Goal: Communication & Community: Answer question/provide support

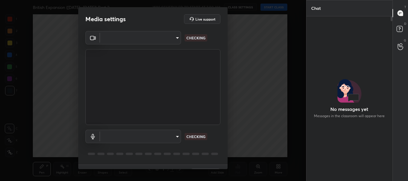
type input "cf6f1d9c9196770b674763ebae9c9090a67b9c374037f1dacf70ba34fe4ccc53"
type input "5a2e1d91a4130efb8e5aaf232c1d4573c7f2dece8cbe552fab50709de06aa807"
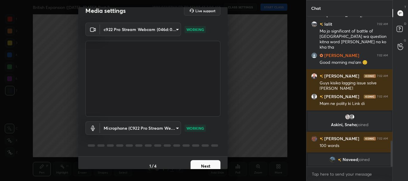
scroll to position [15, 0]
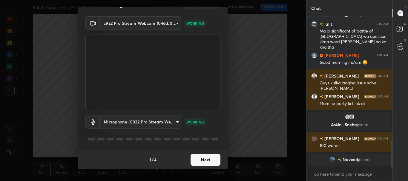
click at [205, 157] on button "Next" at bounding box center [206, 160] width 30 height 12
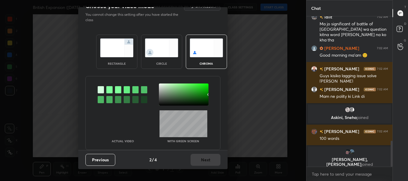
scroll to position [0, 0]
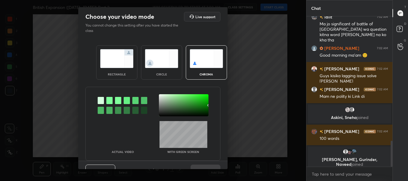
click at [116, 62] on img at bounding box center [116, 58] width 33 height 19
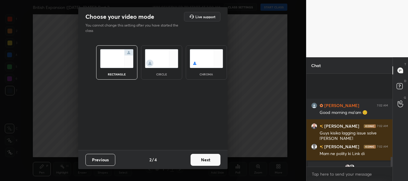
scroll to position [787, 0]
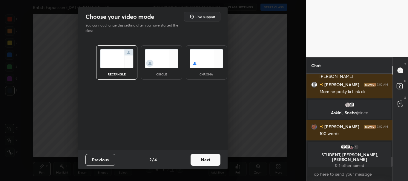
click at [208, 160] on button "Next" at bounding box center [206, 160] width 30 height 12
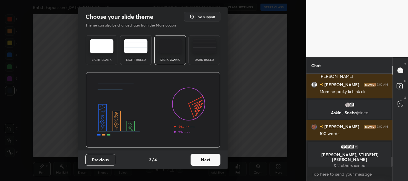
scroll to position [760, 0]
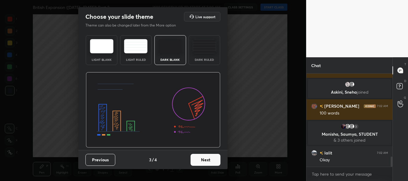
click at [212, 163] on button "Next" at bounding box center [206, 160] width 30 height 12
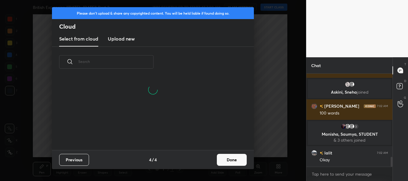
scroll to position [781, 0]
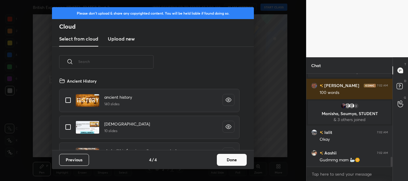
click at [227, 159] on button "Done" at bounding box center [232, 160] width 30 height 12
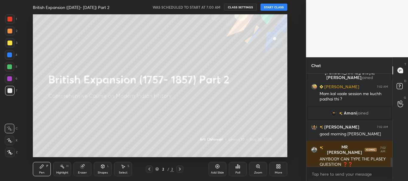
click at [274, 10] on button "START CLASS" at bounding box center [274, 7] width 27 height 7
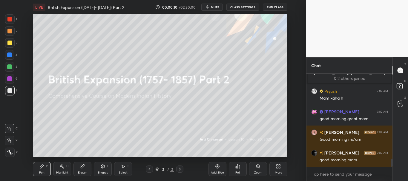
click at [393, 161] on div "T Messages (T) D Doubts (D) G Raise Hand (G)" at bounding box center [401, 119] width 16 height 124
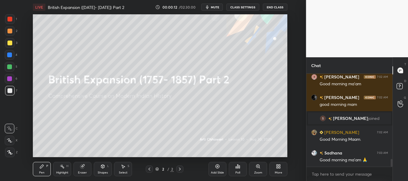
drag, startPoint x: 9, startPoint y: 139, endPoint x: 9, endPoint y: 136, distance: 3.3
click at [10, 139] on icon at bounding box center [9, 141] width 5 height 4
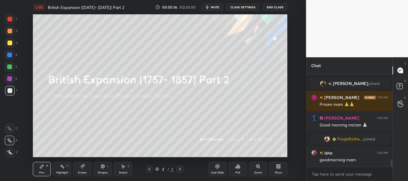
drag, startPoint x: 391, startPoint y: 163, endPoint x: 393, endPoint y: 169, distance: 6.2
click at [392, 171] on div "[PERSON_NAME] 7:02 AM Good Morning Maam. Sadhana 7:03 AM Good morning ma'am 🙏 […" at bounding box center [350, 128] width 86 height 108
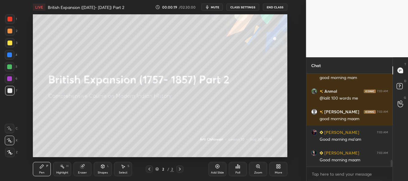
drag, startPoint x: 392, startPoint y: 164, endPoint x: 388, endPoint y: 181, distance: 17.8
click at [392, 168] on div "[PERSON_NAME] 7:03 AM Good morning mam 🌞 JYOTI 7:03 AM good morning mam [PERSON…" at bounding box center [350, 128] width 86 height 108
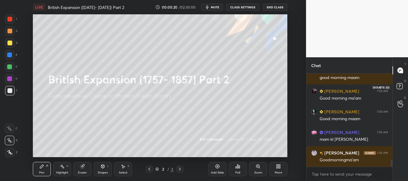
click at [400, 86] on icon at bounding box center [400, 86] width 2 height 2
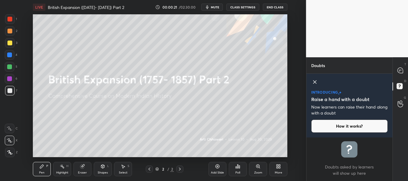
click at [315, 82] on icon at bounding box center [314, 82] width 3 height 3
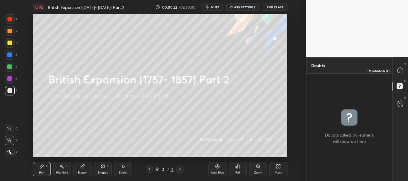
click at [402, 70] on icon at bounding box center [400, 70] width 5 height 5
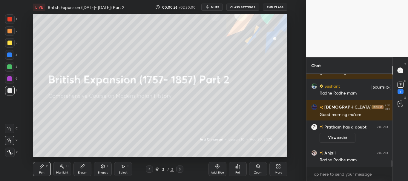
click at [403, 86] on rect at bounding box center [401, 85] width 6 height 6
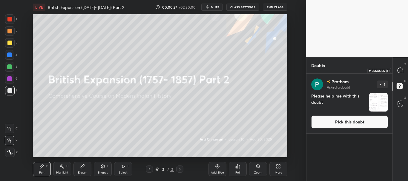
click at [403, 70] on icon at bounding box center [400, 70] width 5 height 5
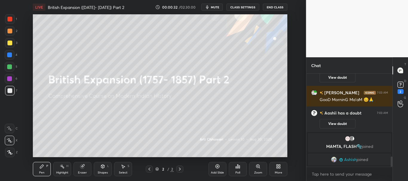
click at [9, 141] on icon at bounding box center [9, 141] width 5 height 4
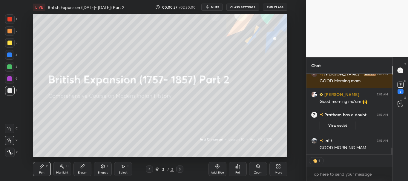
click at [279, 167] on icon at bounding box center [278, 166] width 5 height 5
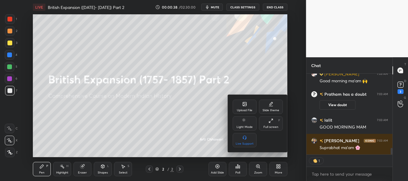
click at [249, 107] on div "Upload File" at bounding box center [245, 107] width 24 height 14
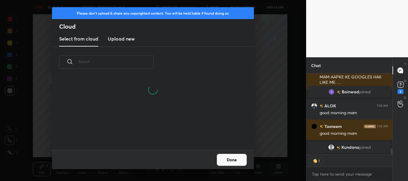
click at [123, 39] on h3 "Upload new" at bounding box center [121, 38] width 27 height 7
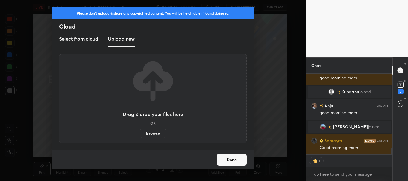
click at [154, 133] on label "Browse" at bounding box center [153, 134] width 27 height 10
click at [140, 133] on input "Browse" at bounding box center [140, 134] width 0 height 10
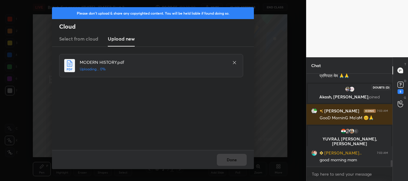
click at [402, 86] on rect at bounding box center [401, 85] width 6 height 6
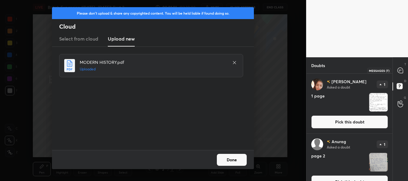
click at [402, 71] on icon at bounding box center [400, 70] width 5 height 5
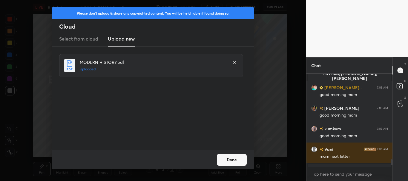
click at [237, 161] on button "Done" at bounding box center [232, 160] width 30 height 12
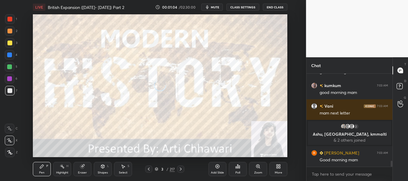
click at [149, 168] on icon at bounding box center [149, 169] width 2 height 3
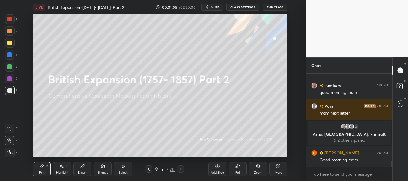
click at [156, 169] on icon at bounding box center [157, 170] width 4 height 4
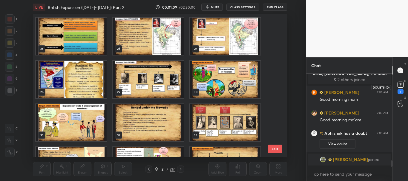
click at [402, 85] on rect at bounding box center [401, 85] width 6 height 6
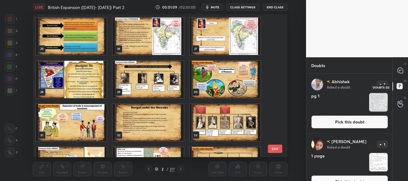
click at [402, 85] on rect at bounding box center [400, 87] width 6 height 6
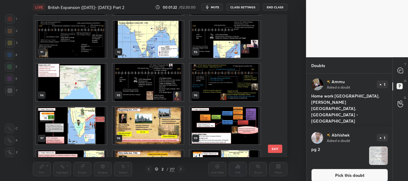
click at [223, 83] on img "grid" at bounding box center [225, 82] width 71 height 37
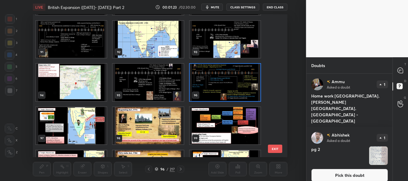
click at [156, 169] on icon at bounding box center [157, 170] width 4 height 4
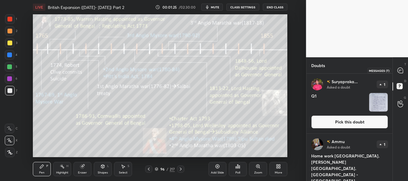
drag, startPoint x: 401, startPoint y: 71, endPoint x: 408, endPoint y: 71, distance: 6.6
click at [401, 72] on icon at bounding box center [400, 70] width 5 height 5
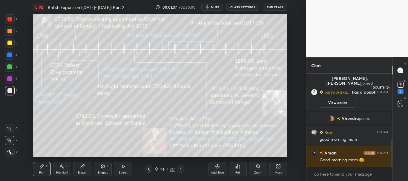
click at [403, 87] on rect at bounding box center [401, 85] width 6 height 6
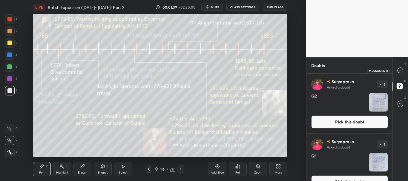
click at [402, 71] on icon at bounding box center [400, 70] width 5 height 5
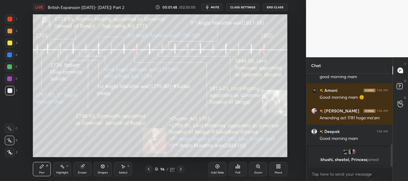
click at [182, 168] on icon at bounding box center [180, 169] width 5 height 5
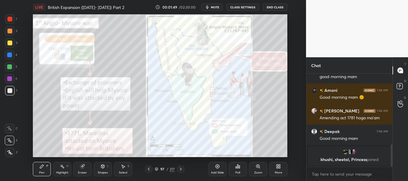
click at [149, 169] on icon at bounding box center [148, 169] width 5 height 5
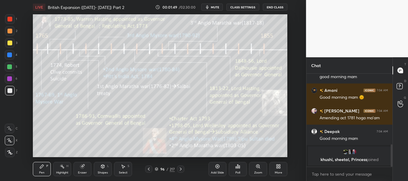
click at [157, 170] on icon at bounding box center [157, 170] width 4 height 4
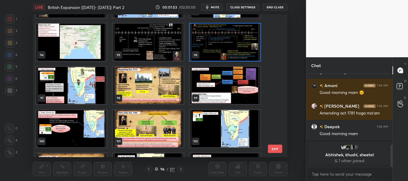
click at [177, 89] on img "grid" at bounding box center [148, 85] width 71 height 37
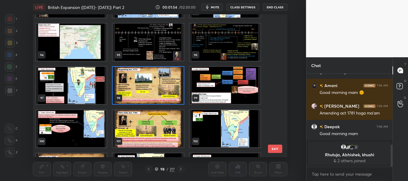
click at [155, 169] on icon at bounding box center [157, 170] width 4 height 4
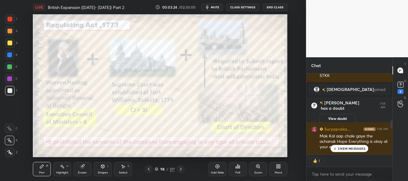
scroll to position [79, 84]
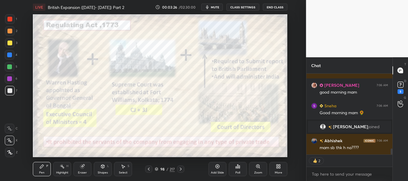
drag, startPoint x: 392, startPoint y: 163, endPoint x: 388, endPoint y: 186, distance: 24.3
click at [388, 0] on html "1 2 3 4 5 6 7 C X Z C X Z E E Erase all H H LIVE British Expansion ([DATE]- [DA…" at bounding box center [204, 0] width 408 height 0
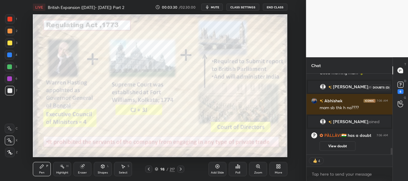
scroll to position [904, 0]
click at [403, 85] on rect at bounding box center [401, 85] width 6 height 6
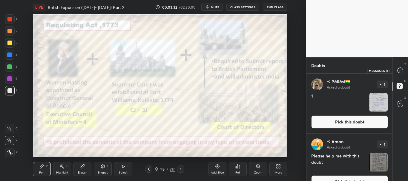
click at [400, 73] on icon at bounding box center [400, 70] width 5 height 5
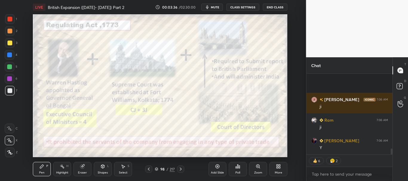
scroll to position [1015, 0]
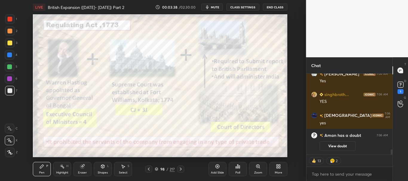
click at [222, 166] on div "Add Slide" at bounding box center [218, 169] width 18 height 14
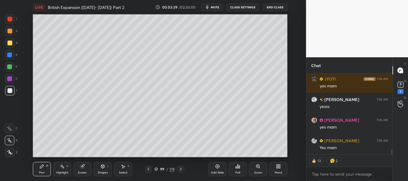
scroll to position [1225, 0]
click at [9, 87] on div at bounding box center [10, 91] width 10 height 10
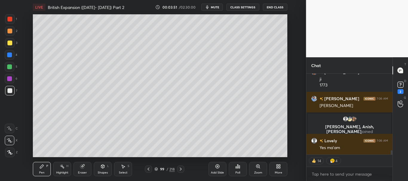
scroll to position [1524, 0]
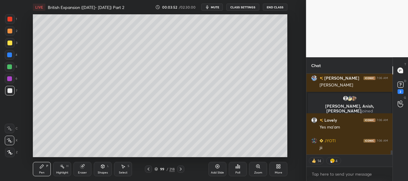
click at [150, 172] on div at bounding box center [148, 169] width 7 height 7
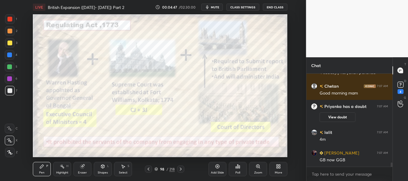
scroll to position [1944, 0]
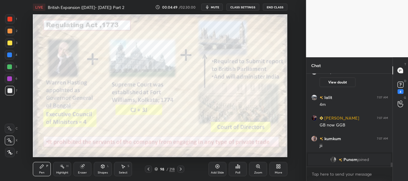
click at [10, 91] on div at bounding box center [9, 90] width 5 height 5
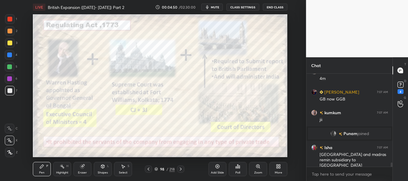
drag, startPoint x: 7, startPoint y: 22, endPoint x: 10, endPoint y: 18, distance: 5.3
click at [7, 22] on div at bounding box center [10, 19] width 10 height 10
click at [10, 18] on div at bounding box center [9, 19] width 5 height 5
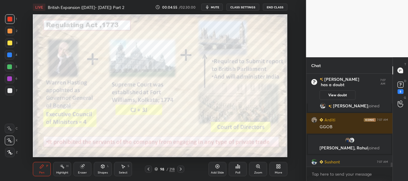
scroll to position [2059, 0]
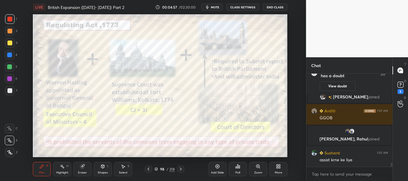
click at [7, 77] on div at bounding box center [9, 78] width 5 height 5
drag, startPoint x: 10, startPoint y: 54, endPoint x: 11, endPoint y: 50, distance: 4.4
click at [9, 54] on div at bounding box center [9, 55] width 5 height 5
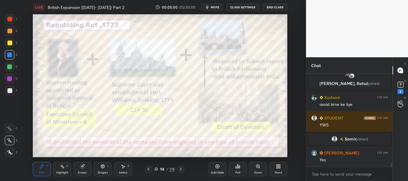
scroll to position [2140, 0]
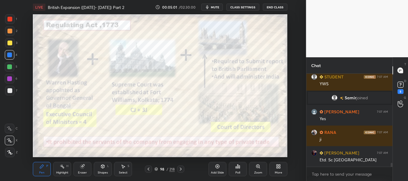
click at [7, 155] on div at bounding box center [10, 153] width 10 height 10
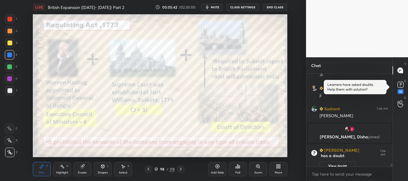
scroll to position [2526, 0]
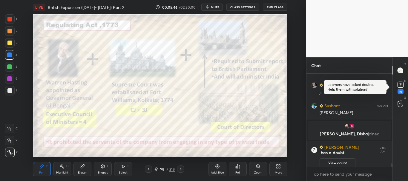
click at [10, 56] on div at bounding box center [9, 55] width 5 height 5
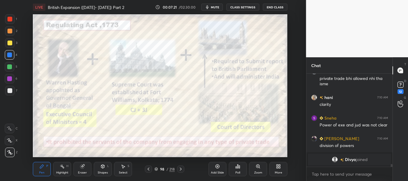
scroll to position [3107, 0]
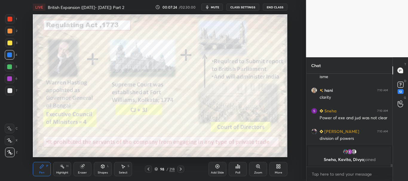
click at [183, 168] on icon at bounding box center [180, 169] width 5 height 5
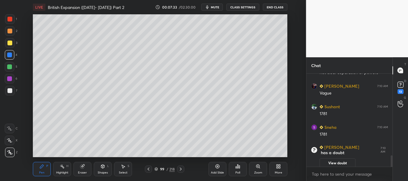
scroll to position [693, 0]
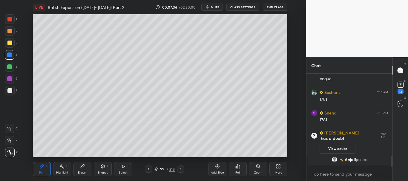
click at [12, 45] on div at bounding box center [10, 43] width 10 height 10
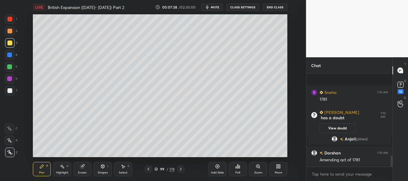
scroll to position [743, 0]
click at [403, 88] on icon at bounding box center [400, 84] width 9 height 9
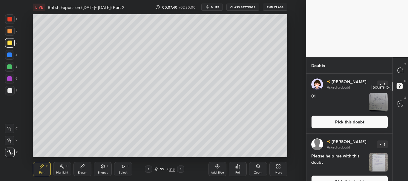
click at [401, 86] on rect at bounding box center [400, 87] width 6 height 6
click at [399, 70] on icon at bounding box center [400, 70] width 5 height 5
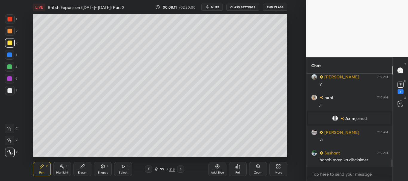
scroll to position [1237, 0]
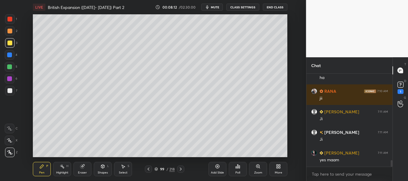
click at [12, 91] on div at bounding box center [10, 91] width 10 height 10
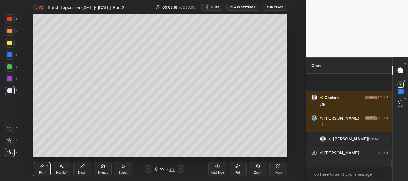
scroll to position [1272, 0]
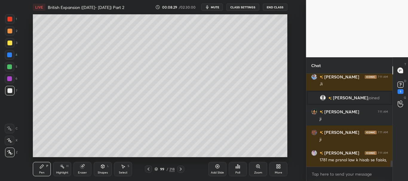
drag, startPoint x: 11, startPoint y: 88, endPoint x: 25, endPoint y: 85, distance: 13.9
click at [11, 88] on div at bounding box center [10, 91] width 10 height 10
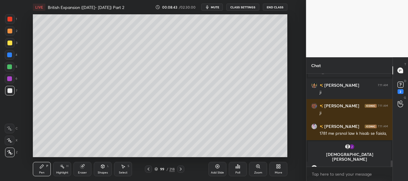
scroll to position [1314, 0]
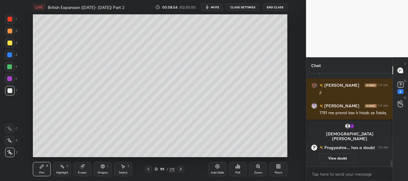
click at [10, 90] on div at bounding box center [9, 90] width 5 height 5
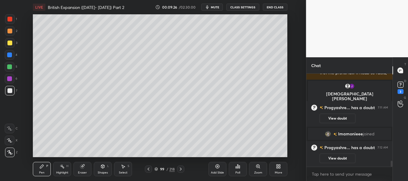
scroll to position [1358, 0]
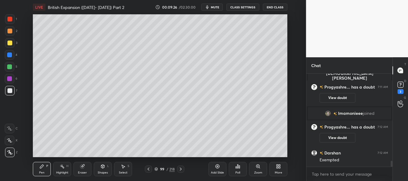
click at [8, 42] on div at bounding box center [9, 43] width 5 height 5
click at [11, 31] on div at bounding box center [9, 31] width 5 height 5
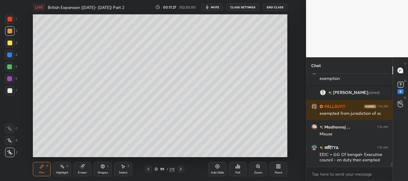
scroll to position [1963, 0]
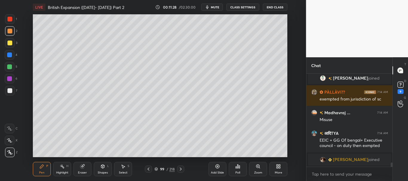
drag, startPoint x: 12, startPoint y: 44, endPoint x: 18, endPoint y: 40, distance: 6.7
click at [12, 44] on div at bounding box center [9, 43] width 5 height 5
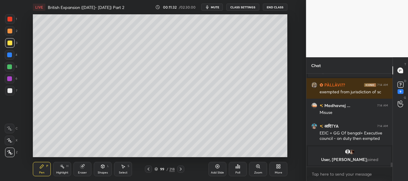
click at [82, 168] on icon at bounding box center [82, 167] width 4 height 4
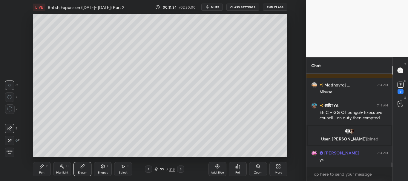
scroll to position [2001, 0]
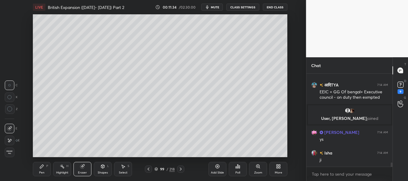
drag, startPoint x: 44, startPoint y: 168, endPoint x: 50, endPoint y: 161, distance: 9.6
click at [43, 168] on icon at bounding box center [41, 166] width 5 height 5
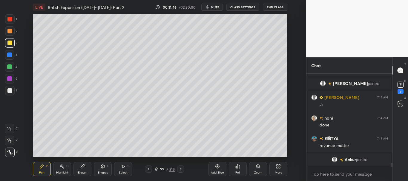
scroll to position [2061, 0]
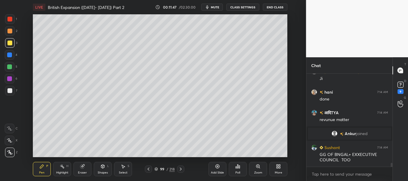
click at [45, 169] on div "Pen P" at bounding box center [42, 169] width 18 height 14
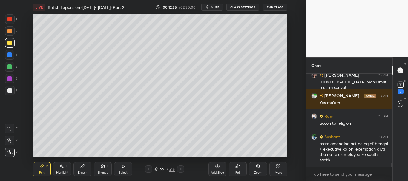
scroll to position [2372, 0]
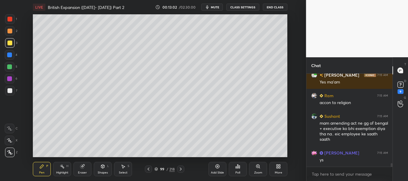
drag, startPoint x: 9, startPoint y: 90, endPoint x: 13, endPoint y: 88, distance: 4.6
click at [9, 90] on div at bounding box center [9, 90] width 5 height 5
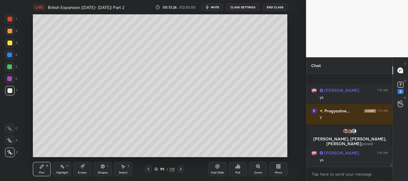
scroll to position [2420, 0]
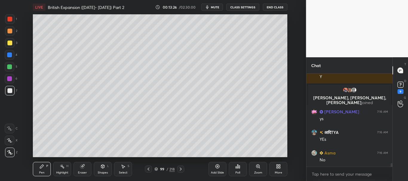
drag, startPoint x: 391, startPoint y: 166, endPoint x: 391, endPoint y: 170, distance: 4.8
click at [391, 170] on div "[PERSON_NAME] 7:15 AM ys Progyashre... 7:15 AM Y [PERSON_NAME], [PERSON_NAME], …" at bounding box center [350, 128] width 86 height 108
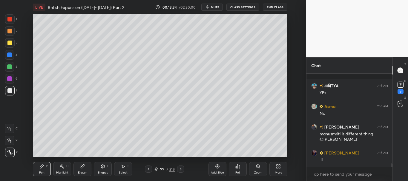
scroll to position [2508, 0]
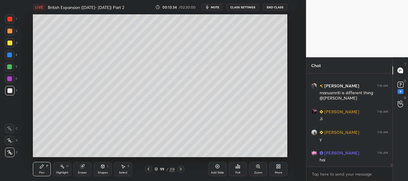
drag, startPoint x: 392, startPoint y: 166, endPoint x: 393, endPoint y: 170, distance: 4.0
click at [393, 170] on div "Chat आदिTYA 7:16 AM YEs Asma 7:16 AM No [PERSON_NAME] 7:16 AM manusmriti is dif…" at bounding box center [357, 119] width 102 height 124
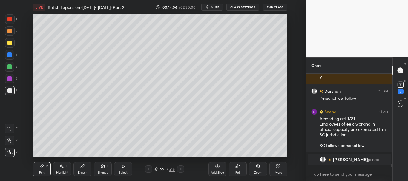
scroll to position [2664, 0]
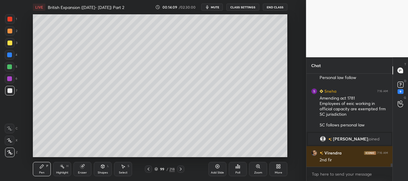
click at [11, 92] on div at bounding box center [9, 90] width 5 height 5
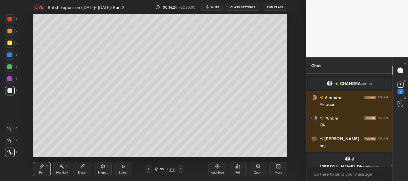
scroll to position [2786, 0]
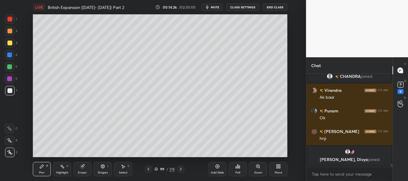
click at [9, 94] on div at bounding box center [10, 91] width 10 height 10
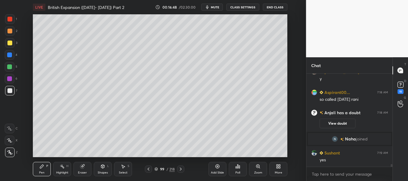
scroll to position [3068, 0]
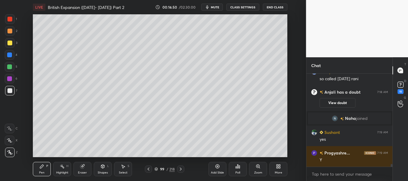
click at [10, 52] on div at bounding box center [10, 55] width 10 height 10
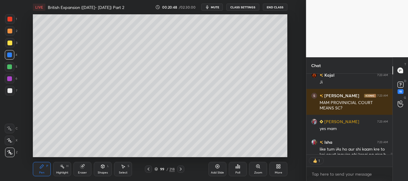
scroll to position [3973, 0]
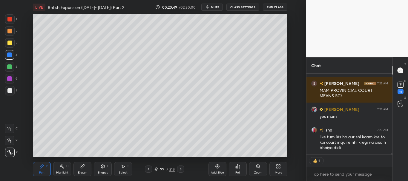
drag, startPoint x: 391, startPoint y: 154, endPoint x: 398, endPoint y: 160, distance: 9.3
click at [391, 158] on div "आदिTYA 7:23 AM revenue matter is also out of SC hand Kajal 7:23 AM [PERSON_NAME…" at bounding box center [350, 128] width 86 height 108
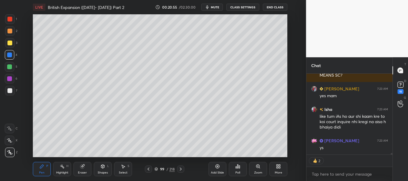
scroll to position [4014, 0]
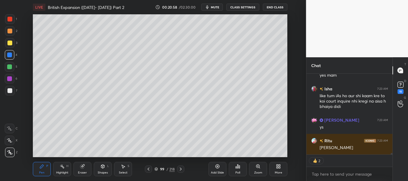
click at [216, 168] on icon at bounding box center [218, 167] width 4 height 4
click at [10, 93] on div at bounding box center [9, 90] width 5 height 5
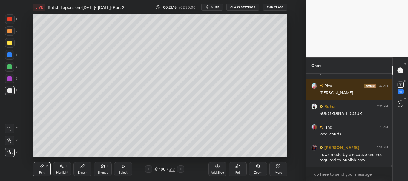
scroll to position [4089, 0]
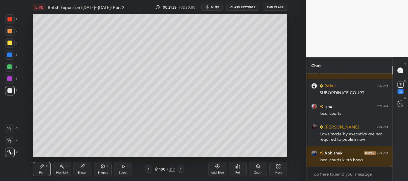
click at [149, 167] on icon at bounding box center [148, 169] width 5 height 5
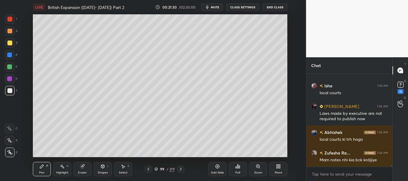
scroll to position [4145, 0]
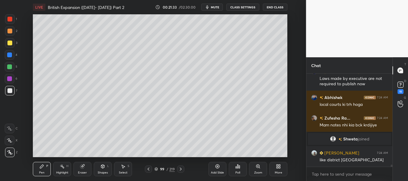
click at [181, 169] on icon at bounding box center [181, 169] width 2 height 3
click at [11, 45] on div at bounding box center [9, 43] width 5 height 5
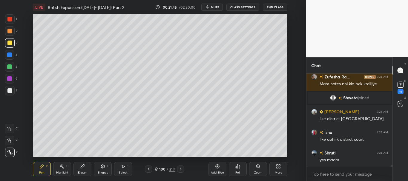
scroll to position [4212, 0]
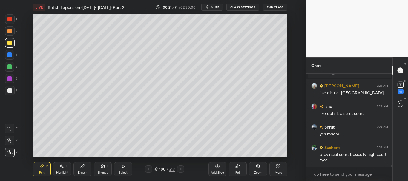
click at [149, 170] on icon at bounding box center [148, 169] width 5 height 5
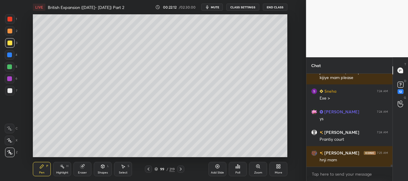
scroll to position [4241, 0]
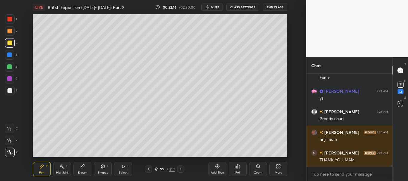
click at [149, 169] on icon at bounding box center [149, 169] width 2 height 3
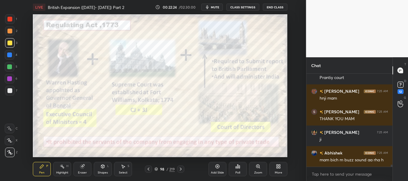
scroll to position [4303, 0]
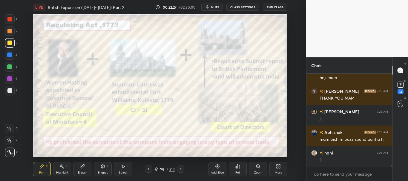
click at [182, 169] on icon at bounding box center [180, 169] width 5 height 5
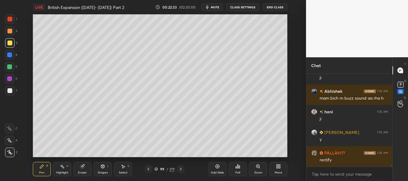
scroll to position [4365, 0]
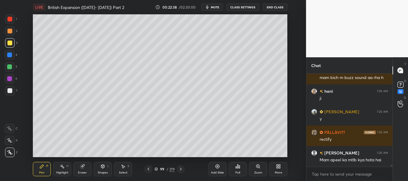
click at [157, 169] on icon at bounding box center [156, 170] width 4 height 4
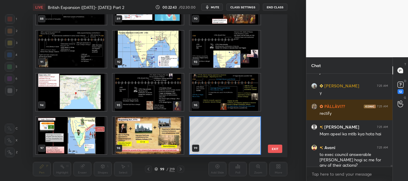
scroll to position [4411, 0]
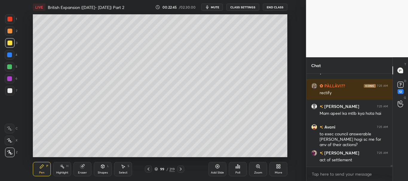
click at [9, 18] on div at bounding box center [9, 19] width 5 height 5
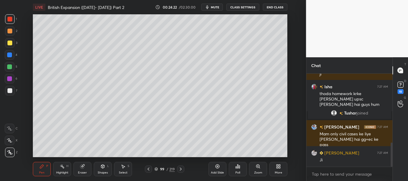
scroll to position [287, 0]
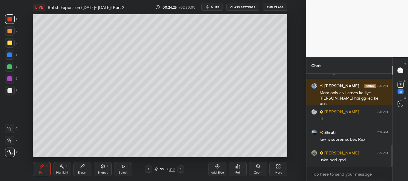
click at [157, 169] on icon at bounding box center [156, 168] width 3 height 1
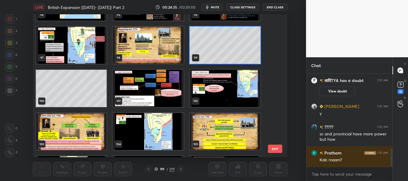
scroll to position [1302, 0]
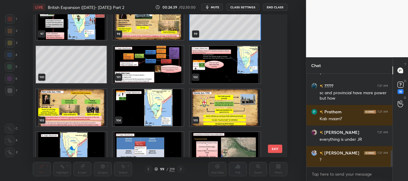
click at [82, 108] on img "grid" at bounding box center [71, 107] width 71 height 37
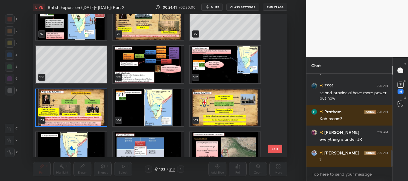
click at [157, 170] on icon at bounding box center [156, 170] width 4 height 4
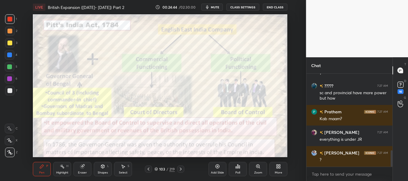
click at [11, 53] on div at bounding box center [9, 55] width 5 height 5
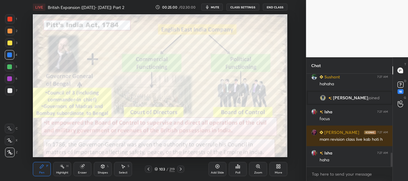
scroll to position [528, 0]
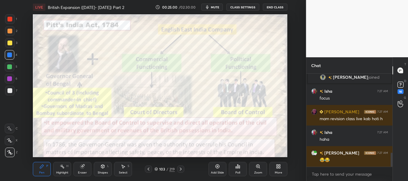
click at [157, 169] on icon at bounding box center [156, 170] width 4 height 4
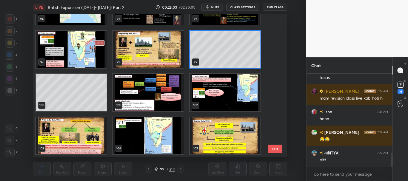
click at [156, 169] on icon at bounding box center [156, 170] width 4 height 4
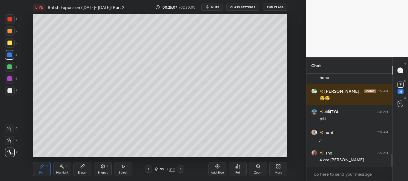
click at [220, 167] on icon at bounding box center [217, 166] width 5 height 5
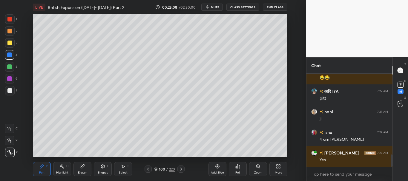
click at [9, 89] on div at bounding box center [9, 90] width 5 height 5
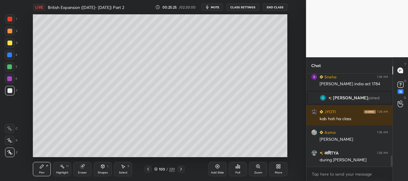
click at [157, 170] on icon at bounding box center [156, 170] width 4 height 4
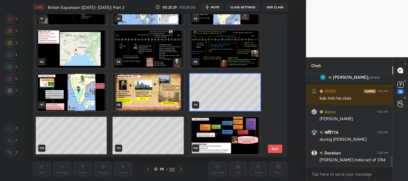
click at [157, 171] on icon at bounding box center [156, 170] width 4 height 4
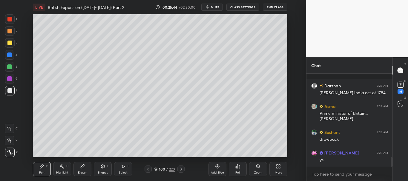
scroll to position [818, 0]
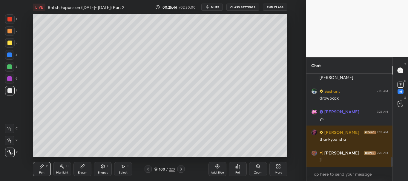
click at [157, 168] on icon at bounding box center [156, 170] width 4 height 4
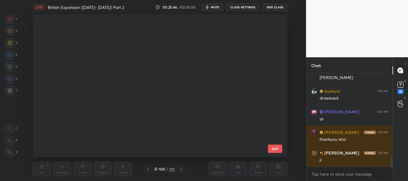
scroll to position [2, 3]
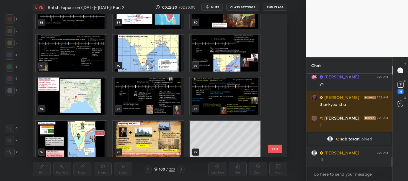
click at [226, 96] on img "grid" at bounding box center [225, 96] width 71 height 37
click at [156, 168] on icon at bounding box center [156, 170] width 4 height 4
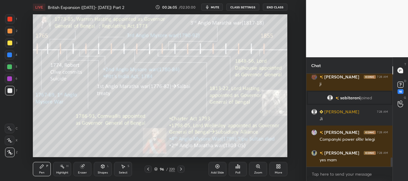
scroll to position [865, 0]
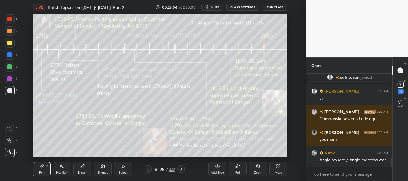
click at [10, 43] on div at bounding box center [9, 43] width 5 height 5
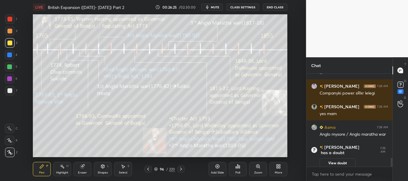
click at [220, 171] on div "Add Slide" at bounding box center [218, 169] width 18 height 14
click at [106, 167] on div "Shapes L" at bounding box center [103, 169] width 18 height 14
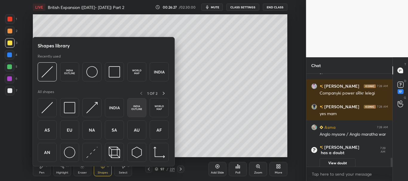
click at [141, 106] on img at bounding box center [136, 107] width 11 height 11
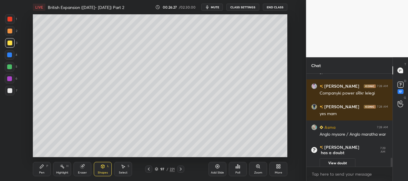
scroll to position [888, 0]
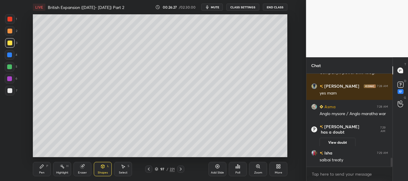
click at [9, 93] on div at bounding box center [10, 91] width 10 height 10
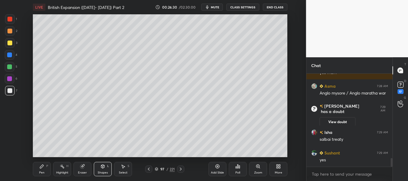
click at [43, 169] on div "Pen P" at bounding box center [42, 169] width 18 height 14
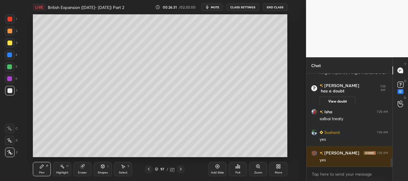
click at [7, 92] on div at bounding box center [10, 91] width 10 height 10
click at [10, 42] on div at bounding box center [9, 43] width 5 height 5
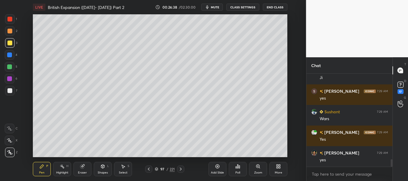
scroll to position [1053, 0]
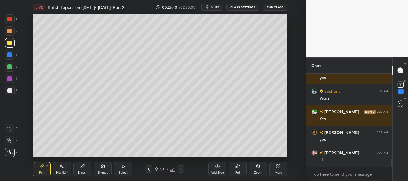
click at [149, 171] on icon at bounding box center [148, 169] width 5 height 5
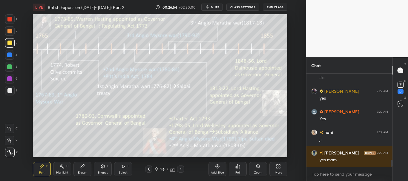
scroll to position [1156, 0]
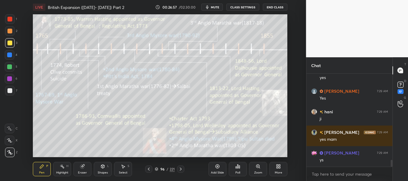
click at [157, 169] on icon at bounding box center [157, 170] width 4 height 4
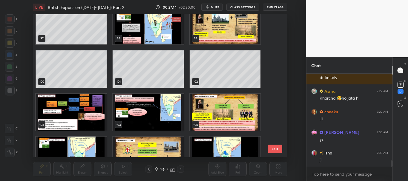
scroll to position [1280, 0]
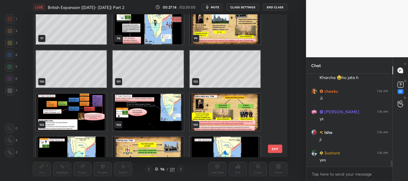
click at [231, 110] on img "grid" at bounding box center [225, 112] width 71 height 37
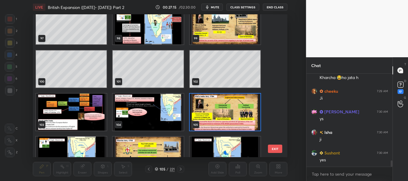
scroll to position [1301, 0]
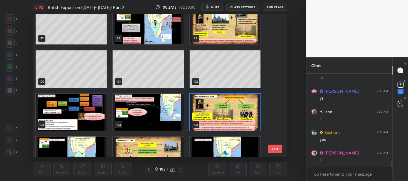
click at [158, 169] on icon at bounding box center [157, 170] width 4 height 4
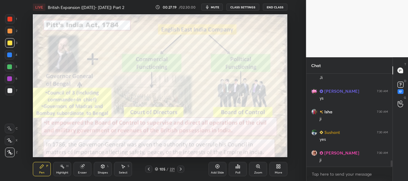
click at [11, 19] on div at bounding box center [9, 19] width 5 height 5
click at [218, 168] on icon at bounding box center [218, 167] width 4 height 4
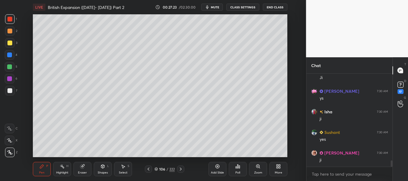
click at [10, 87] on div at bounding box center [10, 91] width 10 height 10
drag, startPoint x: 181, startPoint y: 169, endPoint x: 183, endPoint y: 166, distance: 3.3
click at [181, 169] on icon at bounding box center [180, 169] width 5 height 5
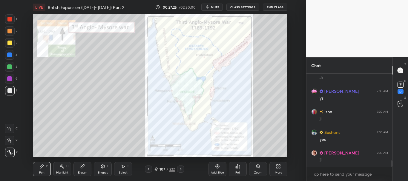
scroll to position [1321, 0]
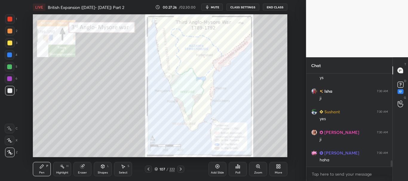
click at [151, 169] on div at bounding box center [148, 169] width 7 height 7
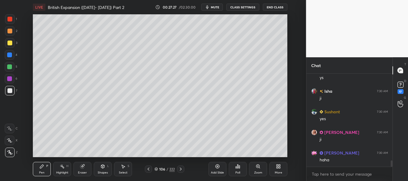
click at [148, 169] on icon at bounding box center [148, 169] width 5 height 5
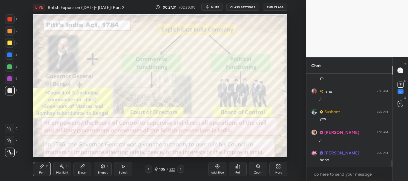
click at [180, 170] on icon at bounding box center [180, 169] width 5 height 5
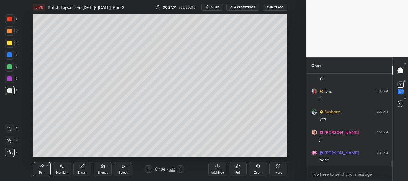
scroll to position [1342, 0]
drag, startPoint x: 9, startPoint y: 89, endPoint x: 29, endPoint y: 74, distance: 25.3
click at [8, 90] on div at bounding box center [9, 90] width 5 height 5
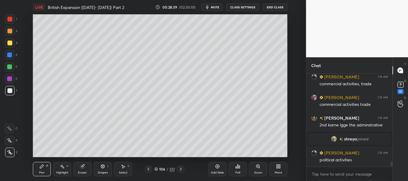
scroll to position [1680, 0]
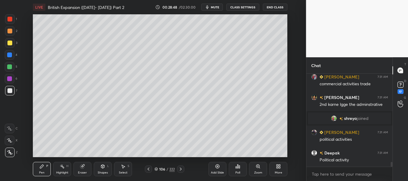
click at [11, 43] on div at bounding box center [9, 43] width 5 height 5
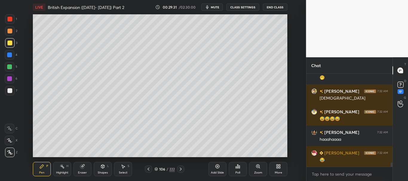
scroll to position [1980, 0]
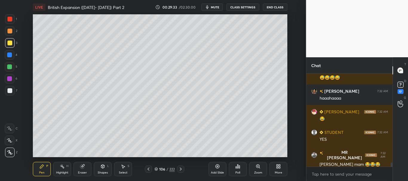
click at [10, 55] on div at bounding box center [9, 55] width 5 height 5
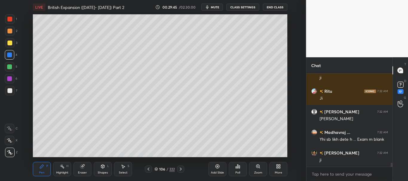
scroll to position [2145, 0]
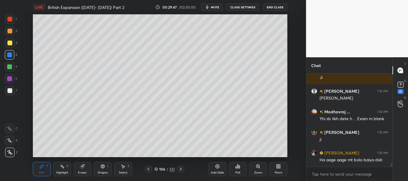
click at [10, 91] on div at bounding box center [9, 90] width 5 height 5
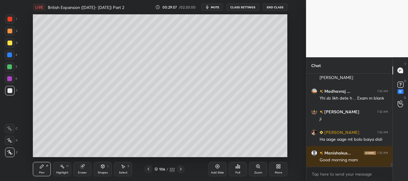
click at [9, 43] on div at bounding box center [9, 43] width 5 height 5
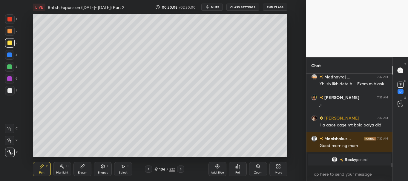
drag, startPoint x: 10, startPoint y: 54, endPoint x: 20, endPoint y: 55, distance: 10.5
click at [10, 54] on div at bounding box center [9, 55] width 5 height 5
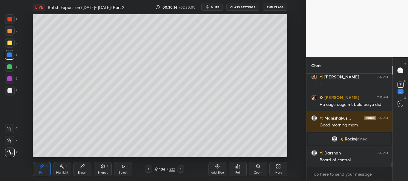
scroll to position [2050, 0]
click at [10, 18] on div at bounding box center [9, 19] width 5 height 5
click at [10, 68] on div at bounding box center [9, 67] width 5 height 5
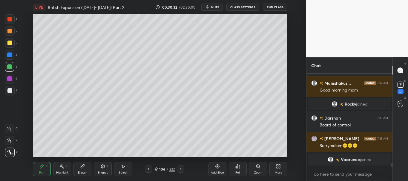
scroll to position [2088, 0]
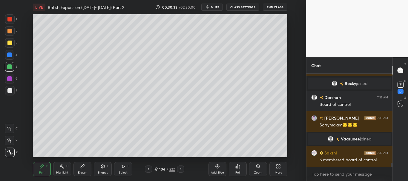
click at [9, 32] on div at bounding box center [9, 31] width 5 height 5
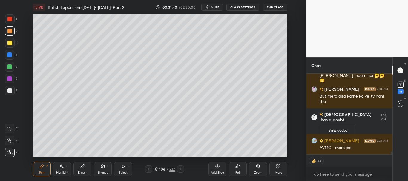
scroll to position [2505, 0]
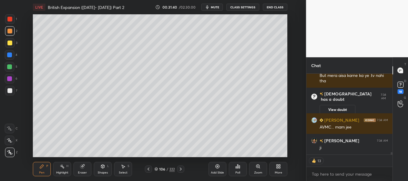
click at [392, 153] on div at bounding box center [392, 154] width 2 height 5
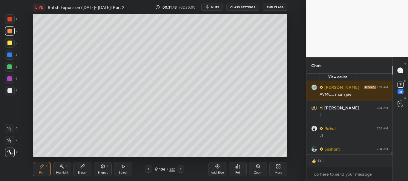
scroll to position [2609, 0]
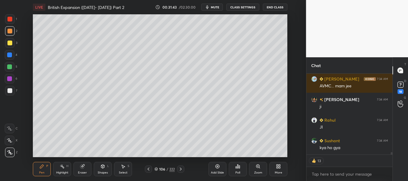
drag, startPoint x: 392, startPoint y: 154, endPoint x: 391, endPoint y: 159, distance: 5.4
click at [391, 159] on div "[PERSON_NAME] has a doubt 7:34 AM View doubt [PERSON_NAME] 7:34 AM AVMC... mam …" at bounding box center [350, 128] width 86 height 108
click at [148, 169] on icon at bounding box center [149, 169] width 2 height 3
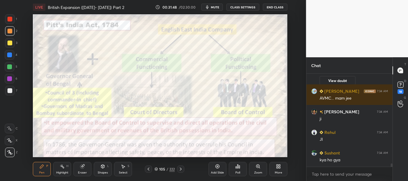
scroll to position [2597, 0]
click at [9, 19] on div at bounding box center [9, 19] width 5 height 5
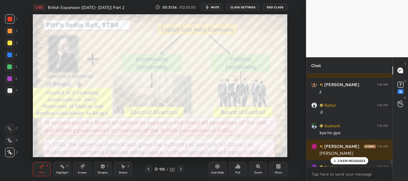
scroll to position [2628, 0]
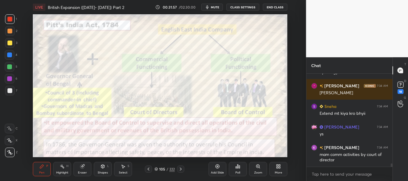
drag, startPoint x: 392, startPoint y: 166, endPoint x: 394, endPoint y: 172, distance: 5.9
click at [393, 171] on div "Chat Rahul 7:34 AM JI [PERSON_NAME] 7:34 AM kya ho gya [PERSON_NAME] 7:34 AM Ji…" at bounding box center [357, 119] width 102 height 124
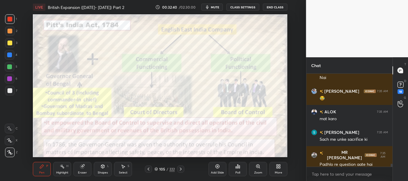
scroll to position [2846, 0]
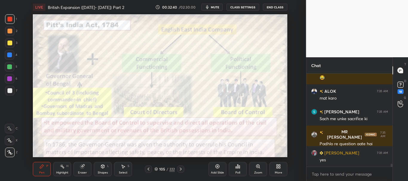
click at [182, 169] on icon at bounding box center [180, 169] width 5 height 5
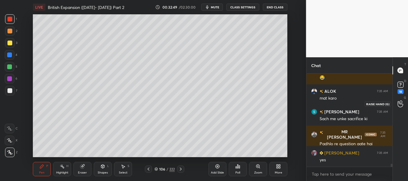
click at [401, 104] on icon at bounding box center [401, 104] width 6 height 7
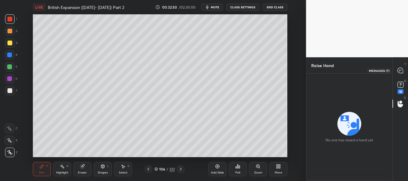
click at [401, 72] on icon at bounding box center [400, 70] width 5 height 5
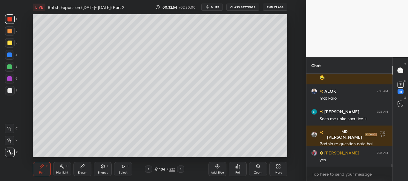
scroll to position [2994, 0]
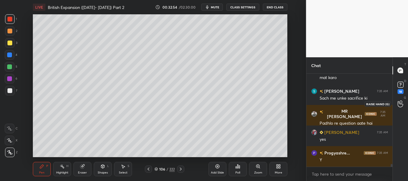
click at [403, 104] on icon at bounding box center [400, 104] width 5 height 6
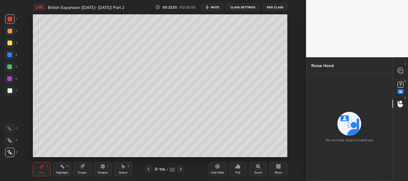
click at [219, 167] on icon at bounding box center [217, 166] width 5 height 5
click at [402, 70] on icon at bounding box center [400, 70] width 2 height 0
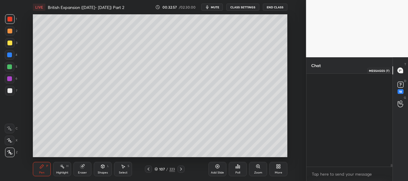
scroll to position [91, 84]
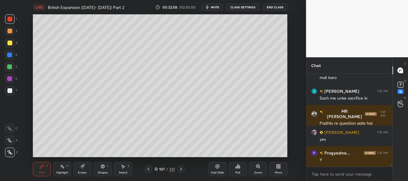
drag, startPoint x: 392, startPoint y: 166, endPoint x: 392, endPoint y: 169, distance: 3.3
click at [392, 169] on div "[PERSON_NAME] 7:35 AM 😂 ALOK 7:35 AM mat [PERSON_NAME] 7:35 AM Sach me unke sac…" at bounding box center [350, 128] width 86 height 108
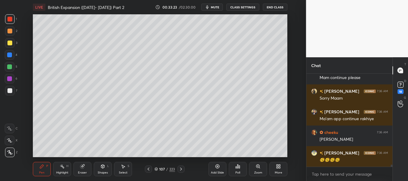
scroll to position [3986, 0]
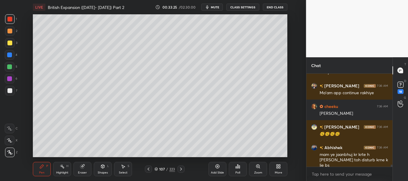
click at [148, 169] on icon at bounding box center [148, 169] width 5 height 5
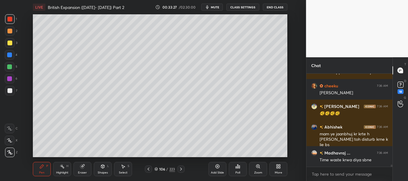
click at [11, 31] on div at bounding box center [9, 31] width 5 height 5
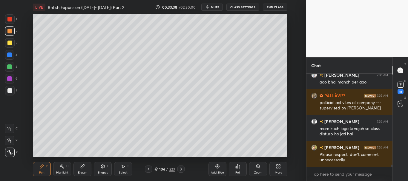
scroll to position [4214, 0]
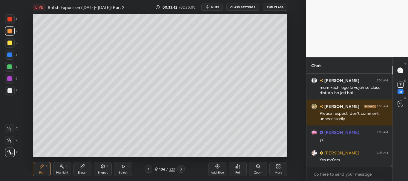
click at [10, 54] on div at bounding box center [9, 55] width 5 height 5
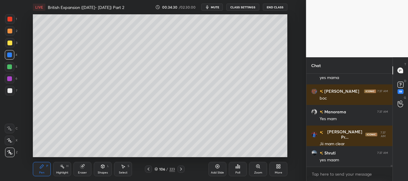
scroll to position [4500, 0]
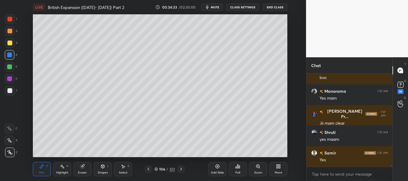
click at [150, 170] on icon at bounding box center [148, 169] width 5 height 5
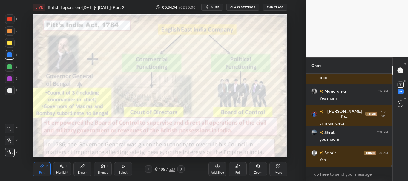
drag, startPoint x: 11, startPoint y: 18, endPoint x: 26, endPoint y: 16, distance: 15.0
click at [11, 19] on div at bounding box center [9, 19] width 5 height 5
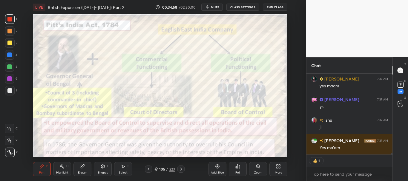
scroll to position [4781, 0]
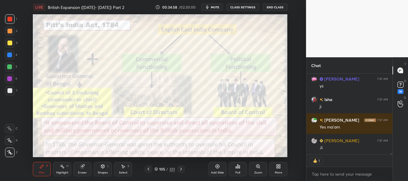
click at [181, 169] on icon at bounding box center [181, 169] width 5 height 5
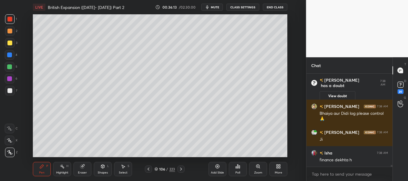
scroll to position [4903, 0]
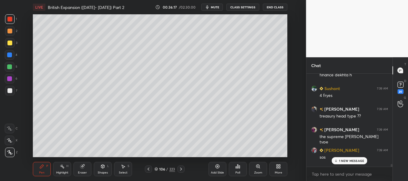
click at [394, 168] on div "Chat [PERSON_NAME] 7:38 AM Bhaiya aur Didi log please control 🙏 [PERSON_NAME] 7…" at bounding box center [357, 119] width 102 height 124
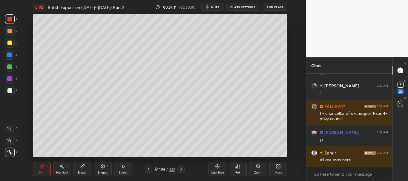
scroll to position [5277, 0]
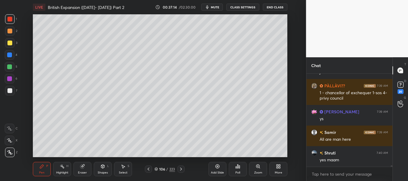
click at [194, 175] on div "Pen P Highlight H Eraser Shapes L Select S 106 / 223 Add Slide Poll Zoom More" at bounding box center [160, 169] width 255 height 24
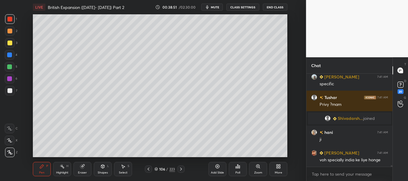
scroll to position [6005, 0]
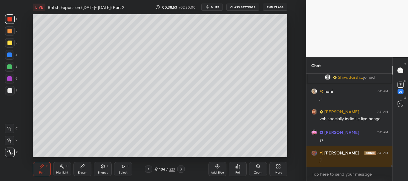
click at [150, 170] on icon at bounding box center [148, 169] width 5 height 5
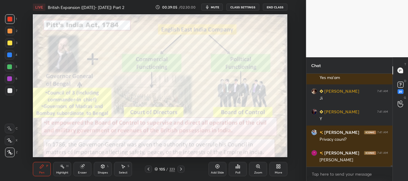
scroll to position [6325, 0]
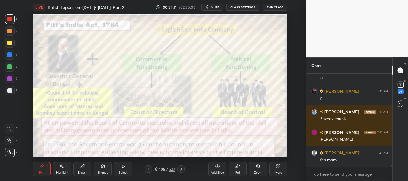
click at [10, 18] on div at bounding box center [9, 19] width 5 height 5
click at [217, 169] on div "Add Slide" at bounding box center [218, 169] width 18 height 14
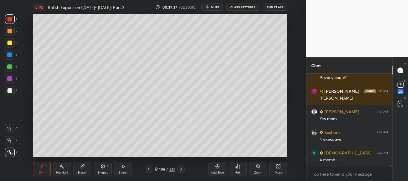
scroll to position [6387, 0]
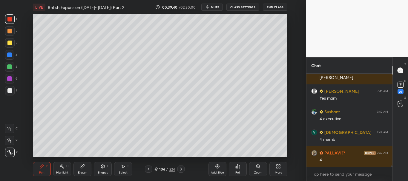
drag, startPoint x: 6, startPoint y: 54, endPoint x: 17, endPoint y: 56, distance: 10.6
click at [7, 55] on div at bounding box center [10, 55] width 10 height 10
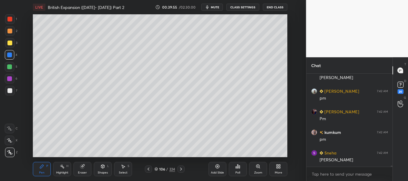
scroll to position [6620, 0]
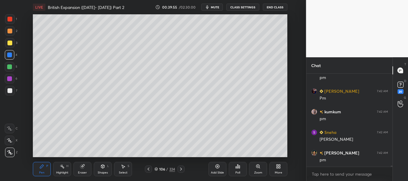
click at [7, 91] on div at bounding box center [9, 90] width 5 height 5
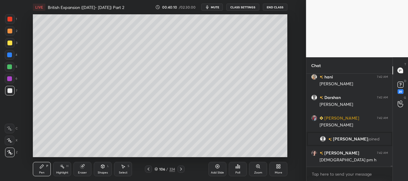
scroll to position [6557, 0]
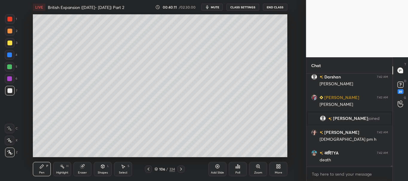
click at [10, 20] on div at bounding box center [9, 19] width 5 height 5
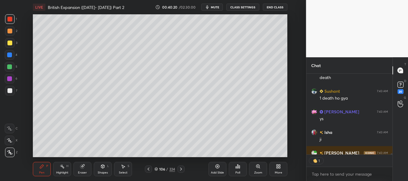
scroll to position [6652, 0]
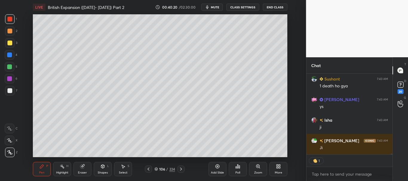
drag, startPoint x: 391, startPoint y: 154, endPoint x: 391, endPoint y: 158, distance: 4.5
click at [391, 158] on div "आदिTYA 7:42 AM death [PERSON_NAME] 7:43 AM 1 death [PERSON_NAME] 7:43 AM ys Ish…" at bounding box center [350, 128] width 86 height 108
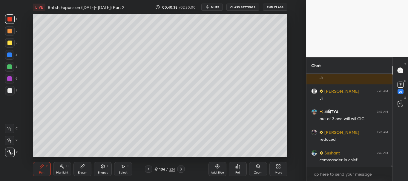
scroll to position [6743, 0]
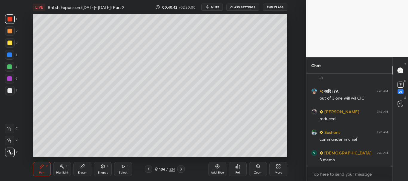
click at [148, 169] on icon at bounding box center [148, 169] width 5 height 5
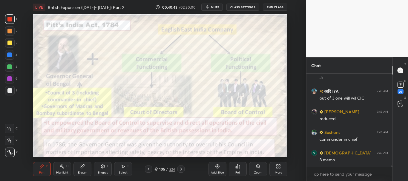
scroll to position [6757, 0]
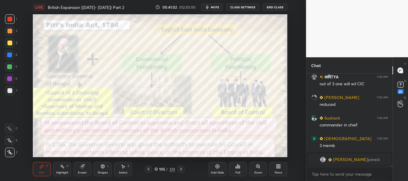
click at [179, 170] on icon at bounding box center [181, 169] width 5 height 5
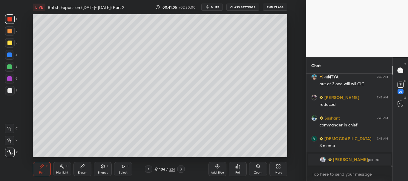
click at [9, 78] on div at bounding box center [9, 78] width 5 height 5
click at [148, 169] on icon at bounding box center [149, 169] width 2 height 3
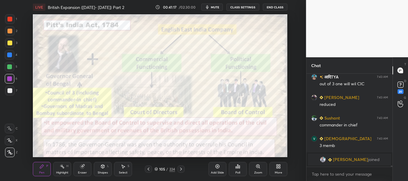
click at [10, 14] on div "1 2 3 4 5 6 7 C X Z C X Z E E Erase all H H LIVE British Expansion ([DATE]- [DA…" at bounding box center [151, 90] width 302 height 181
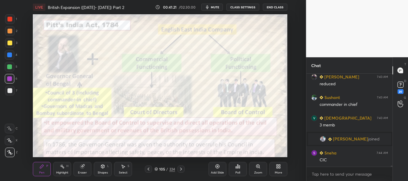
click at [183, 169] on div at bounding box center [181, 169] width 7 height 7
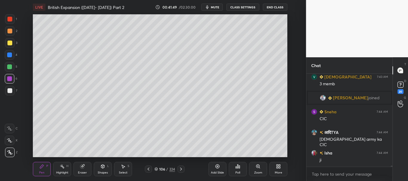
scroll to position [6755, 0]
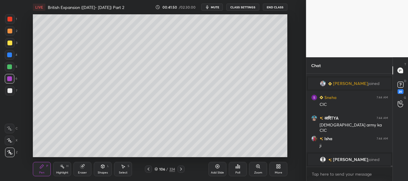
click at [10, 44] on div at bounding box center [9, 43] width 5 height 5
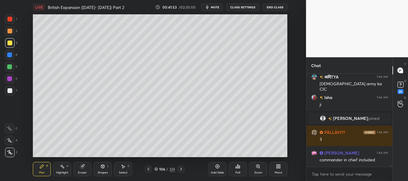
scroll to position [6800, 0]
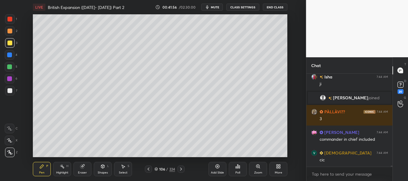
click at [238, 153] on div "LIVE British Expansion ([DATE]- [DATE]) Part 2 00:41:56 / 02:30:00 mute CLASS S…" at bounding box center [160, 90] width 282 height 181
click at [243, 153] on div "LIVE British Expansion ([DATE]- [DATE]) Part 2 00:41:56 / 02:30:00 mute CLASS S…" at bounding box center [160, 90] width 282 height 181
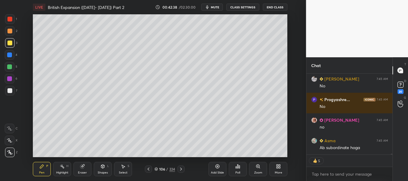
scroll to position [7553, 0]
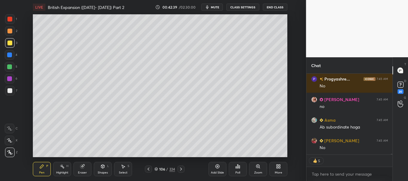
click at [111, 165] on div "LIVE British Expansion ([DATE]- [DATE]) Part 2 00:42:39 / 02:30:00 mute CLASS S…" at bounding box center [160, 90] width 282 height 181
click at [149, 168] on icon at bounding box center [148, 169] width 5 height 5
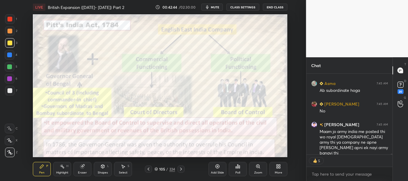
scroll to position [7610, 0]
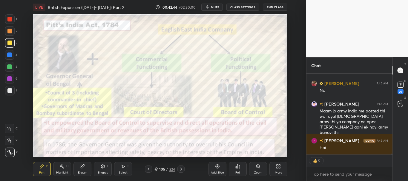
click at [10, 19] on div at bounding box center [9, 19] width 5 height 5
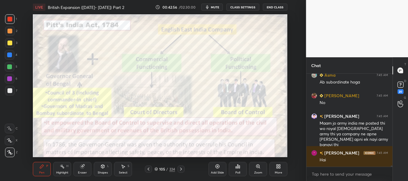
scroll to position [7598, 0]
click at [183, 169] on icon at bounding box center [181, 169] width 5 height 5
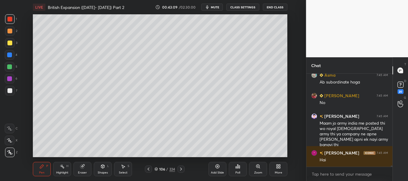
scroll to position [7618, 0]
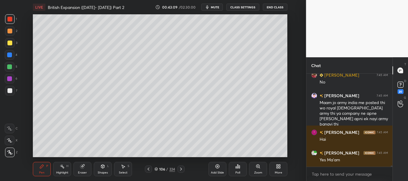
click at [184, 168] on div at bounding box center [181, 169] width 7 height 7
click at [218, 6] on span "mute" at bounding box center [215, 7] width 8 height 4
click at [403, 88] on icon at bounding box center [400, 84] width 9 height 9
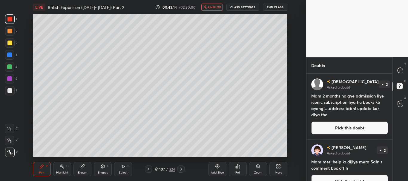
click at [217, 8] on span "unmute" at bounding box center [214, 7] width 13 height 4
click at [402, 70] on icon at bounding box center [400, 70] width 2 height 0
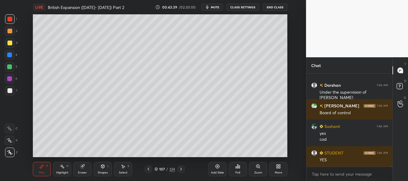
scroll to position [7980, 0]
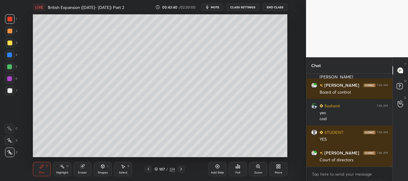
click at [147, 168] on icon at bounding box center [148, 169] width 5 height 5
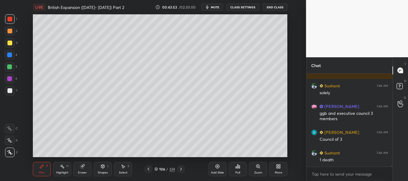
scroll to position [8089, 0]
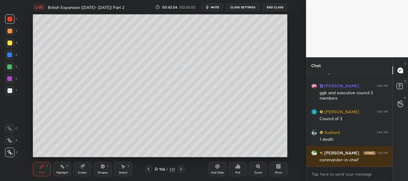
click at [149, 168] on icon at bounding box center [148, 169] width 5 height 5
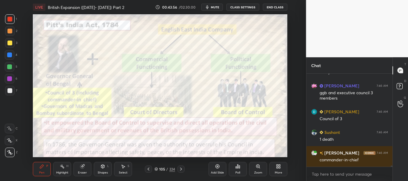
click at [10, 57] on div at bounding box center [9, 55] width 5 height 5
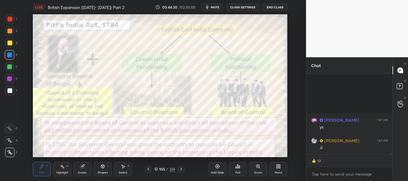
scroll to position [8415, 0]
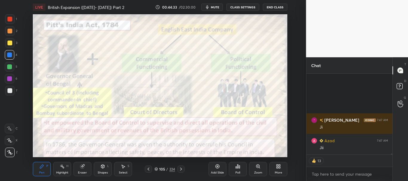
drag, startPoint x: 85, startPoint y: 169, endPoint x: 70, endPoint y: 167, distance: 15.4
click at [85, 170] on div "Eraser" at bounding box center [83, 169] width 18 height 14
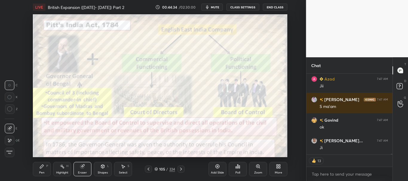
click at [11, 153] on span "Erase all" at bounding box center [9, 153] width 9 height 4
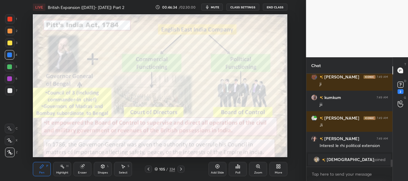
scroll to position [1093, 0]
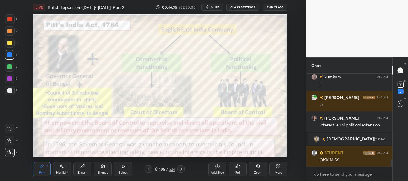
click at [157, 170] on icon at bounding box center [156, 170] width 3 height 1
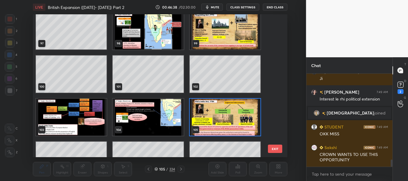
scroll to position [1381, 0]
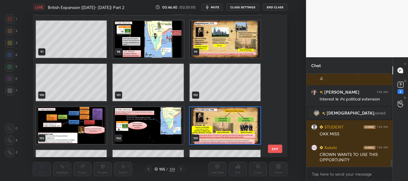
click at [233, 123] on img "grid" at bounding box center [225, 125] width 71 height 37
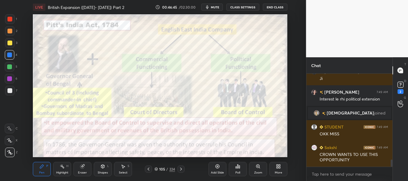
click at [148, 169] on icon at bounding box center [148, 169] width 5 height 5
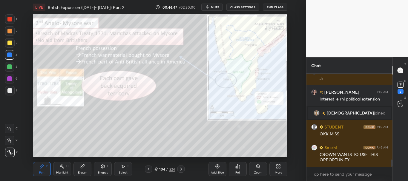
drag, startPoint x: 181, startPoint y: 170, endPoint x: 165, endPoint y: 170, distance: 15.8
click at [181, 170] on icon at bounding box center [181, 169] width 5 height 5
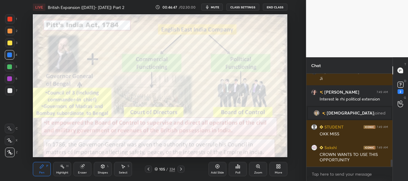
click at [156, 169] on icon at bounding box center [156, 170] width 4 height 4
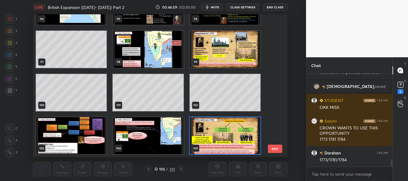
scroll to position [1166, 0]
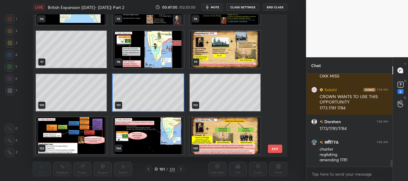
click at [157, 170] on icon at bounding box center [156, 170] width 4 height 4
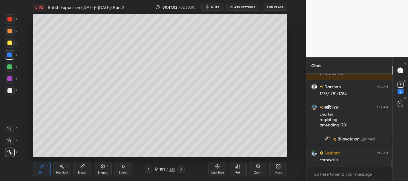
scroll to position [1178, 0]
click at [7, 43] on div at bounding box center [10, 43] width 10 height 10
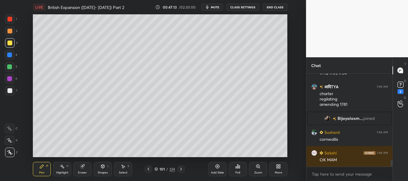
scroll to position [1219, 0]
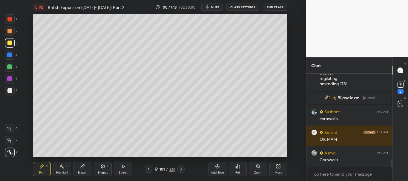
click at [9, 54] on div at bounding box center [9, 55] width 5 height 5
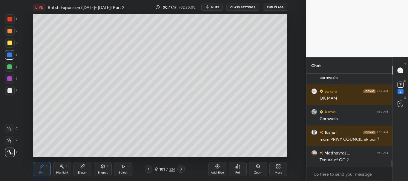
scroll to position [1281, 0]
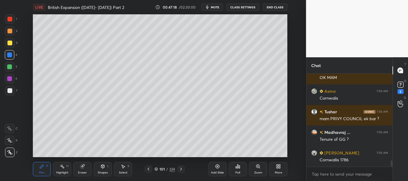
click at [9, 66] on div at bounding box center [9, 67] width 5 height 5
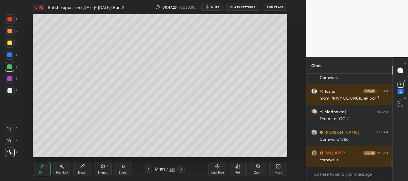
scroll to position [1323, 0]
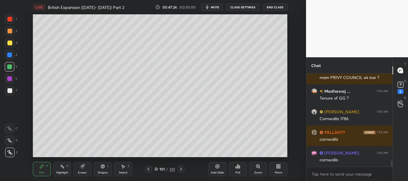
click at [87, 170] on div "Eraser" at bounding box center [83, 169] width 18 height 14
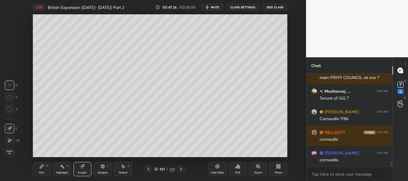
click at [39, 169] on icon at bounding box center [41, 166] width 5 height 5
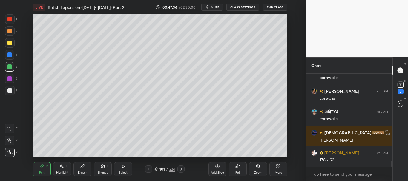
scroll to position [1426, 0]
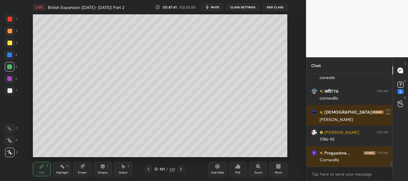
click at [9, 93] on div at bounding box center [9, 90] width 5 height 5
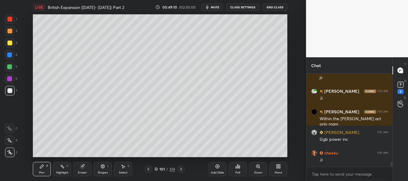
scroll to position [1819, 0]
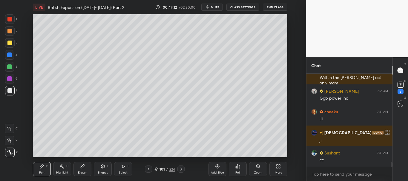
click at [7, 93] on div at bounding box center [9, 90] width 5 height 5
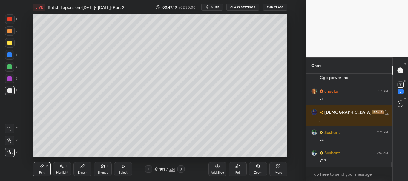
click at [10, 43] on div at bounding box center [9, 43] width 5 height 5
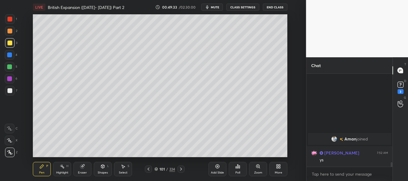
scroll to position [1751, 0]
click at [11, 18] on div at bounding box center [9, 19] width 5 height 5
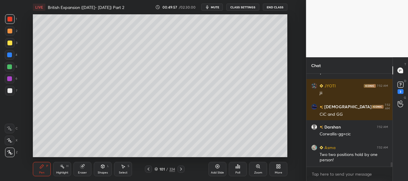
scroll to position [1839, 0]
click at [10, 56] on div at bounding box center [9, 55] width 5 height 5
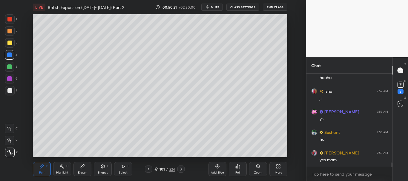
scroll to position [1962, 0]
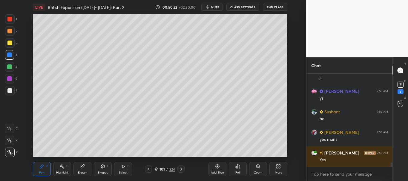
click at [149, 171] on icon at bounding box center [148, 169] width 5 height 5
click at [149, 172] on icon at bounding box center [148, 169] width 5 height 5
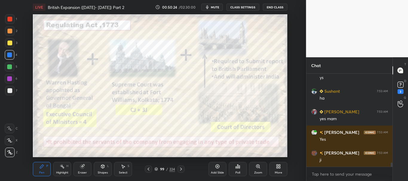
click at [181, 170] on icon at bounding box center [181, 169] width 5 height 5
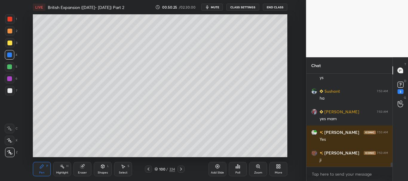
scroll to position [2004, 0]
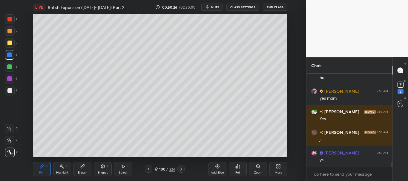
click at [182, 171] on icon at bounding box center [181, 169] width 5 height 5
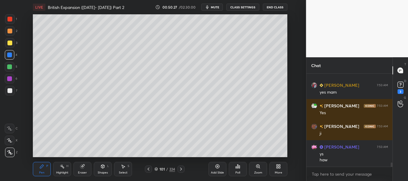
click at [219, 167] on icon at bounding box center [217, 166] width 5 height 5
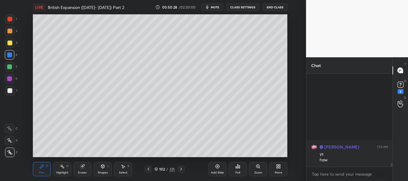
scroll to position [2113, 0]
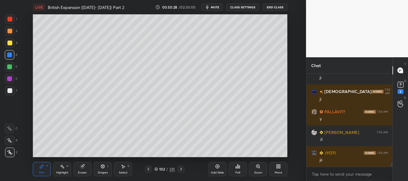
click at [10, 91] on div at bounding box center [9, 90] width 5 height 5
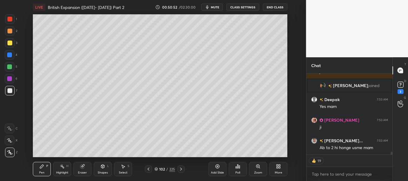
scroll to position [2426, 0]
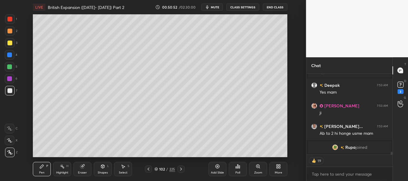
click at [150, 169] on icon at bounding box center [148, 169] width 5 height 5
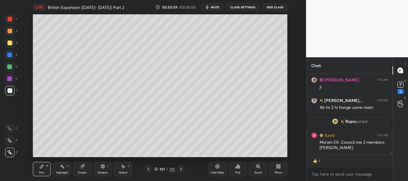
scroll to position [2423, 0]
click at [181, 169] on icon at bounding box center [181, 169] width 5 height 5
click at [147, 169] on icon at bounding box center [148, 169] width 5 height 5
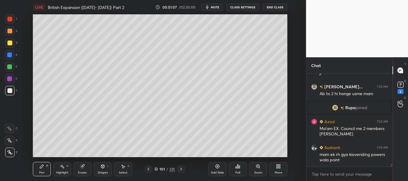
scroll to position [2451, 0]
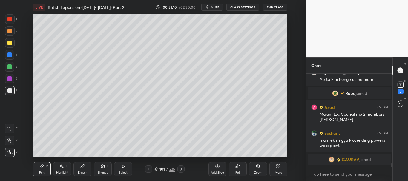
click at [183, 168] on icon at bounding box center [181, 169] width 5 height 5
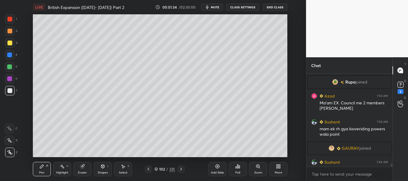
scroll to position [2461, 0]
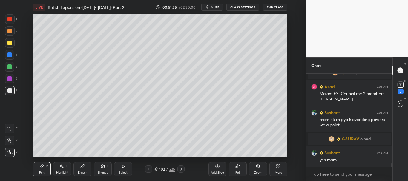
click at [148, 167] on icon at bounding box center [148, 169] width 5 height 5
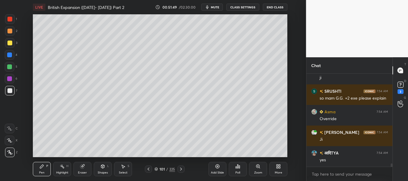
scroll to position [2584, 0]
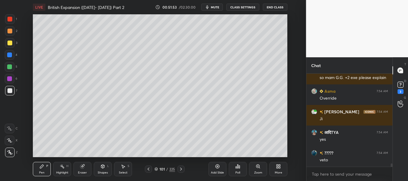
click at [180, 169] on icon at bounding box center [181, 169] width 5 height 5
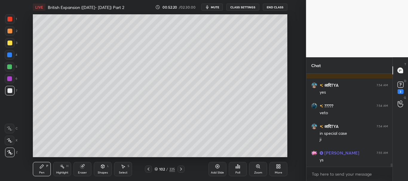
scroll to position [2652, 0]
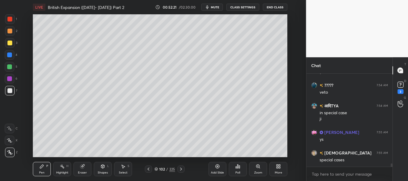
click at [10, 45] on div at bounding box center [9, 43] width 5 height 5
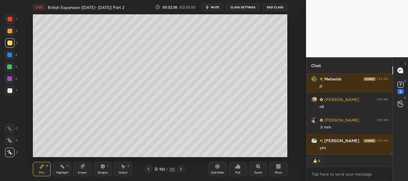
scroll to position [3144, 0]
click at [242, 168] on div "Poll" at bounding box center [238, 169] width 18 height 14
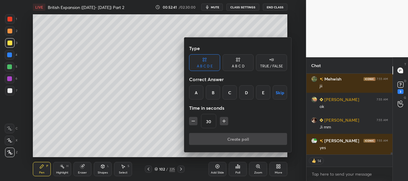
scroll to position [3165, 0]
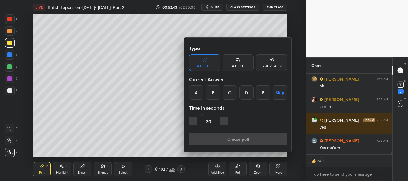
click at [243, 68] on div "A B C D" at bounding box center [238, 67] width 13 height 4
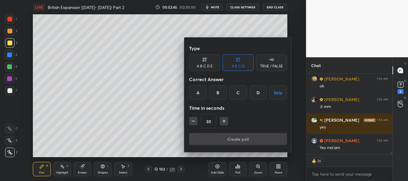
click at [260, 96] on div "D" at bounding box center [259, 92] width 18 height 14
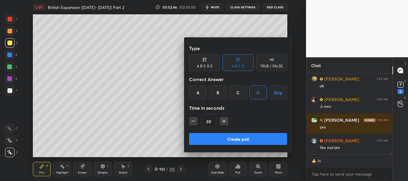
click at [244, 137] on button "Create poll" at bounding box center [238, 139] width 98 height 12
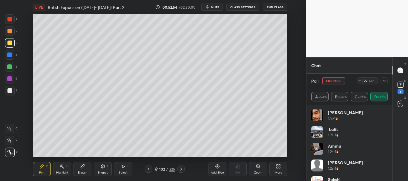
scroll to position [48, 84]
click at [385, 81] on icon at bounding box center [384, 81] width 3 height 2
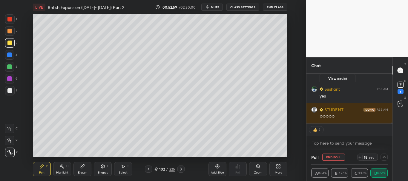
scroll to position [3075, 0]
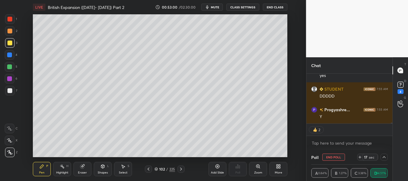
click at [333, 156] on button "End Poll" at bounding box center [333, 157] width 23 height 7
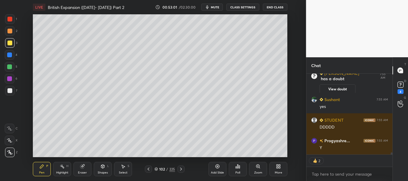
click at [239, 172] on div "Poll" at bounding box center [237, 173] width 5 height 3
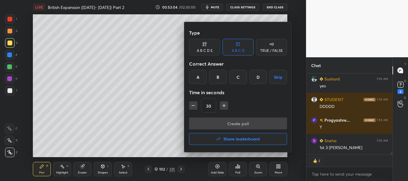
click at [201, 79] on div "A" at bounding box center [198, 77] width 18 height 14
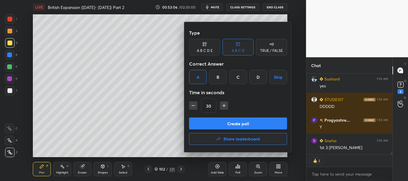
click at [233, 122] on button "Create poll" at bounding box center [238, 124] width 98 height 12
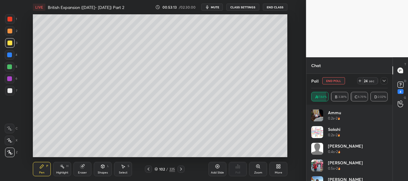
click at [384, 81] on icon at bounding box center [384, 81] width 5 height 5
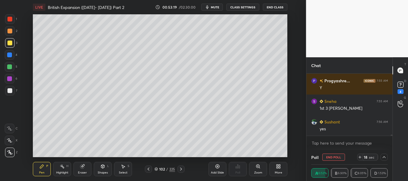
click at [338, 156] on button "End Poll" at bounding box center [333, 157] width 23 height 7
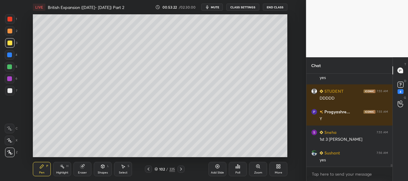
click at [241, 168] on div "Poll" at bounding box center [238, 169] width 18 height 14
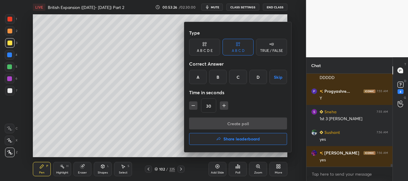
click at [233, 79] on div "C" at bounding box center [238, 77] width 18 height 14
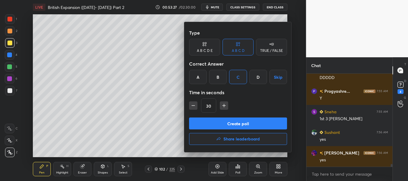
click at [240, 122] on button "Create poll" at bounding box center [238, 124] width 98 height 12
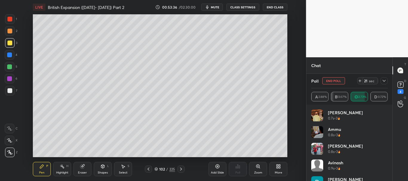
click at [386, 82] on icon at bounding box center [384, 81] width 5 height 5
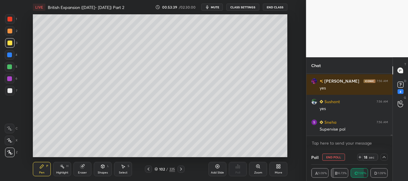
click at [334, 158] on button "End Poll" at bounding box center [333, 157] width 23 height 7
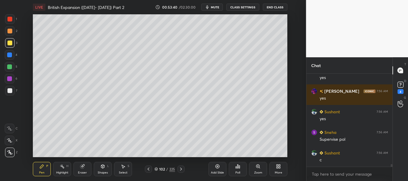
click at [241, 169] on div "Poll" at bounding box center [238, 169] width 18 height 14
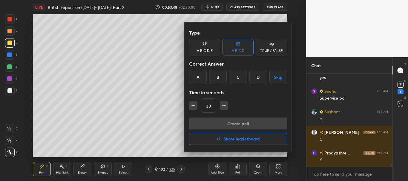
click at [263, 79] on div "D" at bounding box center [259, 77] width 18 height 14
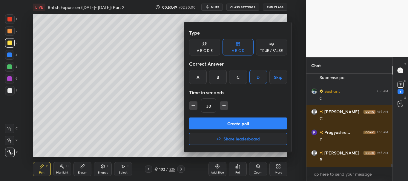
click at [251, 124] on button "Create poll" at bounding box center [238, 124] width 98 height 12
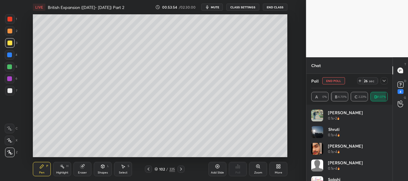
click at [384, 81] on icon at bounding box center [384, 81] width 5 height 5
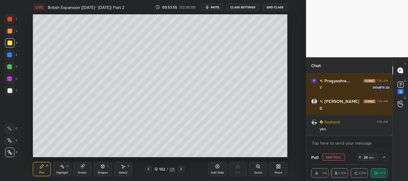
click at [403, 87] on rect at bounding box center [401, 85] width 6 height 6
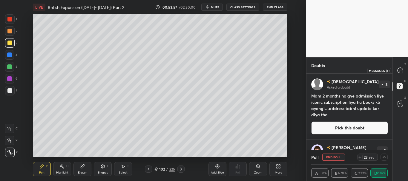
click at [401, 73] on icon at bounding box center [400, 70] width 5 height 5
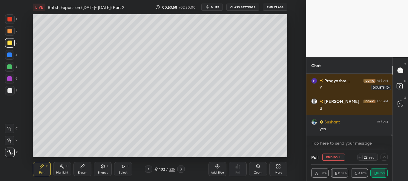
click at [402, 86] on rect at bounding box center [400, 87] width 6 height 6
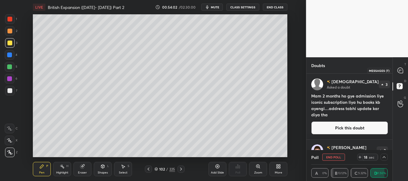
click at [402, 72] on icon at bounding box center [400, 70] width 5 height 5
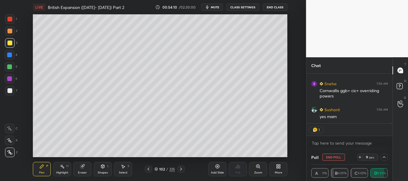
click at [337, 157] on button "End Poll" at bounding box center [333, 157] width 23 height 7
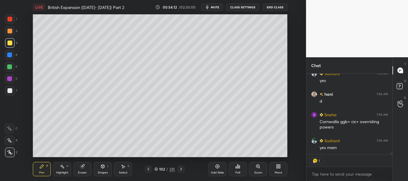
click at [241, 168] on div "Poll" at bounding box center [238, 169] width 18 height 14
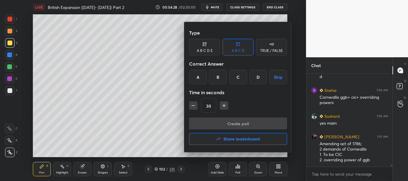
click at [217, 78] on div "B" at bounding box center [218, 77] width 18 height 14
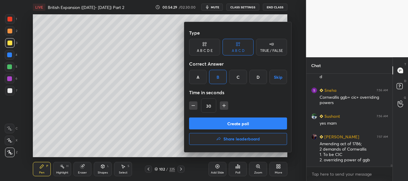
click at [230, 123] on button "Create poll" at bounding box center [238, 124] width 98 height 12
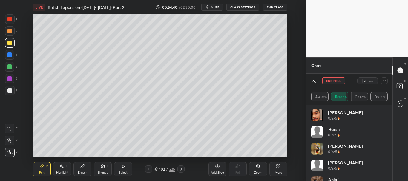
click at [386, 81] on icon at bounding box center [384, 81] width 5 height 5
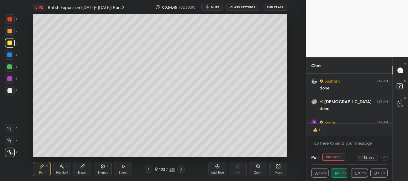
click at [333, 156] on button "End Poll" at bounding box center [333, 157] width 23 height 7
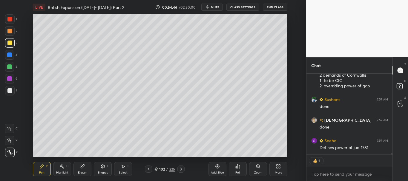
click at [238, 169] on icon at bounding box center [237, 166] width 5 height 5
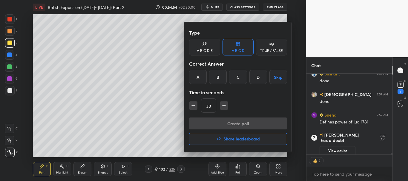
click at [218, 80] on div "B" at bounding box center [218, 77] width 18 height 14
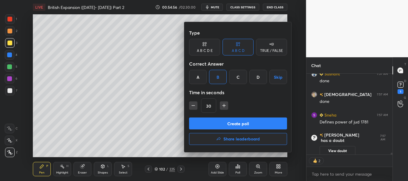
click at [224, 123] on button "Create poll" at bounding box center [238, 124] width 98 height 12
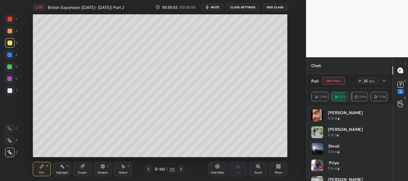
click at [384, 83] on icon at bounding box center [384, 81] width 5 height 5
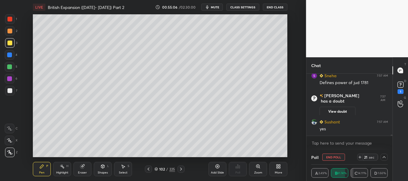
click at [342, 157] on button "End Poll" at bounding box center [333, 157] width 23 height 7
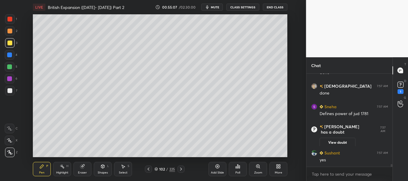
click at [235, 171] on div "Poll" at bounding box center [238, 169] width 18 height 14
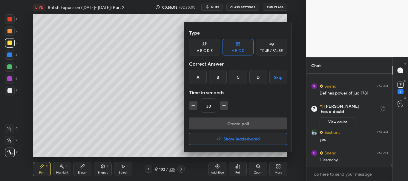
click at [241, 78] on div "C" at bounding box center [238, 77] width 18 height 14
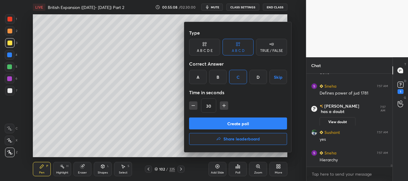
click at [243, 124] on button "Create poll" at bounding box center [238, 124] width 98 height 12
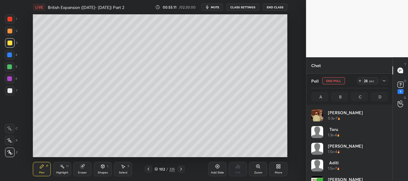
click at [386, 81] on icon at bounding box center [384, 81] width 5 height 5
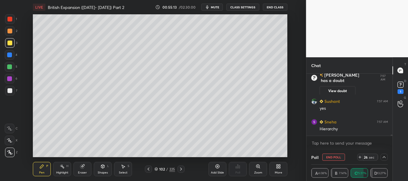
click at [393, 137] on div "Chat Sneha 7:57 AM Defines power of jud 1781 [PERSON_NAME] has a doubt 7:57 AM …" at bounding box center [357, 119] width 102 height 124
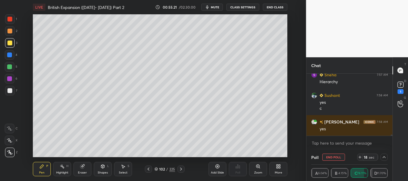
click at [334, 157] on button "End Poll" at bounding box center [333, 157] width 23 height 7
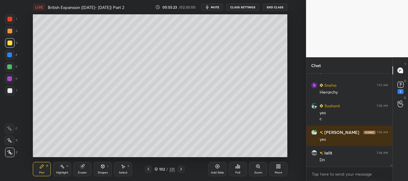
click at [238, 167] on icon at bounding box center [238, 167] width 1 height 4
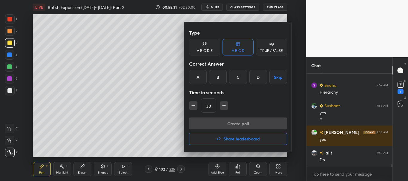
click at [241, 80] on div "C" at bounding box center [238, 77] width 18 height 14
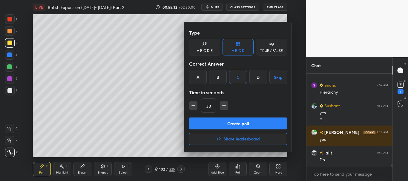
click at [236, 123] on button "Create poll" at bounding box center [238, 124] width 98 height 12
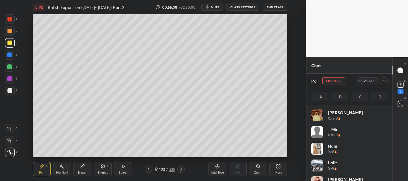
click at [385, 81] on icon at bounding box center [384, 81] width 5 height 5
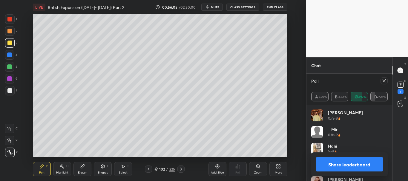
drag, startPoint x: 359, startPoint y: 162, endPoint x: 369, endPoint y: 160, distance: 10.3
click at [359, 162] on button "Share leaderboard" at bounding box center [349, 164] width 67 height 14
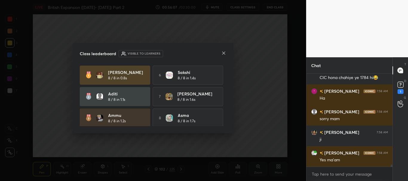
click at [223, 53] on icon at bounding box center [223, 53] width 5 height 5
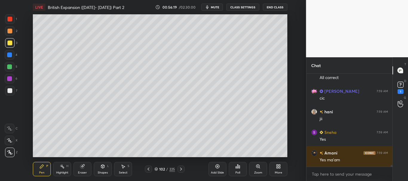
click at [238, 169] on div "Poll" at bounding box center [238, 169] width 18 height 14
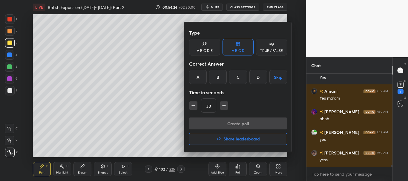
drag, startPoint x: 203, startPoint y: 78, endPoint x: 210, endPoint y: 79, distance: 6.3
click at [203, 79] on div "A" at bounding box center [198, 77] width 18 height 14
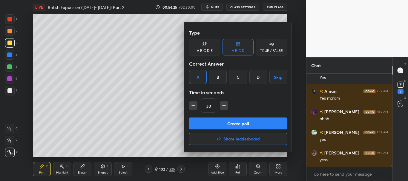
click at [216, 119] on button "Create poll" at bounding box center [238, 124] width 98 height 12
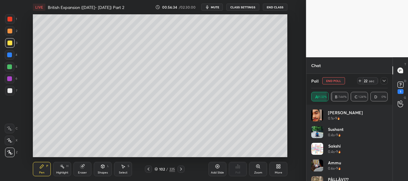
click at [328, 81] on button "End Poll" at bounding box center [333, 80] width 23 height 7
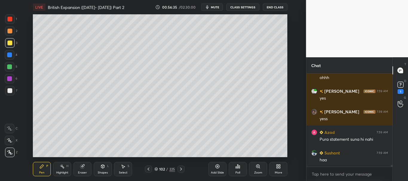
click at [243, 168] on div "Poll" at bounding box center [238, 169] width 18 height 14
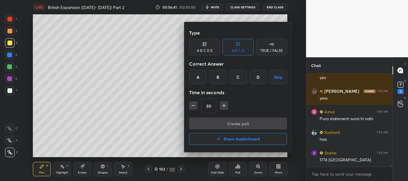
click at [241, 79] on div "C" at bounding box center [238, 77] width 18 height 14
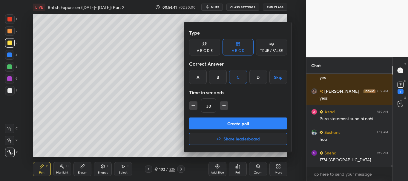
click at [237, 122] on button "Create poll" at bounding box center [238, 124] width 98 height 12
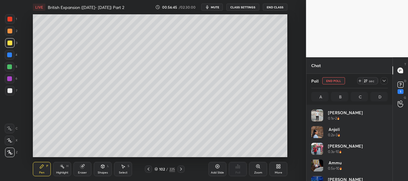
click at [385, 81] on icon at bounding box center [384, 81] width 3 height 2
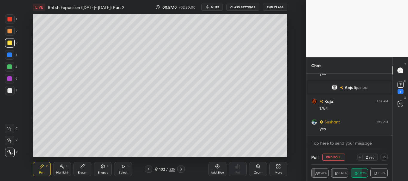
click at [334, 156] on button "End Poll" at bounding box center [333, 157] width 23 height 7
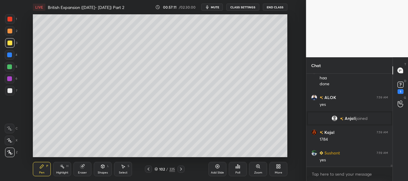
click at [240, 170] on div "Poll" at bounding box center [238, 169] width 18 height 14
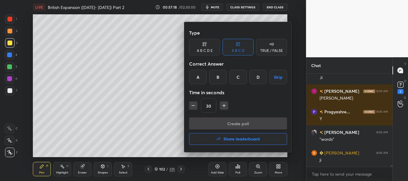
click at [239, 79] on div "C" at bounding box center [238, 77] width 18 height 14
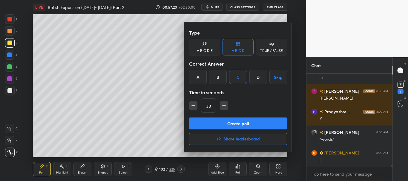
click at [234, 122] on button "Create poll" at bounding box center [238, 124] width 98 height 12
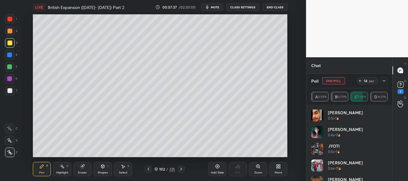
click at [385, 80] on icon at bounding box center [384, 81] width 5 height 5
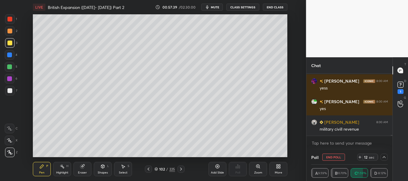
click at [333, 157] on button "End Poll" at bounding box center [333, 157] width 23 height 7
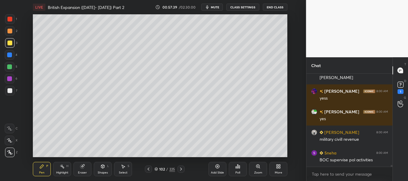
click at [237, 168] on icon at bounding box center [237, 166] width 5 height 5
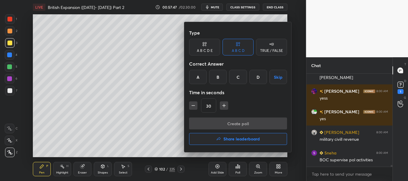
click at [199, 82] on div "A" at bounding box center [198, 77] width 18 height 14
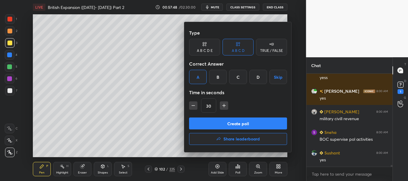
click at [222, 124] on button "Create poll" at bounding box center [238, 124] width 98 height 12
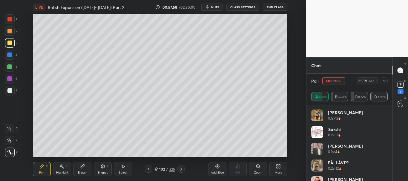
click at [385, 81] on icon at bounding box center [384, 81] width 5 height 5
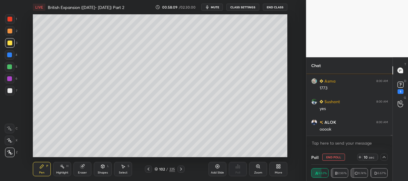
click at [336, 157] on button "End Poll" at bounding box center [333, 157] width 23 height 7
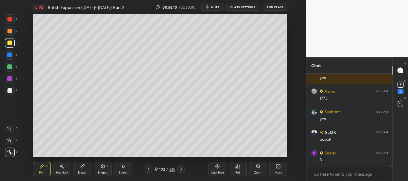
click at [239, 165] on icon at bounding box center [237, 166] width 5 height 5
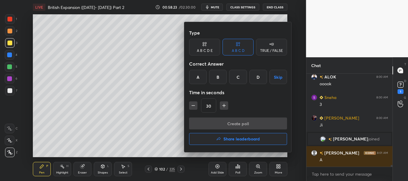
click at [197, 79] on div "A" at bounding box center [198, 77] width 18 height 14
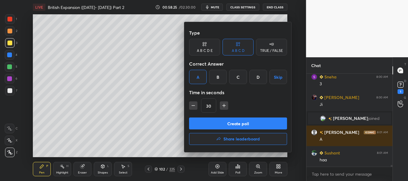
click at [212, 123] on button "Create poll" at bounding box center [238, 124] width 98 height 12
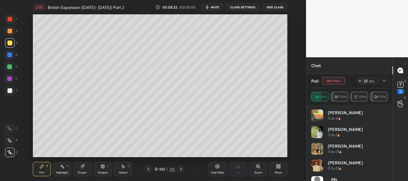
click at [384, 81] on icon at bounding box center [384, 81] width 3 height 2
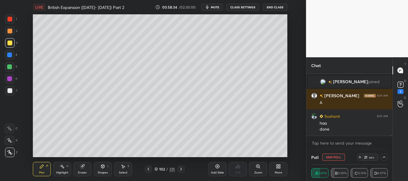
drag, startPoint x: 391, startPoint y: 135, endPoint x: 391, endPoint y: 139, distance: 3.3
click at [391, 139] on div "Sneha 8:00 AM 3 [PERSON_NAME] 8:00 AM [PERSON_NAME] joined [PERSON_NAME] 8:01 A…" at bounding box center [350, 112] width 86 height 76
click at [332, 159] on button "End Poll" at bounding box center [333, 157] width 23 height 7
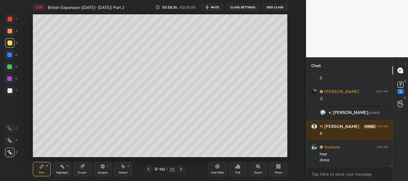
click at [238, 166] on icon at bounding box center [238, 167] width 1 height 4
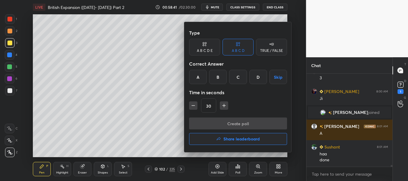
click at [259, 78] on div "D" at bounding box center [259, 77] width 18 height 14
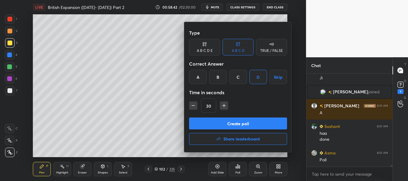
click at [245, 123] on button "Create poll" at bounding box center [238, 124] width 98 height 12
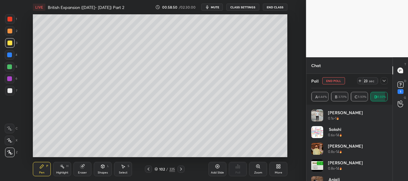
click at [384, 82] on icon at bounding box center [384, 81] width 5 height 5
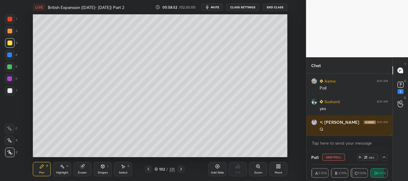
click at [338, 157] on button "End Poll" at bounding box center [333, 157] width 23 height 7
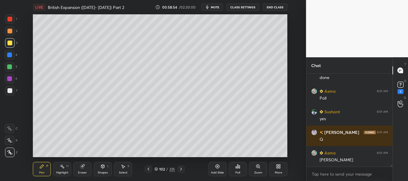
click at [241, 167] on div "Poll" at bounding box center [238, 169] width 18 height 14
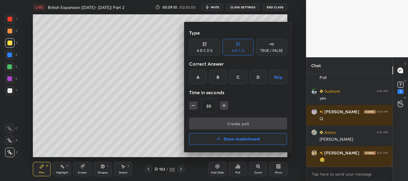
click at [222, 79] on div "B" at bounding box center [218, 77] width 18 height 14
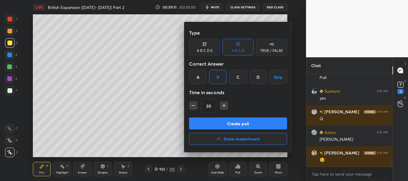
click at [222, 122] on button "Create poll" at bounding box center [238, 124] width 98 height 12
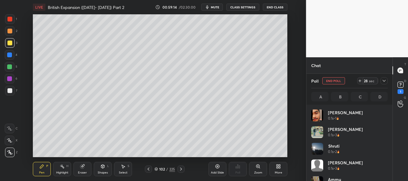
click at [385, 82] on icon at bounding box center [384, 81] width 5 height 5
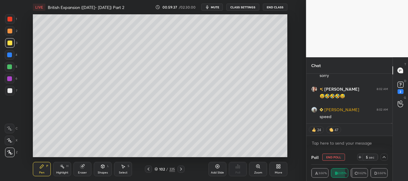
click at [10, 91] on div at bounding box center [9, 90] width 5 height 5
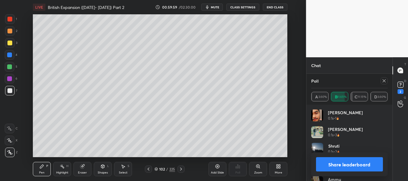
click at [385, 81] on icon at bounding box center [384, 81] width 5 height 5
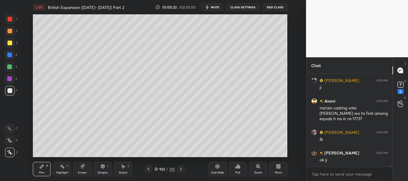
click at [9, 42] on div at bounding box center [9, 43] width 5 height 5
click at [9, 19] on div at bounding box center [9, 19] width 5 height 5
click at [10, 41] on div at bounding box center [9, 43] width 5 height 5
click at [9, 44] on div at bounding box center [9, 43] width 5 height 5
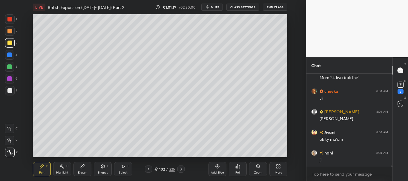
scroll to position [6657, 0]
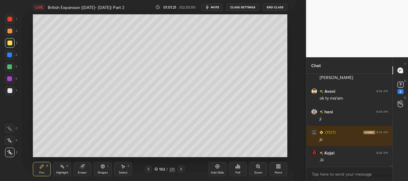
click at [9, 90] on div at bounding box center [9, 90] width 5 height 5
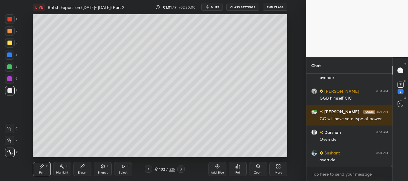
scroll to position [6566, 0]
click at [7, 54] on div at bounding box center [10, 55] width 10 height 10
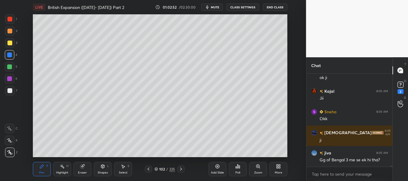
scroll to position [7160, 0]
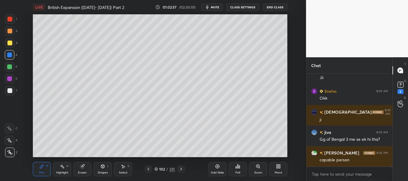
click at [156, 170] on icon at bounding box center [156, 169] width 3 height 1
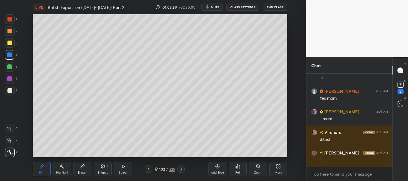
scroll to position [7348, 0]
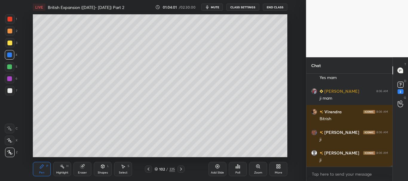
click at [8, 90] on div at bounding box center [9, 90] width 5 height 5
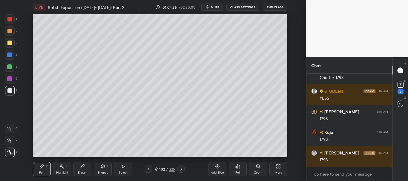
scroll to position [7613, 0]
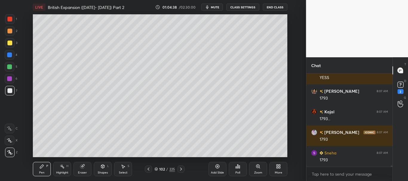
drag, startPoint x: 157, startPoint y: 170, endPoint x: 149, endPoint y: 165, distance: 9.2
click at [157, 171] on icon at bounding box center [156, 170] width 4 height 4
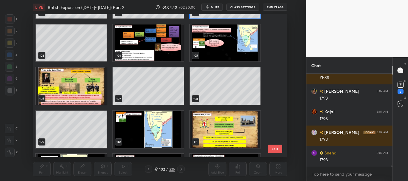
scroll to position [1505, 0]
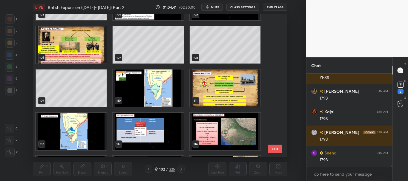
click at [244, 83] on img "grid" at bounding box center [225, 88] width 71 height 37
click at [155, 170] on icon at bounding box center [156, 170] width 4 height 4
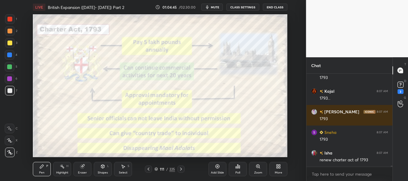
scroll to position [7659, 0]
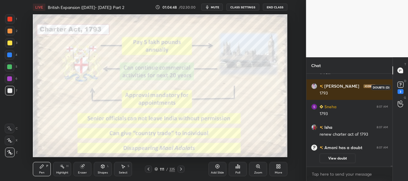
click at [403, 85] on rect at bounding box center [401, 85] width 6 height 6
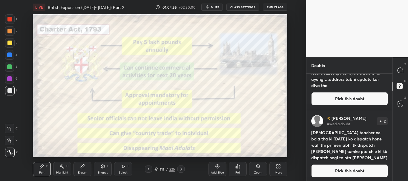
scroll to position [33, 0]
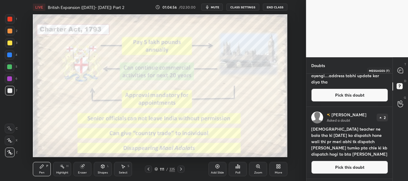
click at [400, 71] on icon at bounding box center [400, 71] width 6 height 6
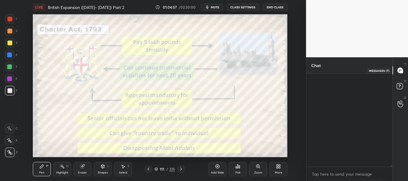
scroll to position [91, 84]
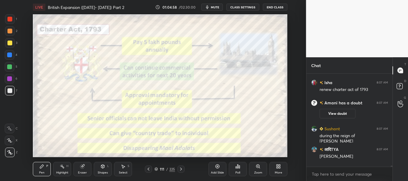
click at [216, 6] on span "mute" at bounding box center [215, 7] width 8 height 4
click at [157, 169] on icon at bounding box center [156, 170] width 4 height 4
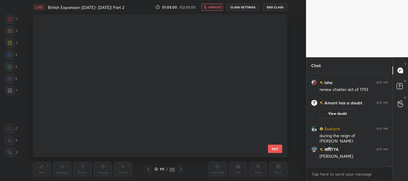
scroll to position [141, 251]
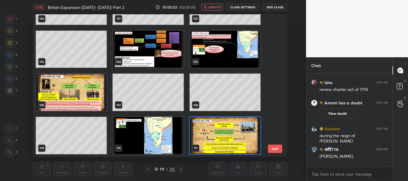
click at [222, 131] on img "grid" at bounding box center [225, 135] width 71 height 37
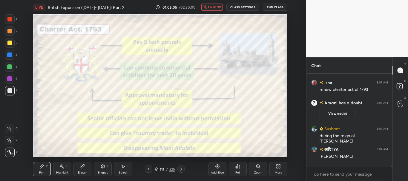
click at [216, 4] on button "unmute" at bounding box center [212, 7] width 22 height 7
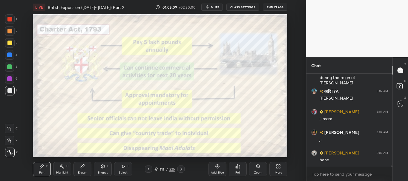
scroll to position [7717, 0]
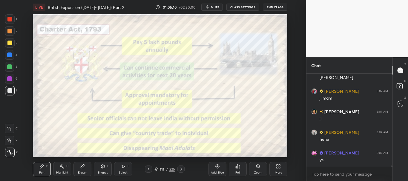
click at [215, 8] on span "mute" at bounding box center [215, 7] width 8 height 4
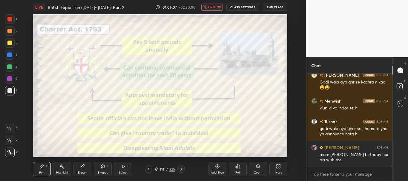
scroll to position [8120, 0]
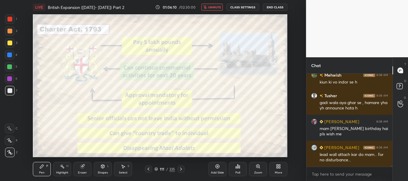
click at [10, 93] on div at bounding box center [10, 91] width 10 height 10
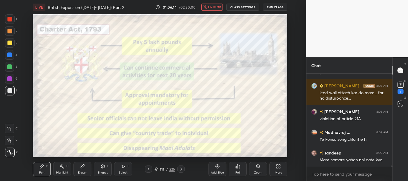
scroll to position [8208, 0]
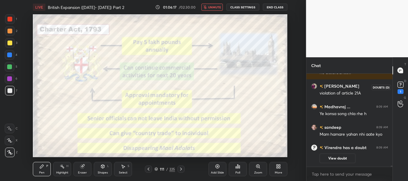
click at [401, 85] on icon at bounding box center [401, 84] width 2 height 2
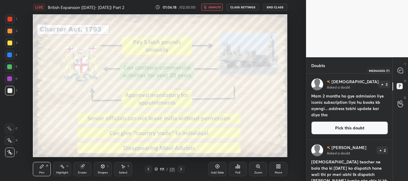
click at [401, 71] on icon at bounding box center [400, 70] width 5 height 5
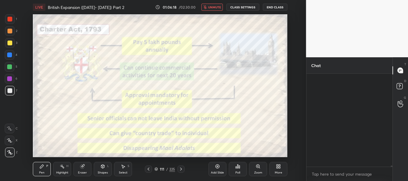
scroll to position [91, 84]
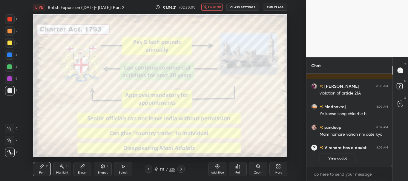
click at [215, 10] on button "unmute" at bounding box center [212, 7] width 22 height 7
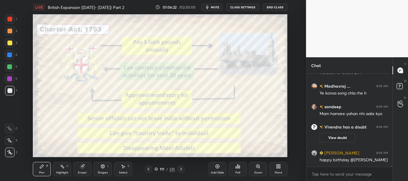
click at [216, 170] on div "Add Slide" at bounding box center [218, 169] width 18 height 14
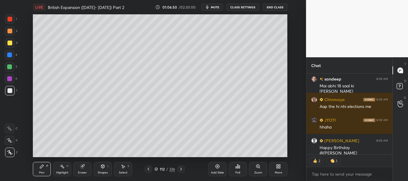
scroll to position [8989, 0]
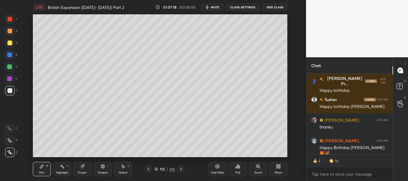
click at [149, 167] on icon at bounding box center [148, 169] width 5 height 5
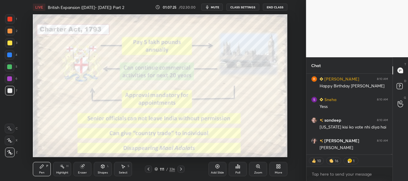
click at [181, 167] on icon at bounding box center [181, 169] width 5 height 5
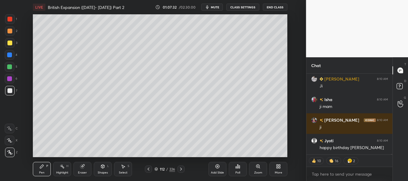
drag, startPoint x: 391, startPoint y: 154, endPoint x: 392, endPoint y: 161, distance: 6.3
click at [392, 162] on div "[PERSON_NAME] 8:10 AM Happy Birthday [PERSON_NAME] 8:10 AM [PERSON_NAME] 8:10 A…" at bounding box center [350, 128] width 86 height 108
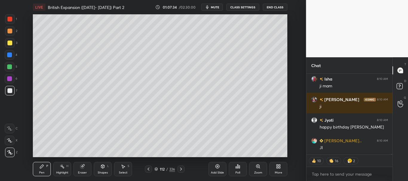
click at [9, 90] on div at bounding box center [9, 90] width 5 height 5
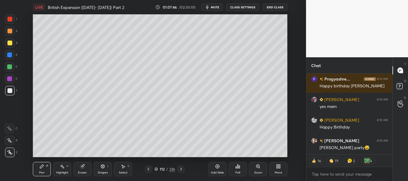
drag, startPoint x: 12, startPoint y: 43, endPoint x: 27, endPoint y: 40, distance: 15.2
click at [12, 43] on div at bounding box center [9, 43] width 5 height 5
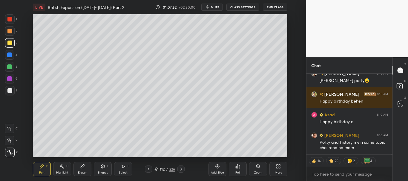
click at [7, 91] on div at bounding box center [10, 91] width 10 height 10
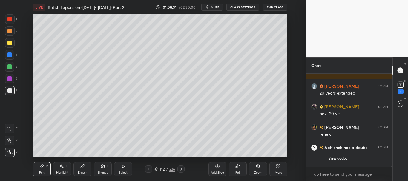
click at [8, 41] on div at bounding box center [9, 43] width 5 height 5
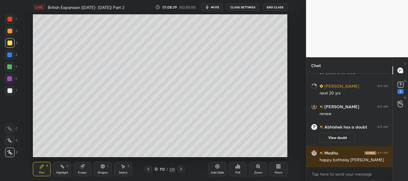
click at [8, 90] on div at bounding box center [9, 90] width 5 height 5
click at [102, 170] on div "Shapes L" at bounding box center [103, 169] width 18 height 14
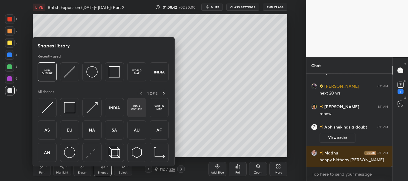
click at [137, 106] on img at bounding box center [136, 107] width 11 height 11
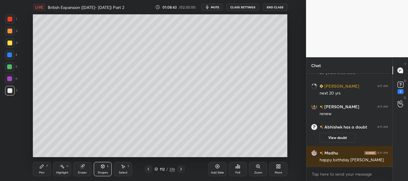
click at [10, 91] on div at bounding box center [9, 90] width 5 height 5
click at [48, 172] on div "Pen P" at bounding box center [42, 169] width 18 height 14
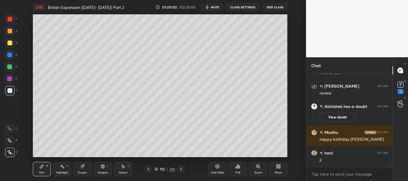
click at [8, 90] on div at bounding box center [9, 90] width 5 height 5
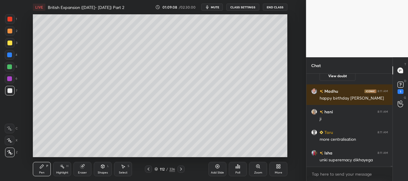
scroll to position [10236, 0]
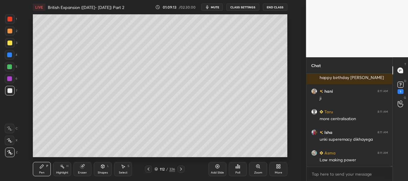
click at [10, 43] on div at bounding box center [9, 43] width 5 height 5
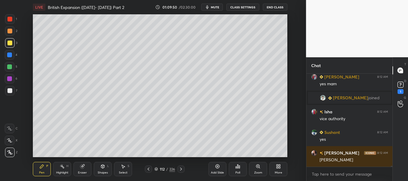
scroll to position [10394, 0]
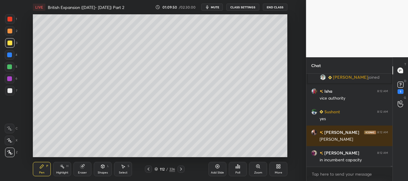
click at [11, 91] on div at bounding box center [9, 90] width 5 height 5
click at [9, 55] on div at bounding box center [9, 55] width 5 height 5
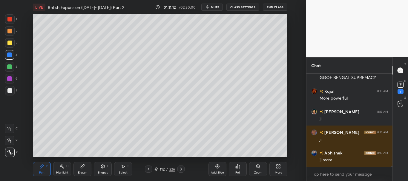
scroll to position [10883, 0]
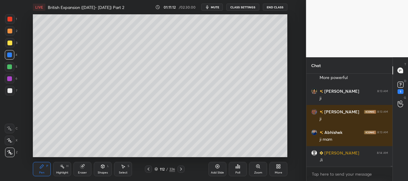
click at [9, 79] on div at bounding box center [9, 78] width 5 height 5
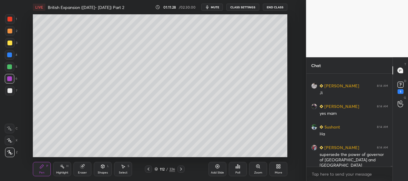
scroll to position [11223, 0]
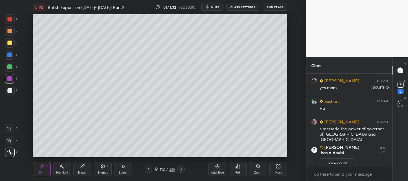
click at [403, 86] on rect at bounding box center [401, 85] width 6 height 6
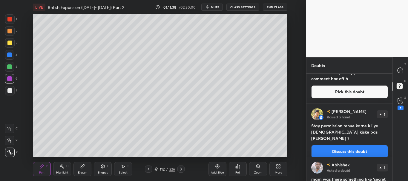
scroll to position [165, 0]
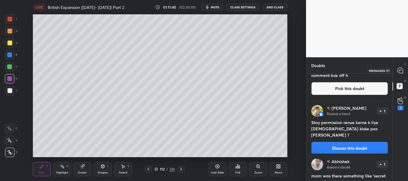
click at [402, 71] on icon at bounding box center [400, 70] width 5 height 5
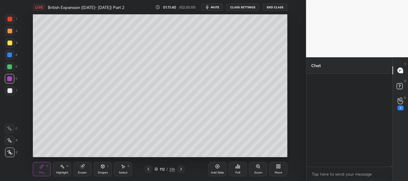
scroll to position [91, 84]
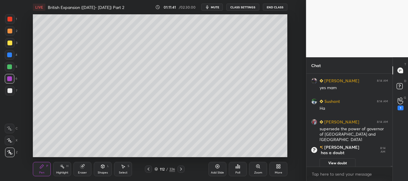
click at [391, 167] on div "Enable hand raising Enable raise hand to speak to learners. Once enabled, chat …" at bounding box center [350, 174] width 86 height 14
drag, startPoint x: 391, startPoint y: 167, endPoint x: 392, endPoint y: 170, distance: 3.0
click at [391, 172] on div "lalit 8:14 AM Yes mam [PERSON_NAME] 8:14 AM [PERSON_NAME] 8:14 AM yes mam [PERS…" at bounding box center [350, 128] width 86 height 108
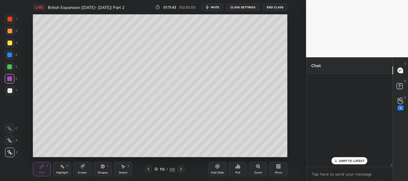
scroll to position [12115, 0]
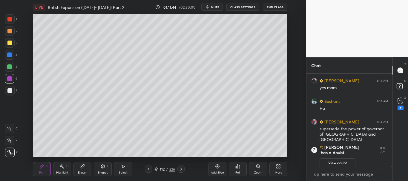
click at [368, 175] on textarea at bounding box center [349, 175] width 77 height 10
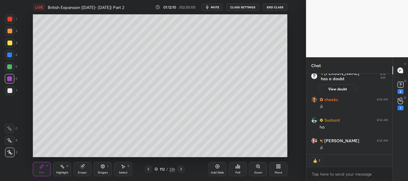
scroll to position [11946, 0]
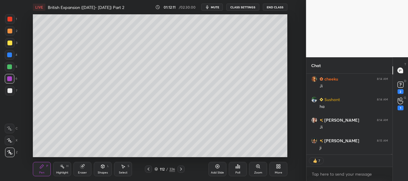
click at [9, 91] on div at bounding box center [9, 90] width 5 height 5
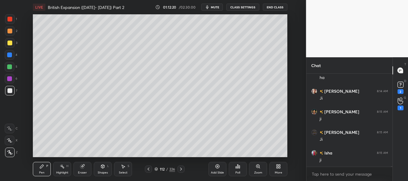
scroll to position [91, 84]
click at [149, 167] on div at bounding box center [148, 169] width 7 height 7
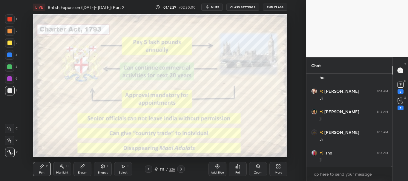
click at [8, 19] on div at bounding box center [9, 19] width 5 height 5
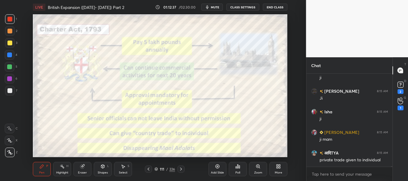
click at [218, 169] on div "Add Slide" at bounding box center [218, 169] width 18 height 14
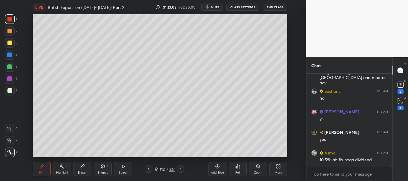
scroll to position [12172, 0]
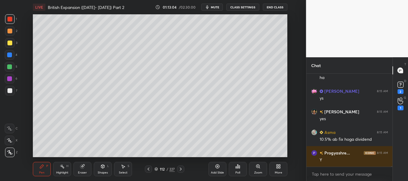
click at [11, 56] on div at bounding box center [9, 55] width 5 height 5
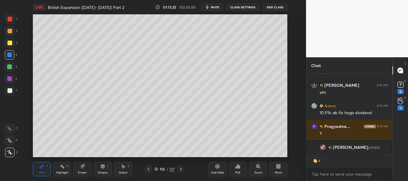
scroll to position [12107, 0]
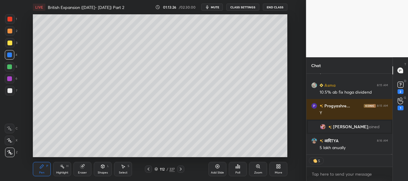
click at [149, 170] on icon at bounding box center [148, 169] width 5 height 5
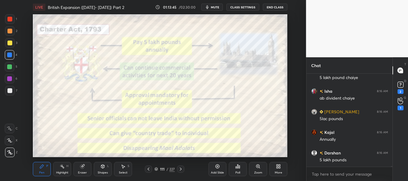
scroll to position [12239, 0]
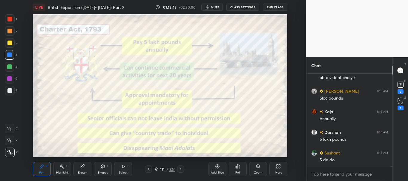
click at [184, 169] on div at bounding box center [180, 169] width 7 height 7
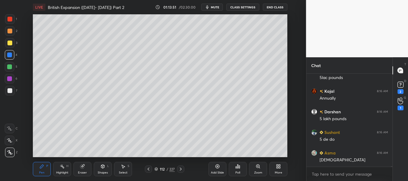
scroll to position [12281, 0]
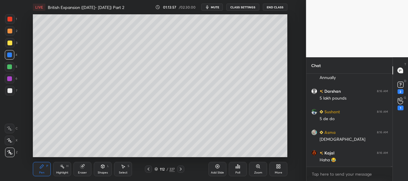
click at [150, 169] on icon at bounding box center [148, 169] width 5 height 5
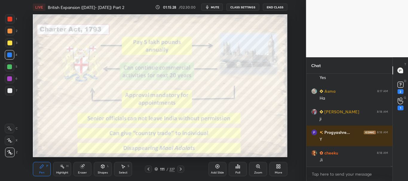
scroll to position [12620, 0]
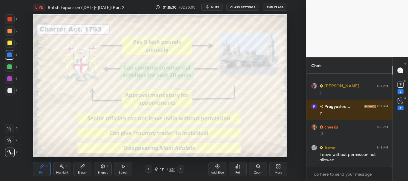
click at [182, 169] on icon at bounding box center [180, 169] width 5 height 5
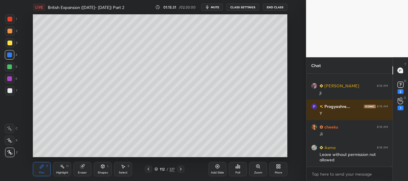
click at [183, 171] on div at bounding box center [180, 169] width 7 height 7
click at [9, 21] on div at bounding box center [9, 19] width 5 height 5
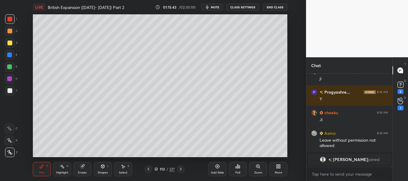
click at [10, 91] on div at bounding box center [9, 90] width 5 height 5
click at [11, 20] on div at bounding box center [9, 19] width 5 height 5
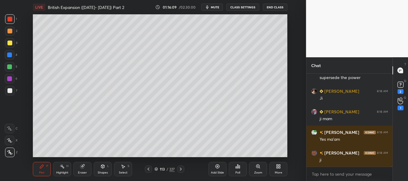
scroll to position [12669, 0]
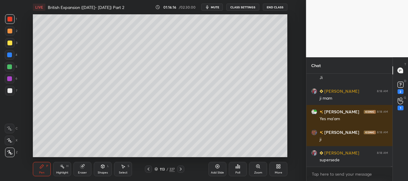
click at [150, 169] on icon at bounding box center [148, 169] width 5 height 5
click at [150, 170] on icon at bounding box center [148, 169] width 5 height 5
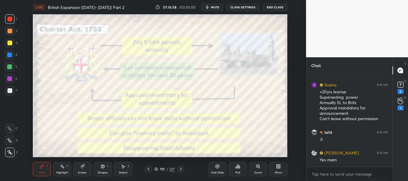
scroll to position [12964, 0]
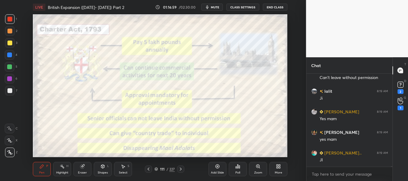
click at [10, 55] on div at bounding box center [9, 55] width 5 height 5
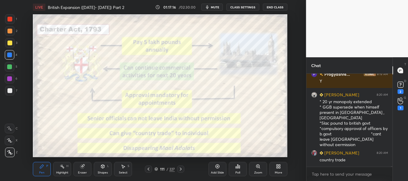
scroll to position [13154, 0]
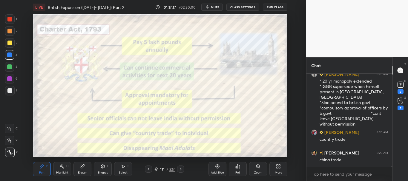
click at [221, 168] on div "Add Slide" at bounding box center [218, 169] width 18 height 14
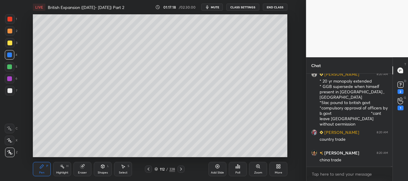
drag, startPoint x: 12, startPoint y: 90, endPoint x: 30, endPoint y: 85, distance: 19.6
click at [14, 90] on div at bounding box center [10, 91] width 10 height 10
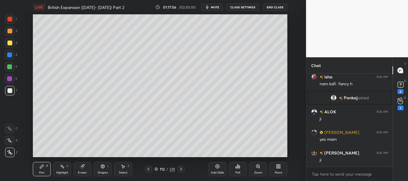
scroll to position [13353, 0]
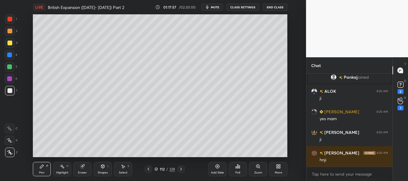
click at [8, 43] on div at bounding box center [9, 43] width 5 height 5
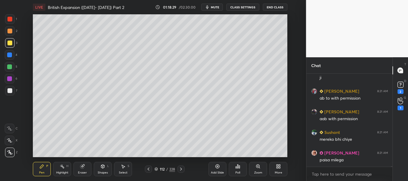
scroll to position [13688, 0]
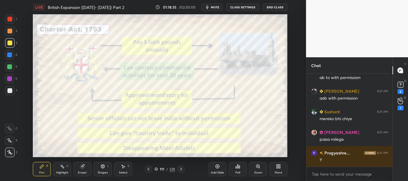
drag, startPoint x: 182, startPoint y: 169, endPoint x: 185, endPoint y: 158, distance: 10.6
click at [182, 169] on icon at bounding box center [181, 169] width 5 height 5
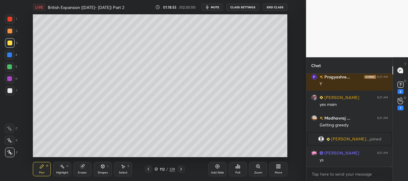
scroll to position [13656, 0]
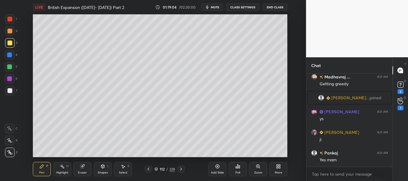
click at [8, 93] on div at bounding box center [10, 91] width 10 height 10
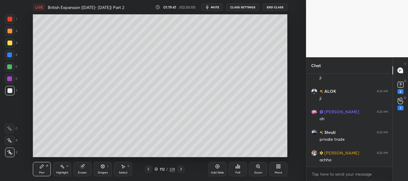
scroll to position [14176, 0]
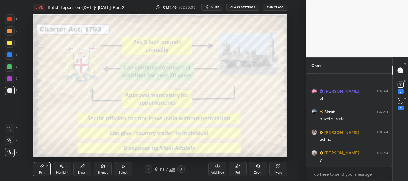
click at [9, 19] on div at bounding box center [9, 19] width 5 height 5
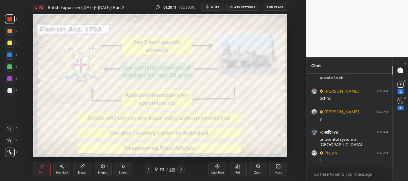
scroll to position [14238, 0]
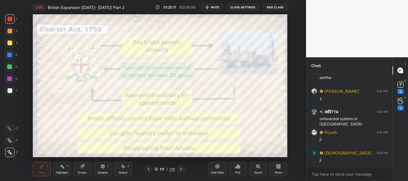
click at [157, 169] on icon at bounding box center [156, 170] width 4 height 4
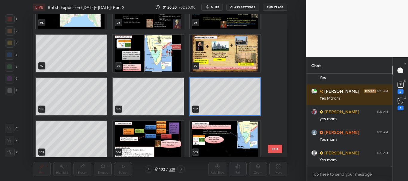
scroll to position [14376, 0]
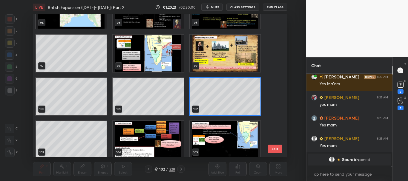
click at [155, 169] on icon at bounding box center [156, 170] width 4 height 4
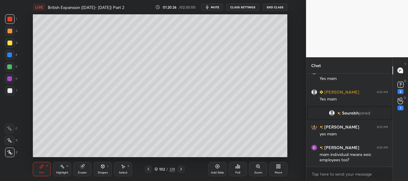
scroll to position [14222, 0]
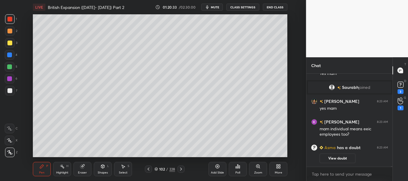
click at [12, 91] on div at bounding box center [9, 90] width 5 height 5
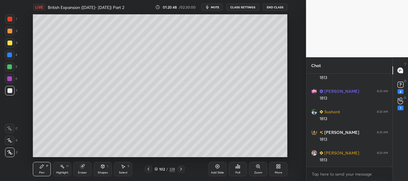
scroll to position [14384, 0]
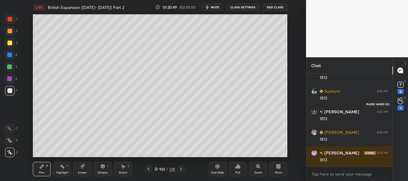
click at [403, 103] on icon at bounding box center [401, 101] width 6 height 7
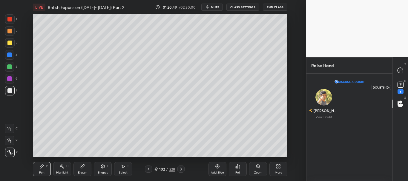
click at [401, 90] on div "4" at bounding box center [401, 91] width 6 height 5
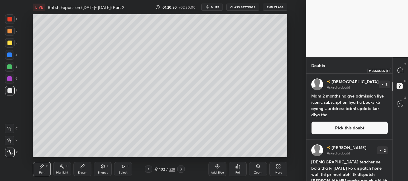
click at [400, 71] on icon at bounding box center [400, 70] width 5 height 5
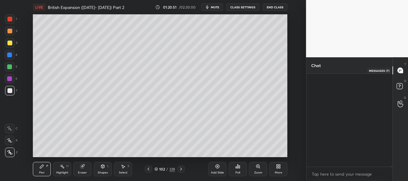
scroll to position [91, 84]
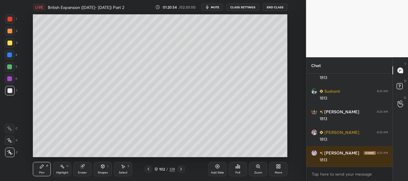
click at [9, 43] on div at bounding box center [9, 43] width 5 height 5
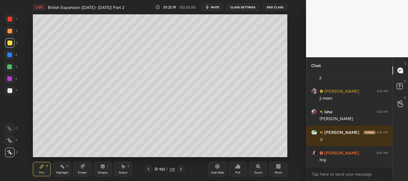
scroll to position [14647, 0]
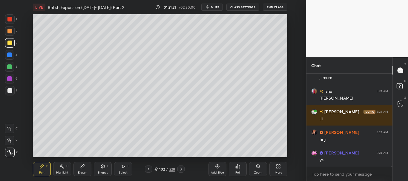
click at [10, 90] on div at bounding box center [9, 90] width 5 height 5
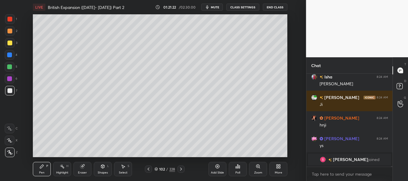
click at [225, 154] on div "LIVE British Expansion ([DATE]- [DATE]) Part 2 01:21:22 / 02:30:00 mute CLASS S…" at bounding box center [160, 90] width 282 height 181
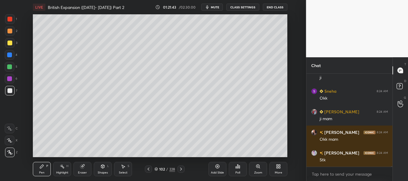
scroll to position [14744, 0]
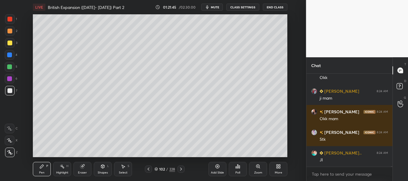
click at [182, 170] on icon at bounding box center [181, 169] width 5 height 5
click at [183, 171] on icon at bounding box center [181, 169] width 5 height 5
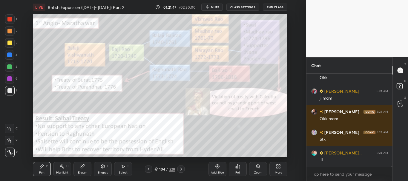
click at [147, 169] on icon at bounding box center [148, 169] width 5 height 5
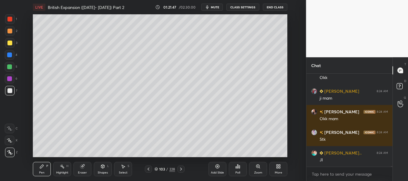
click at [147, 170] on icon at bounding box center [148, 169] width 5 height 5
click at [220, 168] on icon at bounding box center [217, 166] width 5 height 5
click at [104, 166] on icon at bounding box center [102, 167] width 3 height 4
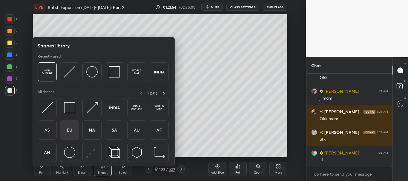
click at [69, 131] on img at bounding box center [69, 130] width 11 height 11
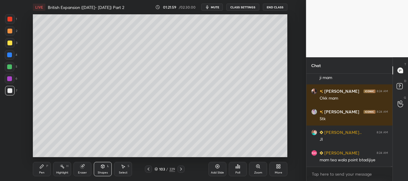
scroll to position [14785, 0]
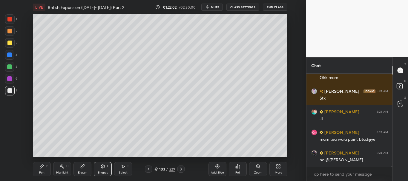
click at [40, 168] on icon at bounding box center [42, 167] width 4 height 4
click at [10, 43] on div at bounding box center [9, 43] width 5 height 5
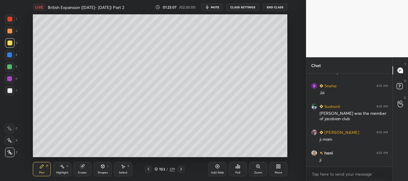
scroll to position [15341, 0]
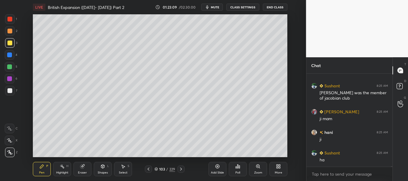
drag, startPoint x: 12, startPoint y: 91, endPoint x: 16, endPoint y: 91, distance: 4.8
click at [12, 91] on div at bounding box center [9, 90] width 5 height 5
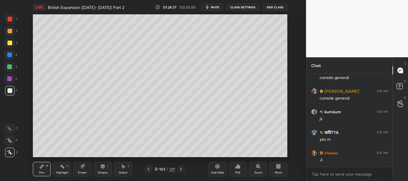
scroll to position [16063, 0]
click at [7, 23] on div at bounding box center [10, 19] width 10 height 10
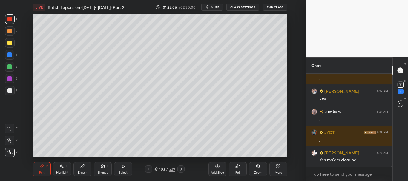
scroll to position [16132, 0]
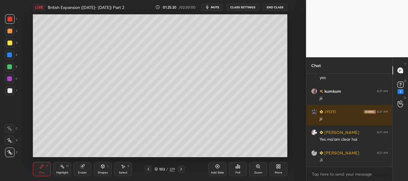
click at [11, 92] on div at bounding box center [9, 90] width 5 height 5
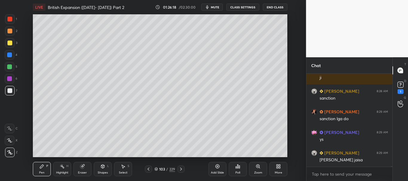
scroll to position [16566, 0]
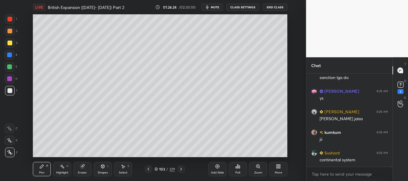
click at [10, 54] on div at bounding box center [9, 55] width 5 height 5
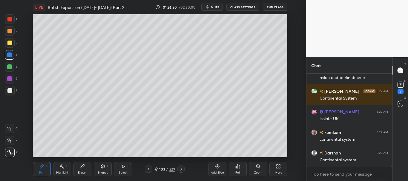
scroll to position [16855, 0]
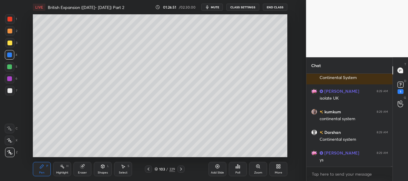
click at [11, 21] on div at bounding box center [9, 19] width 5 height 5
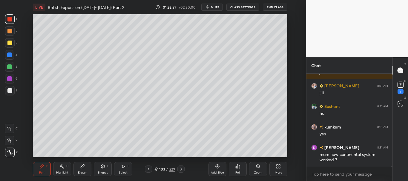
scroll to position [17143, 0]
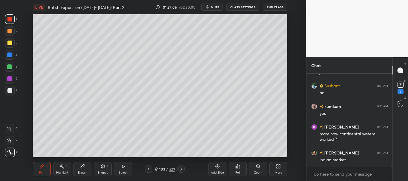
click at [158, 169] on div "103 / 229" at bounding box center [164, 169] width 21 height 5
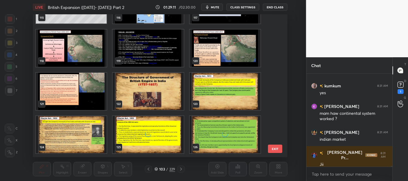
scroll to position [17185, 0]
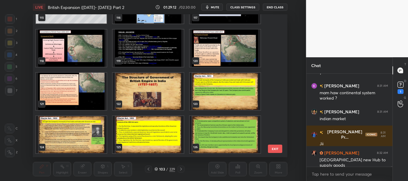
click at [223, 101] on img "grid" at bounding box center [225, 91] width 71 height 37
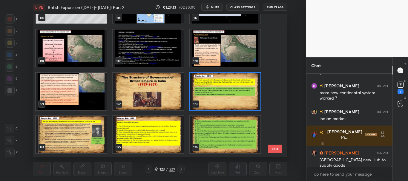
click at [155, 169] on icon at bounding box center [156, 170] width 4 height 4
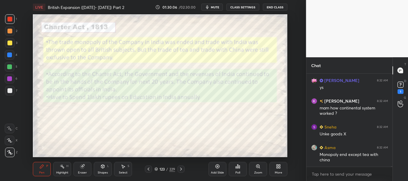
scroll to position [17619, 0]
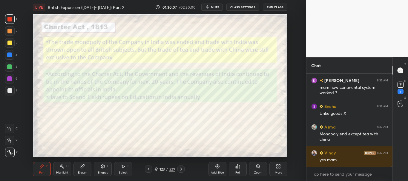
click at [10, 58] on div at bounding box center [10, 55] width 10 height 10
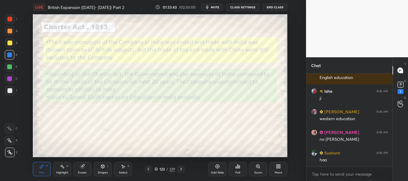
scroll to position [18587, 0]
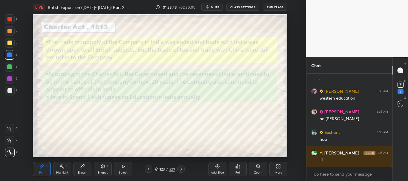
click at [9, 19] on div at bounding box center [9, 19] width 5 height 5
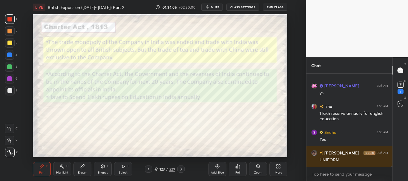
scroll to position [18757, 0]
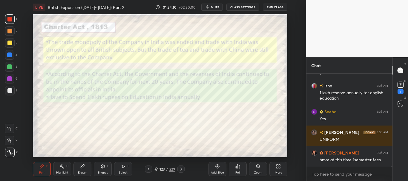
click at [9, 53] on div at bounding box center [9, 55] width 5 height 5
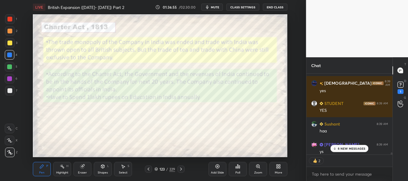
scroll to position [19623, 0]
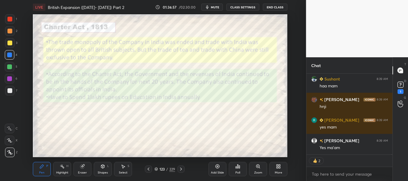
drag, startPoint x: 391, startPoint y: 167, endPoint x: 390, endPoint y: 180, distance: 13.2
click at [390, 180] on div "Vijay 8:39 AM ji mam [PERSON_NAME] 8:39 AM haa mam [PERSON_NAME] 8:39 AM hnji […" at bounding box center [350, 128] width 86 height 108
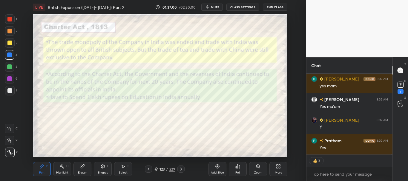
scroll to position [20465, 0]
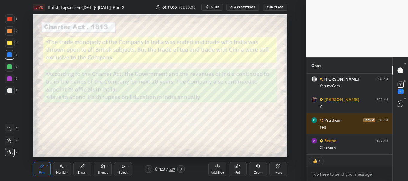
click at [216, 167] on icon at bounding box center [217, 166] width 5 height 5
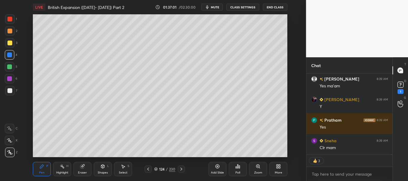
click at [8, 89] on div at bounding box center [9, 90] width 5 height 5
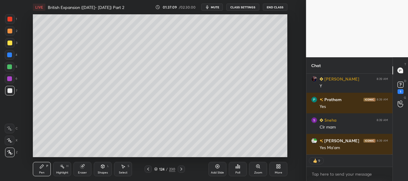
scroll to position [20507, 0]
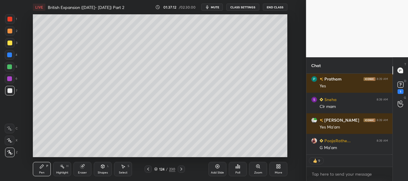
click at [9, 44] on div at bounding box center [9, 43] width 5 height 5
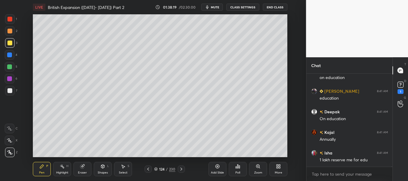
scroll to position [21098, 0]
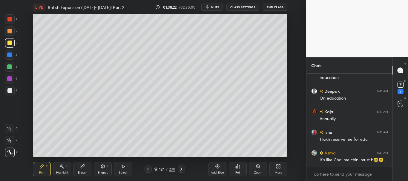
click at [9, 57] on div at bounding box center [9, 55] width 5 height 5
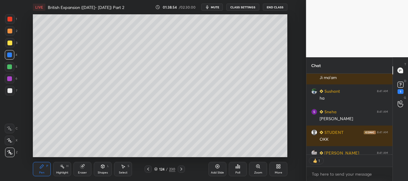
scroll to position [79, 84]
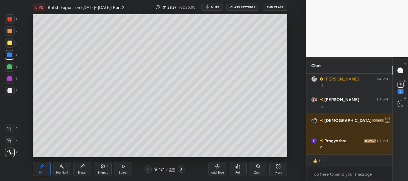
click at [8, 19] on div at bounding box center [9, 19] width 5 height 5
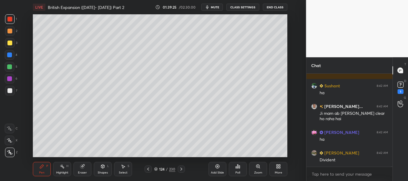
scroll to position [21328, 0]
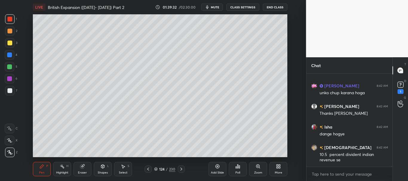
click at [10, 90] on div at bounding box center [9, 90] width 5 height 5
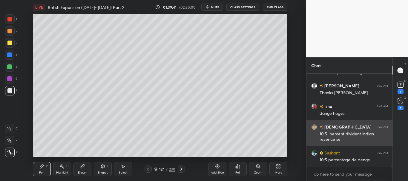
scroll to position [21436, 0]
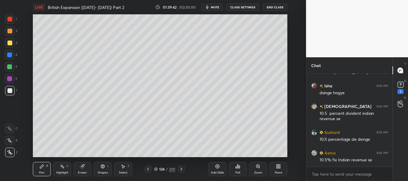
click at [9, 94] on div at bounding box center [10, 91] width 10 height 10
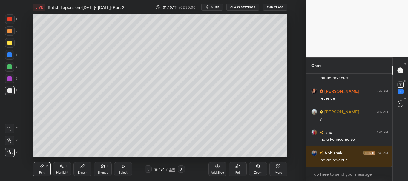
scroll to position [21465, 0]
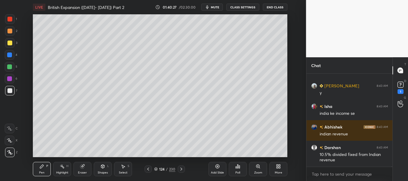
click at [12, 45] on div at bounding box center [10, 43] width 10 height 10
click at [156, 170] on icon at bounding box center [156, 170] width 4 height 4
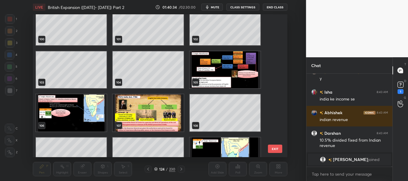
scroll to position [1403, 0]
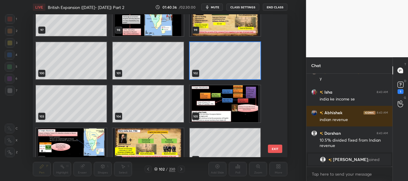
click at [156, 170] on icon at bounding box center [156, 170] width 4 height 4
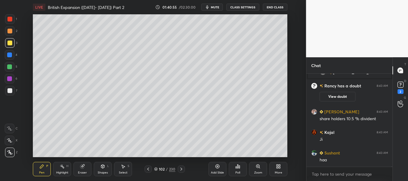
scroll to position [21488, 0]
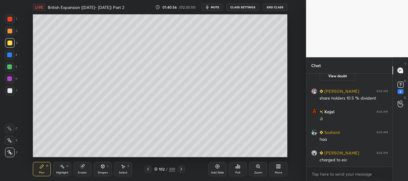
click at [249, 154] on div "LIVE British Expansion ([DATE]- [DATE]) Part 2 01:40:56 / 02:30:00 mute CLASS S…" at bounding box center [160, 90] width 282 height 181
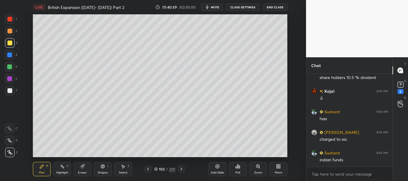
click at [247, 154] on div "LIVE British Expansion ([DATE]- [DATE]) Part 2 01:40:59 / 02:30:00 mute CLASS S…" at bounding box center [160, 90] width 282 height 181
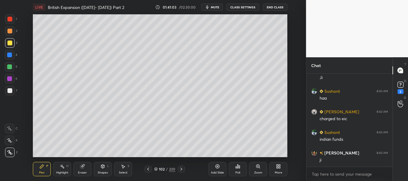
scroll to position [21550, 0]
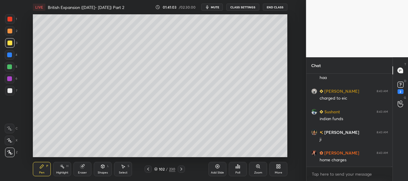
click at [156, 170] on icon at bounding box center [156, 170] width 4 height 4
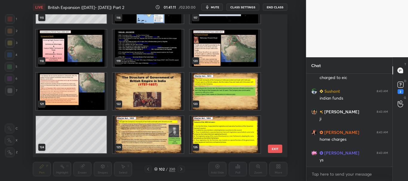
scroll to position [1692, 0]
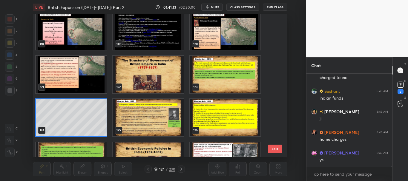
click at [157, 170] on icon at bounding box center [156, 170] width 4 height 4
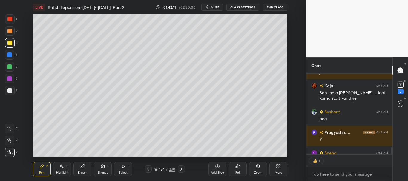
scroll to position [79, 84]
click at [10, 44] on div at bounding box center [9, 43] width 5 height 5
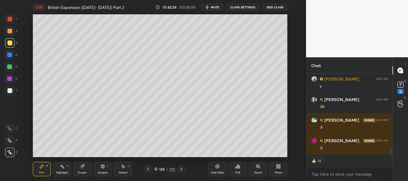
scroll to position [1090, 0]
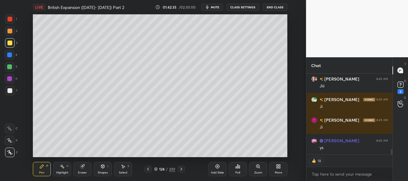
drag, startPoint x: 10, startPoint y: 87, endPoint x: 12, endPoint y: 85, distance: 3.4
click at [10, 87] on div at bounding box center [10, 91] width 10 height 10
click at [10, 33] on div at bounding box center [9, 31] width 5 height 5
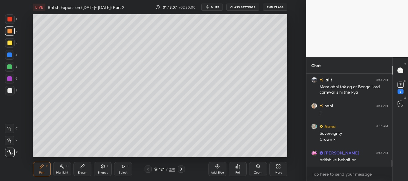
scroll to position [1231, 0]
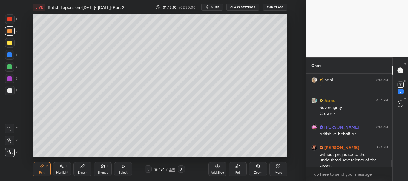
click at [10, 91] on div at bounding box center [9, 90] width 5 height 5
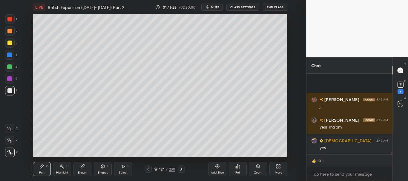
scroll to position [3065, 0]
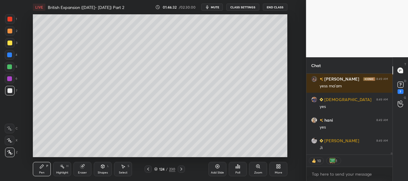
click at [156, 169] on icon at bounding box center [155, 168] width 3 height 1
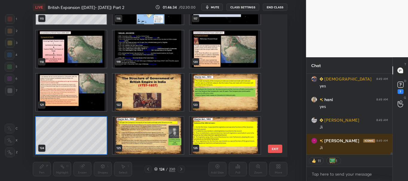
scroll to position [3107, 0]
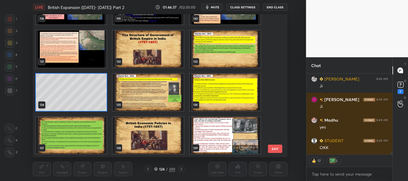
click at [171, 100] on img "grid" at bounding box center [148, 92] width 71 height 37
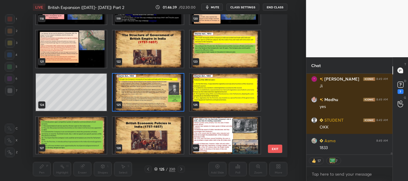
click at [156, 169] on icon at bounding box center [155, 168] width 3 height 1
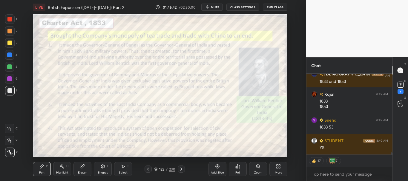
click at [10, 20] on div at bounding box center [9, 19] width 5 height 5
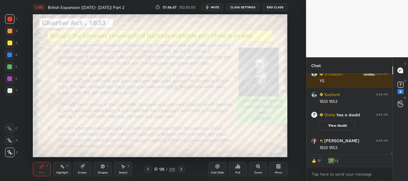
scroll to position [2999, 0]
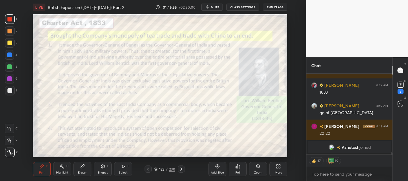
click at [215, 167] on icon at bounding box center [217, 166] width 5 height 5
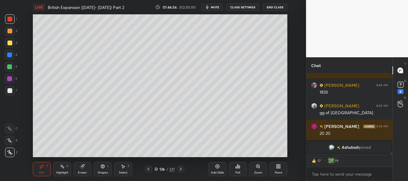
click at [10, 92] on div at bounding box center [9, 90] width 5 height 5
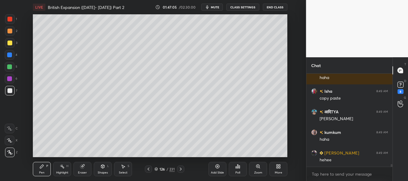
click at [241, 6] on button "CLASS SETTINGS" at bounding box center [243, 7] width 33 height 7
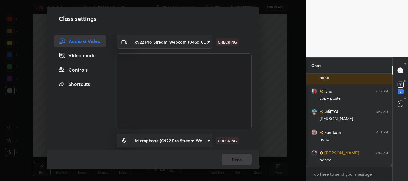
click at [88, 69] on div "Controls" at bounding box center [80, 70] width 52 height 12
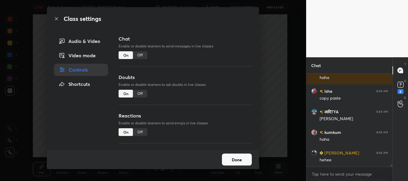
click at [141, 94] on div "Off" at bounding box center [140, 94] width 14 height 8
click at [56, 18] on icon at bounding box center [56, 18] width 5 height 5
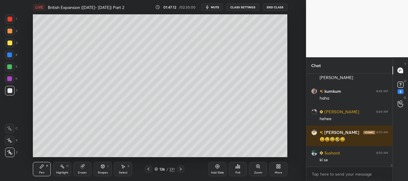
click at [155, 169] on icon at bounding box center [156, 170] width 4 height 4
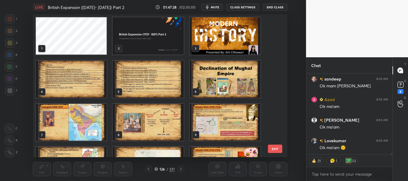
click at [172, 44] on img "grid" at bounding box center [148, 35] width 71 height 37
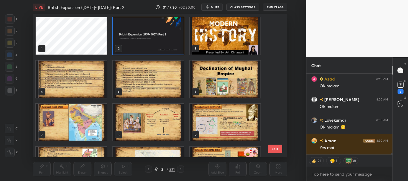
click at [156, 169] on icon at bounding box center [156, 170] width 4 height 4
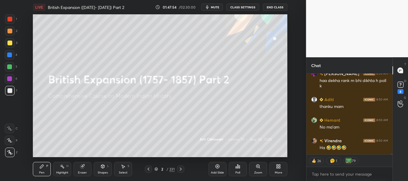
drag, startPoint x: 392, startPoint y: 154, endPoint x: 395, endPoint y: 163, distance: 8.9
click at [390, 166] on div "[PERSON_NAME] 8:50 AM Total strength? [PERSON_NAME] 8:50 AM haa dekha rank m bh…" at bounding box center [350, 128] width 86 height 108
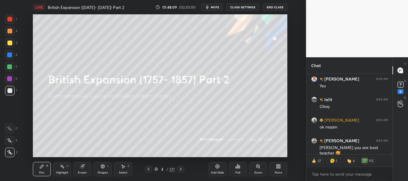
click at [10, 91] on div at bounding box center [9, 90] width 5 height 5
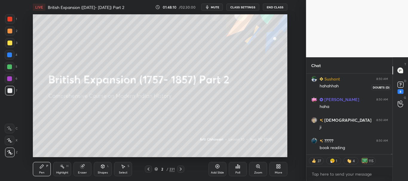
click at [399, 86] on rect at bounding box center [401, 85] width 6 height 6
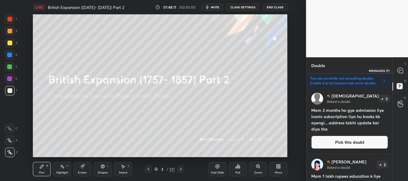
click at [403, 74] on div at bounding box center [401, 70] width 12 height 11
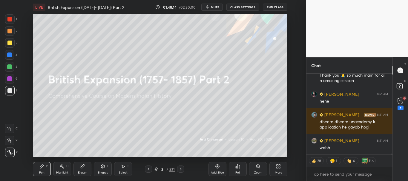
click at [10, 90] on div at bounding box center [9, 90] width 5 height 5
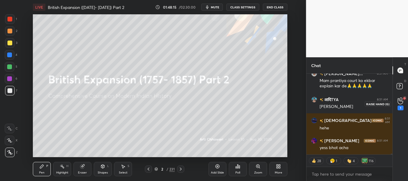
drag, startPoint x: 402, startPoint y: 104, endPoint x: 403, endPoint y: 108, distance: 4.6
click at [403, 104] on icon at bounding box center [401, 101] width 6 height 7
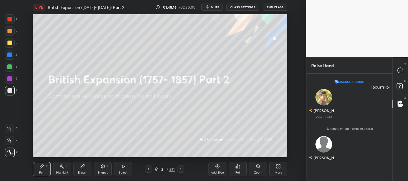
click at [400, 88] on rect at bounding box center [400, 87] width 6 height 6
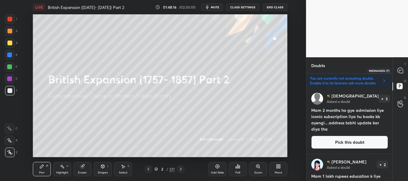
click at [402, 71] on icon at bounding box center [400, 70] width 5 height 5
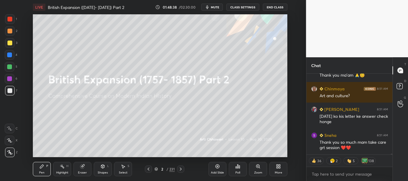
click at [391, 154] on div "[PERSON_NAME] 8:51 AM Thankyou Maam. Sadhana 8:51 AM Thank you ma'am 🙏😊 Chinmay…" at bounding box center [350, 128] width 86 height 108
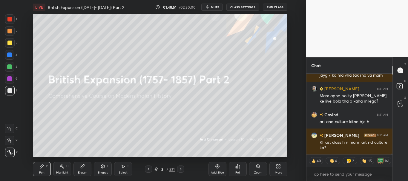
drag, startPoint x: 392, startPoint y: 154, endPoint x: 393, endPoint y: 162, distance: 8.2
click at [393, 162] on div "Chat Taru 8:51 AM act nhi h spectrum me n??? JYOTI 8:51 AM mam mera subrication…" at bounding box center [357, 119] width 102 height 124
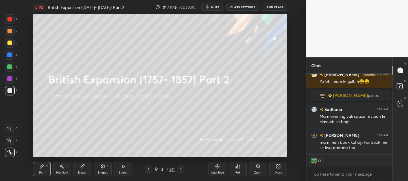
scroll to position [7390, 0]
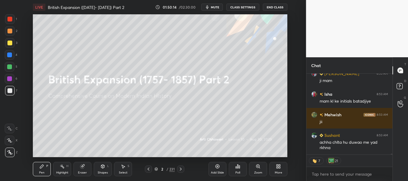
drag, startPoint x: 391, startPoint y: 154, endPoint x: 368, endPoint y: 160, distance: 23.3
click at [391, 162] on div "Rahul 8:53 AM mam ab class 8 baje hi hoga kya [PERSON_NAME] 8:53 AM ji mam Isha…" at bounding box center [350, 128] width 86 height 108
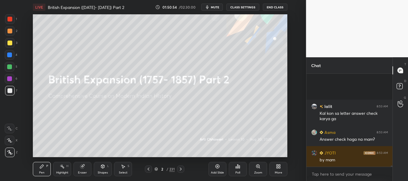
scroll to position [8207, 0]
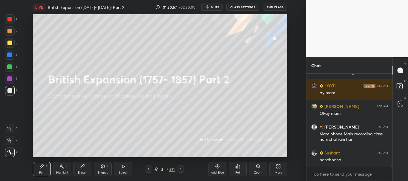
drag, startPoint x: 8, startPoint y: 31, endPoint x: 14, endPoint y: 33, distance: 6.3
click at [8, 30] on div at bounding box center [9, 31] width 5 height 5
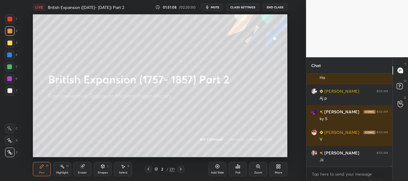
scroll to position [8522, 0]
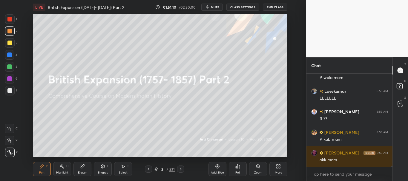
drag, startPoint x: 391, startPoint y: 166, endPoint x: 388, endPoint y: 174, distance: 8.0
click at [388, 174] on div "Rohan 8:53 AM Jii [PERSON_NAME] 8:53 AM P wala mam Lovekumar 8:53 AM LLLLLLL [P…" at bounding box center [350, 128] width 86 height 108
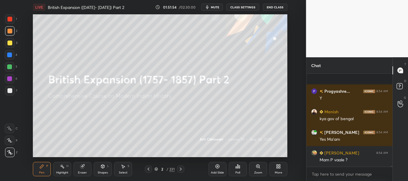
scroll to position [9203, 0]
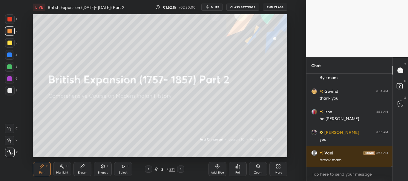
drag, startPoint x: 11, startPoint y: 20, endPoint x: 19, endPoint y: 15, distance: 9.2
click at [11, 20] on div at bounding box center [9, 19] width 5 height 5
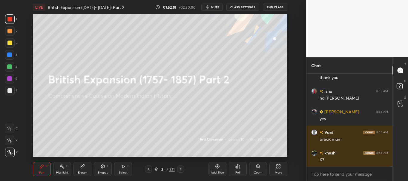
scroll to position [9503, 0]
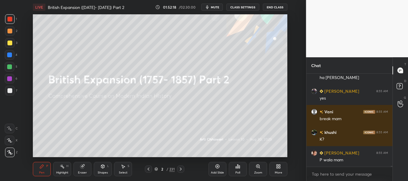
click at [9, 44] on div at bounding box center [9, 43] width 5 height 5
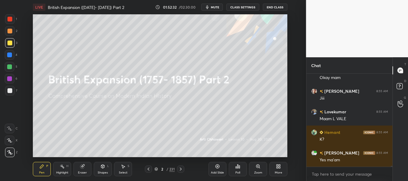
scroll to position [9756, 0]
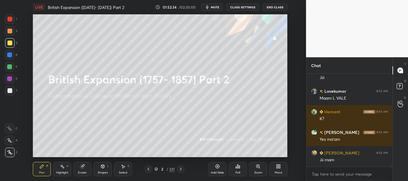
click at [10, 32] on div at bounding box center [9, 31] width 5 height 5
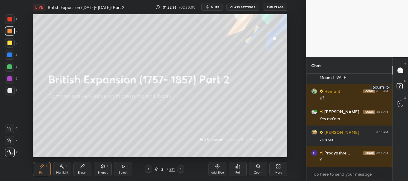
click at [399, 87] on rect at bounding box center [400, 87] width 6 height 6
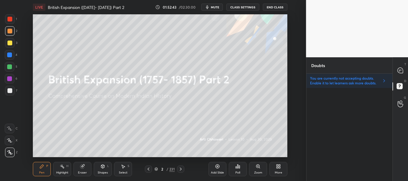
scroll to position [1113, 0]
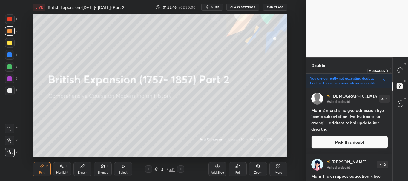
click at [401, 73] on icon at bounding box center [400, 70] width 5 height 5
type textarea "x"
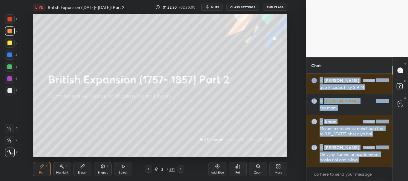
click at [391, 132] on div at bounding box center [391, 120] width 4 height 93
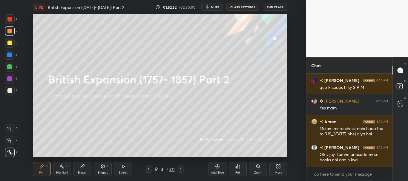
click at [11, 20] on div at bounding box center [9, 19] width 5 height 5
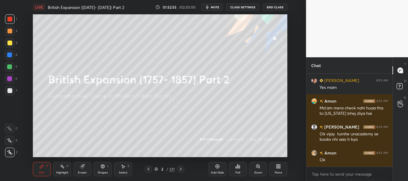
click at [216, 7] on span "mute" at bounding box center [215, 7] width 8 height 4
click at [242, 7] on button "CLASS SETTINGS" at bounding box center [243, 7] width 33 height 7
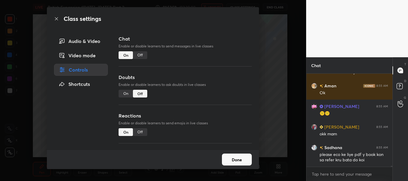
click at [81, 56] on div "Video mode" at bounding box center [81, 56] width 54 height 12
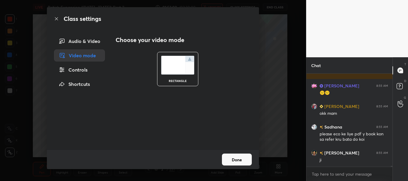
click at [86, 43] on div "Audio & Video" at bounding box center [79, 41] width 51 height 12
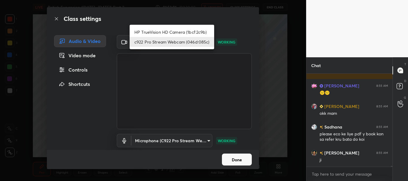
click at [207, 42] on body "1 2 3 4 5 6 7 C X Z C X Z E E Erase all H H LIVE British Expansion ([DATE]- [DA…" at bounding box center [204, 90] width 408 height 181
click at [182, 30] on li "HP TrueVision HD Camera (1bcf:2c9b)" at bounding box center [172, 32] width 85 height 10
type input "42144e7dc722d341881a1d0aa97f2b8eb73ff2315c5915d9b8d69e6c7a4e42e0"
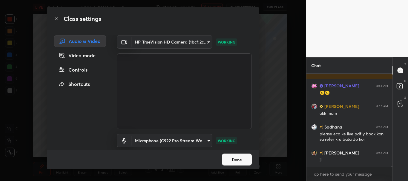
click at [237, 158] on button "Done" at bounding box center [237, 160] width 30 height 12
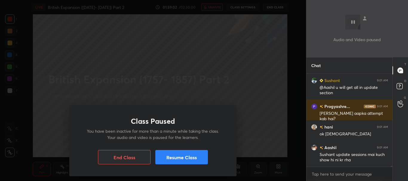
scroll to position [9933, 0]
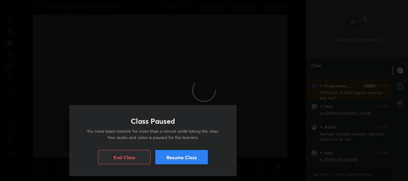
click at [181, 157] on button "Resume Class" at bounding box center [181, 157] width 53 height 14
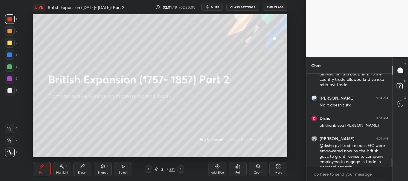
scroll to position [954, 0]
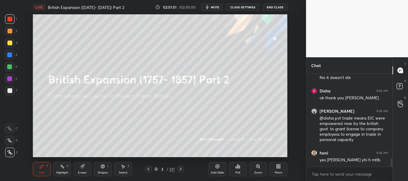
click at [242, 8] on button "CLASS SETTINGS" at bounding box center [243, 7] width 33 height 7
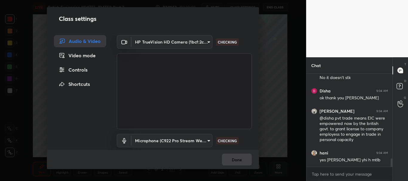
click at [207, 42] on body "1 2 3 4 5 6 7 C X Z C X Z E E Erase all H H LIVE British Expansion ([DATE]- [DA…" at bounding box center [204, 90] width 408 height 181
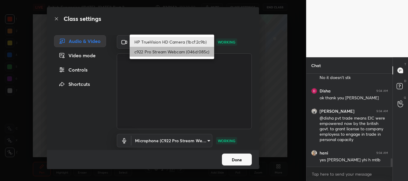
click at [174, 52] on li "c922 Pro Stream Webcam (046d:085c)" at bounding box center [172, 52] width 85 height 10
type input "cf6f1d9c9196770b674763ebae9c9090a67b9c374037f1dacf70ba34fe4ccc53"
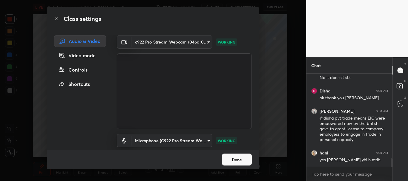
click at [237, 160] on button "Done" at bounding box center [237, 160] width 30 height 12
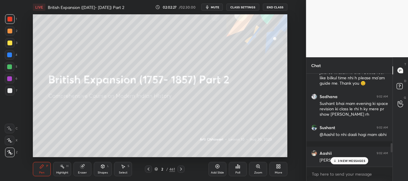
scroll to position [717, 0]
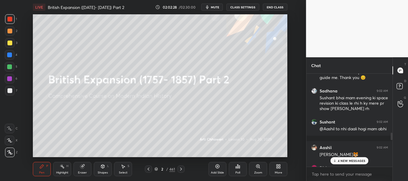
drag, startPoint x: 392, startPoint y: 164, endPoint x: 391, endPoint y: 137, distance: 26.6
click at [392, 137] on div at bounding box center [391, 120] width 4 height 93
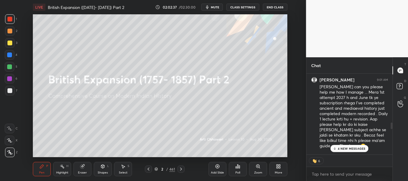
scroll to position [662, 0]
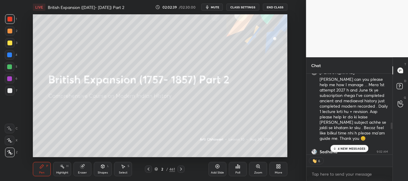
click at [391, 132] on div at bounding box center [391, 114] width 4 height 81
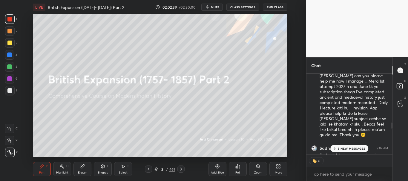
click at [356, 145] on div "5 NEW MESSAGES" at bounding box center [349, 148] width 38 height 7
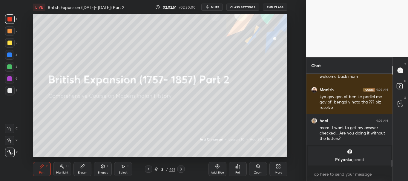
scroll to position [978, 0]
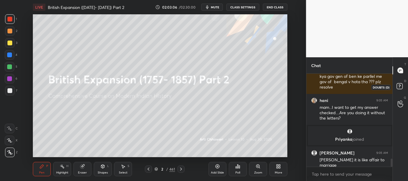
drag, startPoint x: 401, startPoint y: 90, endPoint x: 406, endPoint y: 80, distance: 10.8
click at [401, 91] on icon at bounding box center [400, 87] width 11 height 11
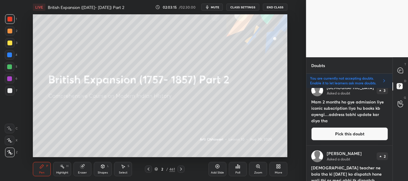
scroll to position [0, 0]
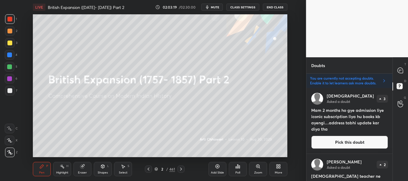
click at [352, 141] on button "Pick this doubt" at bounding box center [349, 142] width 77 height 13
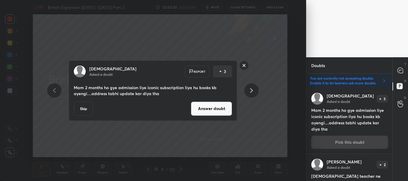
click at [211, 113] on button "Answer doubt" at bounding box center [211, 109] width 41 height 14
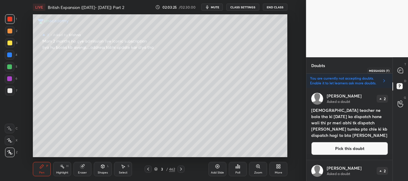
click at [400, 74] on icon at bounding box center [400, 71] width 6 height 6
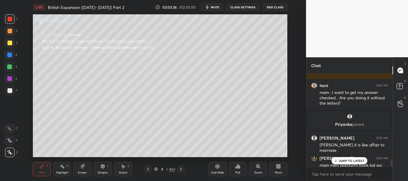
scroll to position [1169, 0]
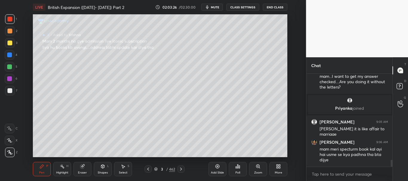
drag, startPoint x: 392, startPoint y: 161, endPoint x: 392, endPoint y: 167, distance: 6.3
click at [392, 169] on div "Manish 9:05 AM kya gov gen of ben ke parllel me gov of bengal v hota tha ??? pl…" at bounding box center [350, 128] width 86 height 108
click at [401, 85] on rect at bounding box center [400, 87] width 6 height 6
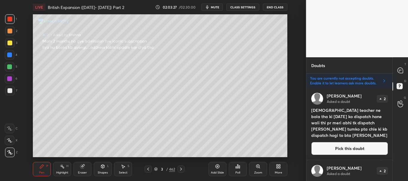
scroll to position [91, 84]
click at [393, 94] on div "D Doubts (D)" at bounding box center [400, 87] width 15 height 17
click at [353, 149] on button "Pick this doubt" at bounding box center [349, 148] width 77 height 13
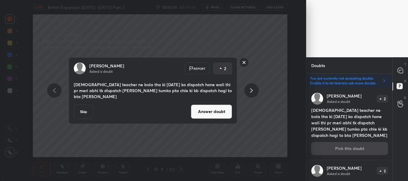
click at [220, 110] on button "Answer doubt" at bounding box center [211, 112] width 41 height 14
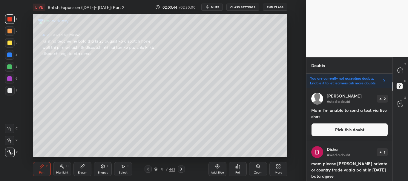
click at [344, 129] on button "Pick this doubt" at bounding box center [349, 129] width 77 height 13
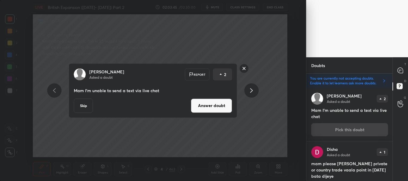
click at [224, 107] on button "Answer doubt" at bounding box center [211, 106] width 41 height 14
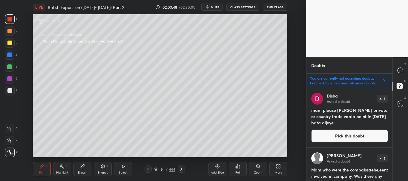
click at [393, 94] on div "T Messages (T) D Doubts (D) G Raise Hand (G)" at bounding box center [401, 119] width 16 height 124
click at [393, 93] on div "D Doubts (D)" at bounding box center [400, 87] width 15 height 17
click at [362, 135] on button "Pick this doubt" at bounding box center [349, 136] width 77 height 13
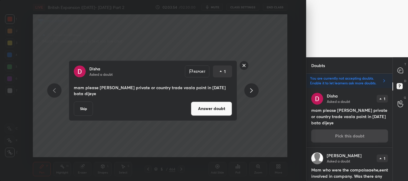
click at [222, 107] on button "Answer doubt" at bounding box center [211, 109] width 41 height 14
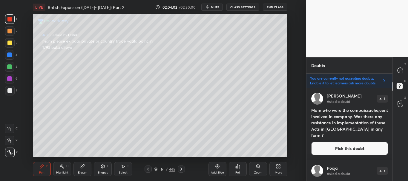
click at [393, 91] on div "T Messages (T) D Doubts (D) G Raise Hand (G)" at bounding box center [401, 119] width 16 height 124
click at [359, 149] on button "Pick this doubt" at bounding box center [349, 148] width 77 height 13
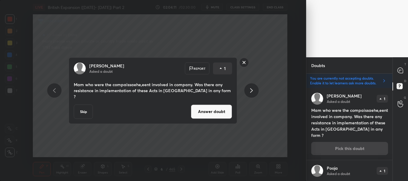
click at [213, 110] on button "Answer doubt" at bounding box center [211, 112] width 41 height 14
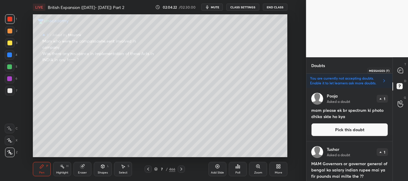
click at [400, 71] on icon at bounding box center [400, 71] width 6 height 6
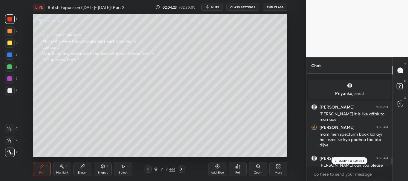
scroll to position [1248, 0]
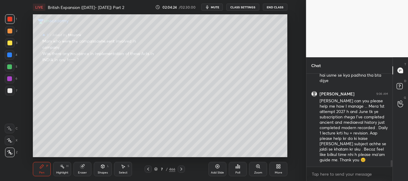
drag, startPoint x: 392, startPoint y: 160, endPoint x: 398, endPoint y: 167, distance: 9.5
click at [393, 171] on div "Chat Purshottam 9:05 AM Sushant it is like affair to marriage Vijay 9:06 AM mam…" at bounding box center [357, 119] width 102 height 124
click at [400, 87] on rect at bounding box center [400, 87] width 6 height 6
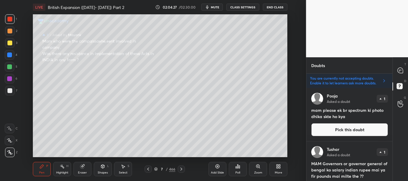
scroll to position [91, 84]
click at [393, 94] on div "T Messages (T) D Doubts (D) G Raise Hand (G)" at bounding box center [401, 119] width 16 height 124
click at [358, 128] on button "Pick this doubt" at bounding box center [349, 129] width 77 height 13
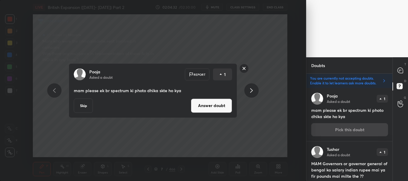
click at [217, 106] on button "Answer doubt" at bounding box center [211, 106] width 41 height 14
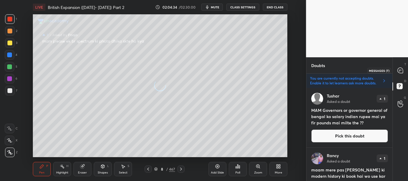
click at [400, 71] on icon at bounding box center [399, 71] width 1 height 0
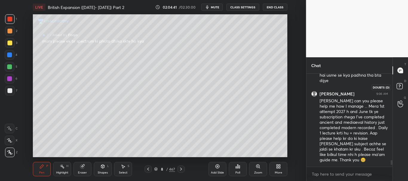
click at [401, 85] on rect at bounding box center [400, 87] width 6 height 6
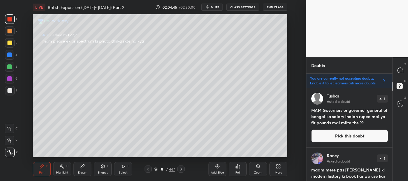
click at [364, 128] on div "Tushar Asked a doubt 1 MAM Governors or governor general of bengal ko salary in…" at bounding box center [350, 117] width 86 height 59
click at [359, 134] on button "Pick this doubt" at bounding box center [349, 136] width 77 height 13
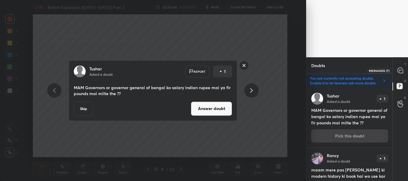
click at [401, 71] on icon at bounding box center [400, 70] width 5 height 5
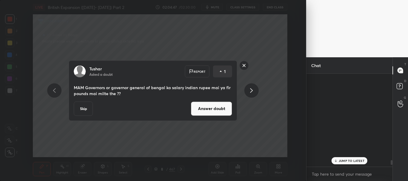
scroll to position [0, 0]
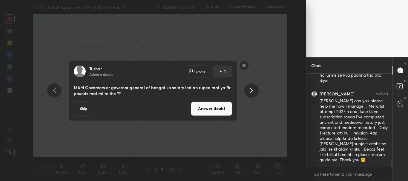
drag, startPoint x: 392, startPoint y: 163, endPoint x: 400, endPoint y: 167, distance: 8.3
click at [393, 172] on div "Chat Purshottam 9:05 AM Sushant it is like affair to marriage Vijay 9:06 AM mam…" at bounding box center [357, 119] width 102 height 124
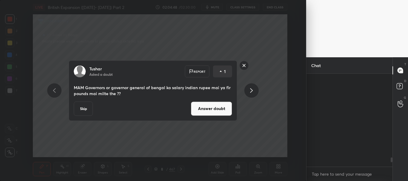
scroll to position [2218, 0]
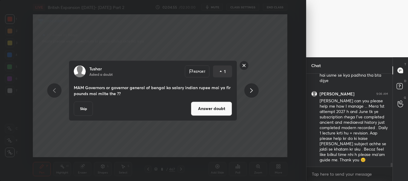
click at [214, 110] on button "Answer doubt" at bounding box center [211, 109] width 41 height 14
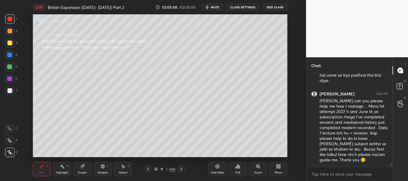
click at [10, 54] on div at bounding box center [9, 55] width 5 height 5
click at [9, 42] on div at bounding box center [9, 43] width 5 height 5
click at [8, 43] on div at bounding box center [9, 43] width 5 height 5
click at [402, 86] on rect at bounding box center [400, 87] width 6 height 6
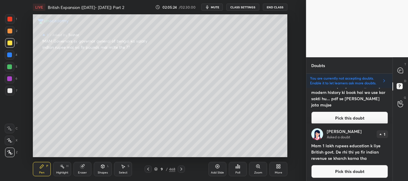
scroll to position [0, 0]
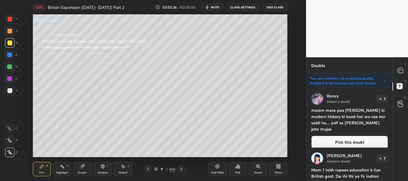
click at [354, 136] on button "Pick this doubt" at bounding box center [349, 142] width 77 height 13
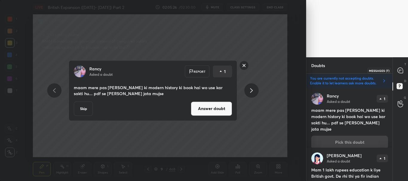
click at [402, 69] on icon at bounding box center [400, 70] width 5 height 5
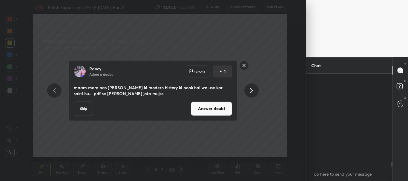
scroll to position [91, 84]
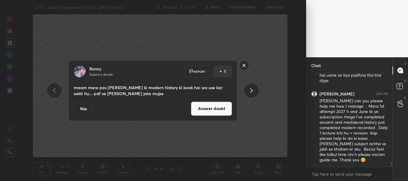
click at [212, 109] on button "Answer doubt" at bounding box center [211, 109] width 41 height 14
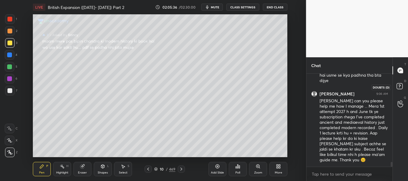
click at [402, 87] on rect at bounding box center [400, 87] width 6 height 6
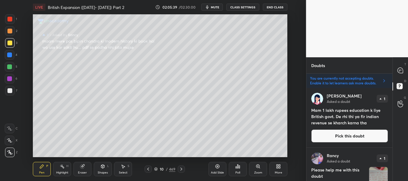
click at [350, 136] on button "Pick this doubt" at bounding box center [349, 136] width 77 height 13
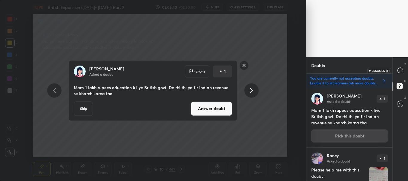
click at [399, 72] on icon at bounding box center [400, 70] width 5 height 5
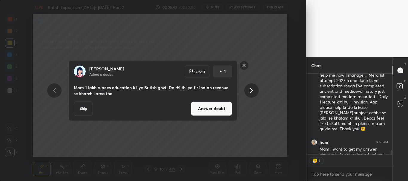
scroll to position [79, 84]
click at [218, 108] on button "Answer doubt" at bounding box center [211, 109] width 41 height 14
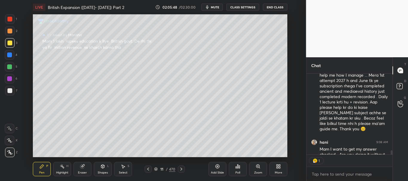
click at [10, 19] on div at bounding box center [9, 19] width 5 height 5
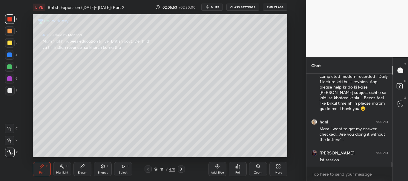
scroll to position [2, 2]
click at [399, 85] on icon at bounding box center [400, 86] width 2 height 2
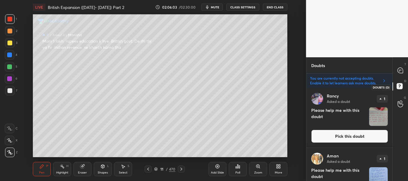
scroll to position [91, 84]
click at [364, 138] on button "Pick this doubt" at bounding box center [349, 136] width 77 height 13
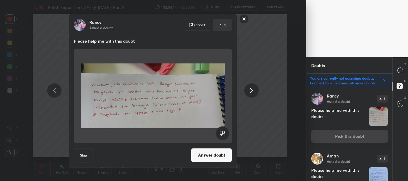
click at [212, 154] on button "Answer doubt" at bounding box center [211, 155] width 41 height 14
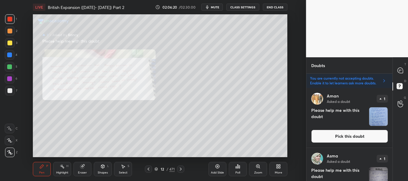
click at [257, 167] on icon at bounding box center [257, 166] width 3 height 3
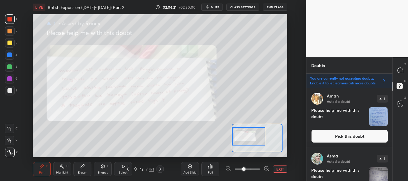
drag, startPoint x: 259, startPoint y: 136, endPoint x: 246, endPoint y: 135, distance: 13.5
click at [246, 135] on div at bounding box center [248, 137] width 33 height 18
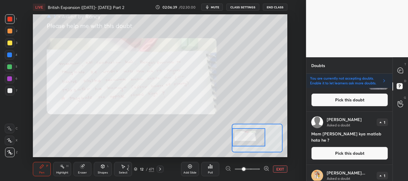
scroll to position [178, 0]
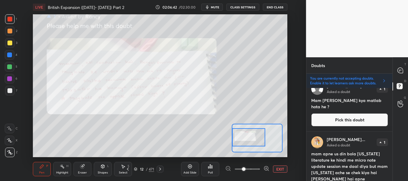
click at [356, 119] on button "Pick this doubt" at bounding box center [349, 120] width 77 height 13
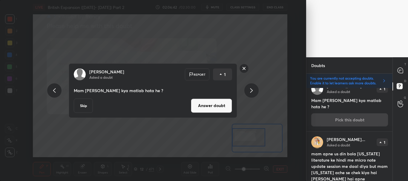
scroll to position [180, 0]
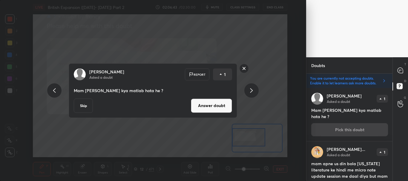
click at [217, 105] on button "Answer doubt" at bounding box center [211, 106] width 41 height 14
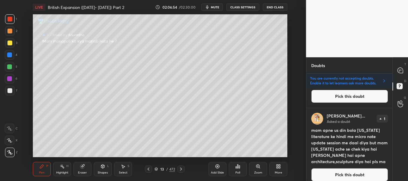
scroll to position [186, 0]
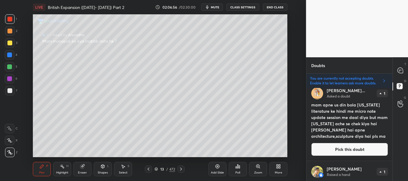
click at [343, 149] on button "Pick this doubt" at bounding box center [349, 149] width 77 height 13
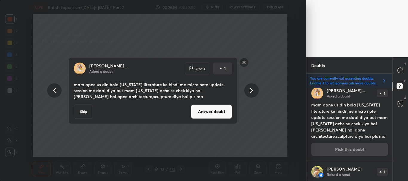
scroll to position [180, 0]
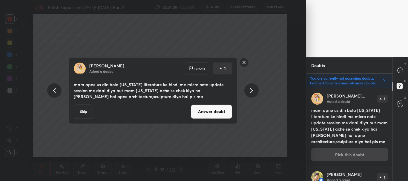
click at [213, 114] on button "Answer doubt" at bounding box center [211, 112] width 41 height 14
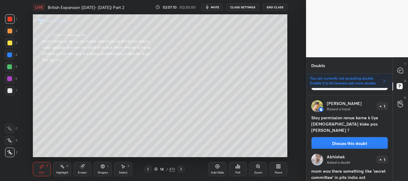
scroll to position [189, 0]
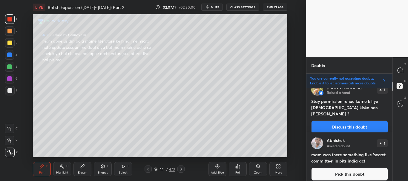
click at [346, 121] on button "Discuss this doubt" at bounding box center [349, 127] width 77 height 13
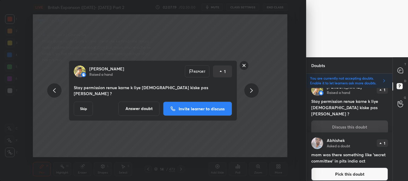
scroll to position [180, 0]
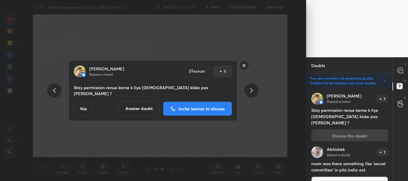
click at [151, 107] on button "Answer doubt" at bounding box center [138, 109] width 41 height 14
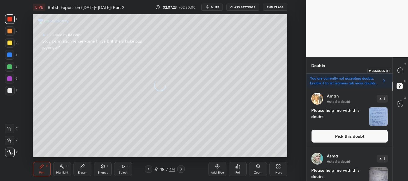
click at [401, 70] on icon at bounding box center [400, 70] width 2 height 0
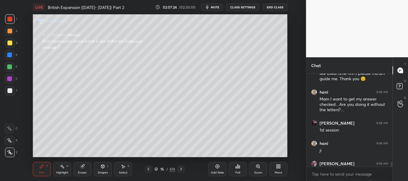
scroll to position [1957, 0]
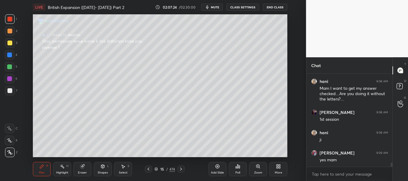
drag, startPoint x: 391, startPoint y: 166, endPoint x: 393, endPoint y: 169, distance: 4.0
click at [391, 169] on div "Vijay 9:06 AM mam meri specturm book kal ayi hai usme se kya padhna tha bta dij…" at bounding box center [350, 128] width 86 height 108
click at [401, 87] on rect at bounding box center [400, 87] width 6 height 6
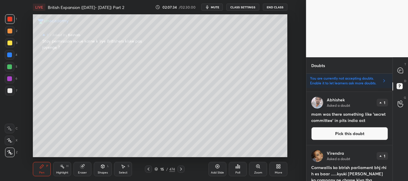
scroll to position [177, 0]
click at [352, 133] on button "Pick this doubt" at bounding box center [349, 133] width 77 height 13
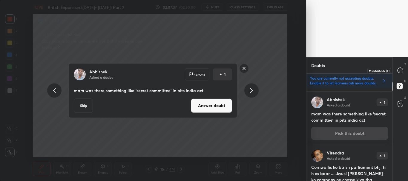
click at [402, 71] on icon at bounding box center [400, 70] width 5 height 5
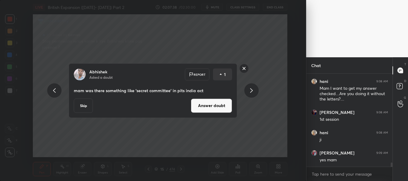
scroll to position [1978, 0]
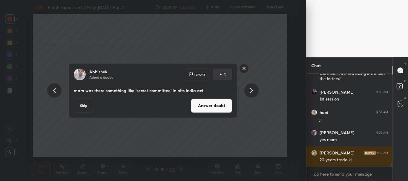
drag, startPoint x: 391, startPoint y: 164, endPoint x: 392, endPoint y: 169, distance: 4.9
click at [392, 169] on div "Janhavi 9:06 AM Ma'am can you please help me how I manage ... Mera 1st attempt …" at bounding box center [350, 128] width 86 height 108
click at [220, 107] on button "Answer doubt" at bounding box center [211, 106] width 41 height 14
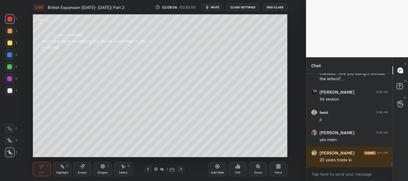
scroll to position [1838, 0]
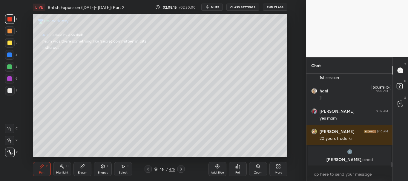
click at [402, 87] on rect at bounding box center [400, 87] width 6 height 6
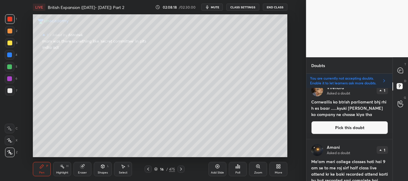
scroll to position [172, 0]
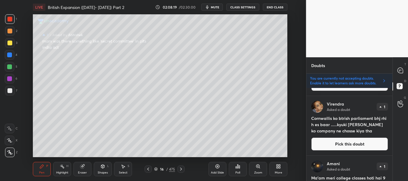
click at [355, 145] on button "Pick this doubt" at bounding box center [349, 144] width 77 height 13
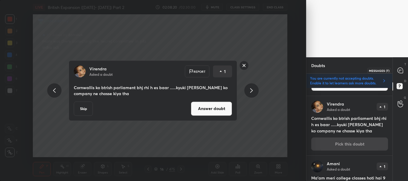
click at [399, 69] on icon at bounding box center [400, 70] width 5 height 5
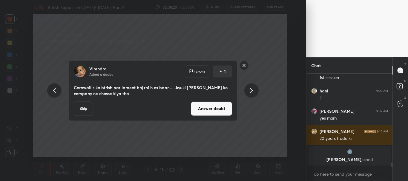
scroll to position [91, 84]
click at [217, 108] on button "Answer doubt" at bounding box center [211, 109] width 41 height 14
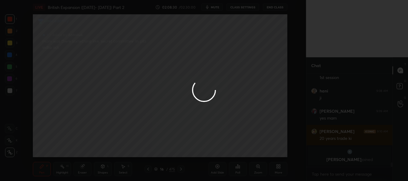
scroll to position [0, 0]
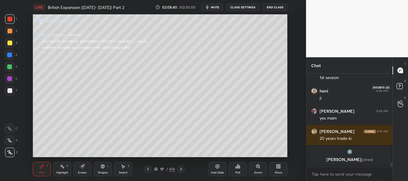
click at [398, 86] on rect at bounding box center [400, 87] width 6 height 6
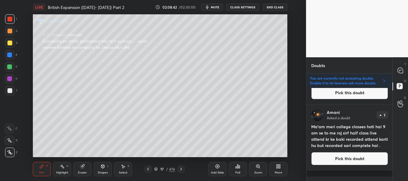
scroll to position [179, 0]
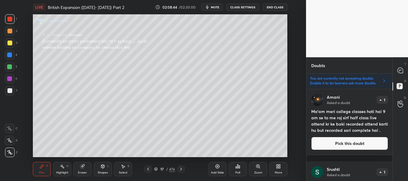
click at [364, 150] on button "Pick this doubt" at bounding box center [349, 143] width 77 height 13
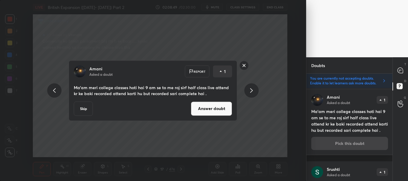
click at [223, 110] on button "Answer doubt" at bounding box center [211, 109] width 41 height 14
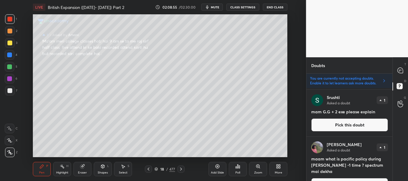
scroll to position [224, 0]
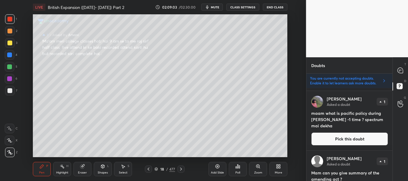
click at [347, 139] on button "Pick this doubt" at bounding box center [349, 139] width 77 height 13
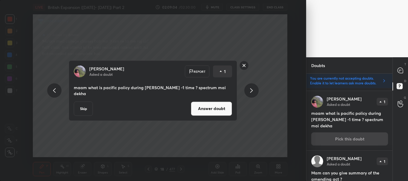
click at [221, 106] on button "Answer doubt" at bounding box center [211, 109] width 41 height 14
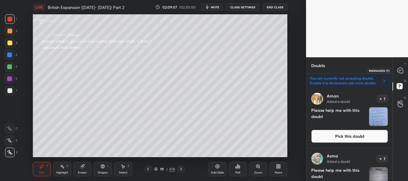
click at [402, 72] on icon at bounding box center [400, 70] width 5 height 5
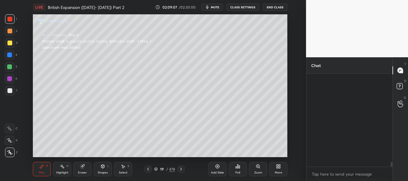
scroll to position [91, 84]
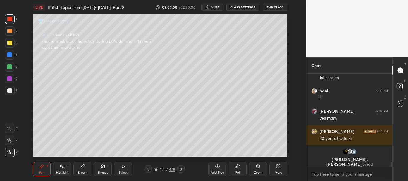
drag, startPoint x: 391, startPoint y: 163, endPoint x: 394, endPoint y: 166, distance: 4.1
click at [391, 169] on div "hani 9:08 AM Mam I want to get my answer checked....Are you doing it without th…" at bounding box center [350, 128] width 86 height 108
click at [400, 89] on rect at bounding box center [400, 87] width 6 height 6
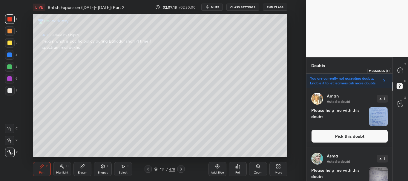
click at [400, 71] on icon at bounding box center [400, 70] width 5 height 5
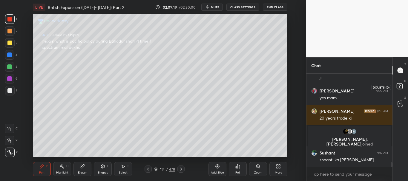
click at [400, 86] on icon at bounding box center [400, 86] width 2 height 2
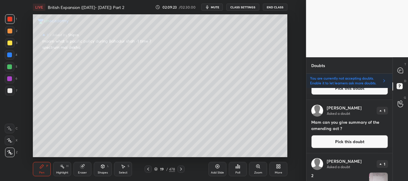
scroll to position [224, 0]
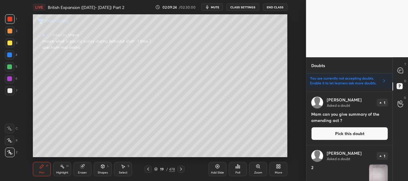
click at [357, 133] on button "Pick this doubt" at bounding box center [349, 133] width 77 height 13
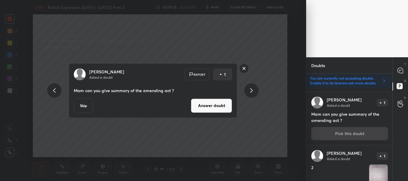
click at [88, 107] on button "Skip" at bounding box center [83, 106] width 19 height 14
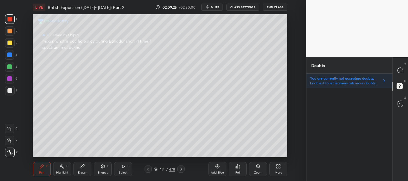
scroll to position [0, 0]
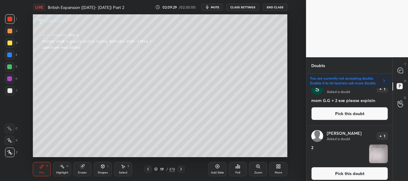
click at [355, 113] on button "Pick this doubt" at bounding box center [349, 113] width 77 height 13
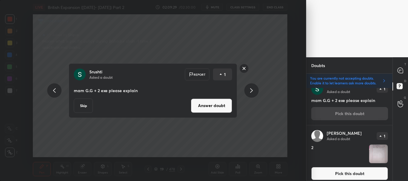
scroll to position [180, 0]
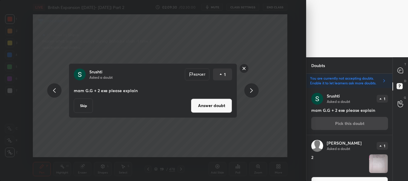
click at [86, 107] on button "Skip" at bounding box center [83, 106] width 19 height 14
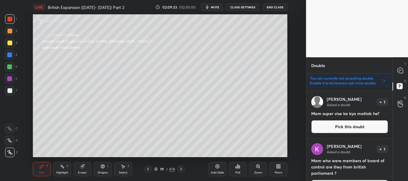
scroll to position [302, 0]
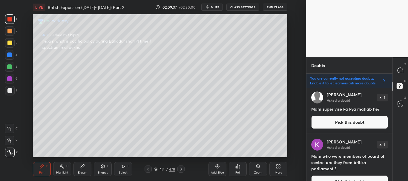
click at [349, 121] on button "Pick this doubt" at bounding box center [349, 122] width 77 height 13
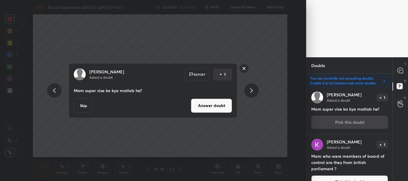
scroll to position [300, 0]
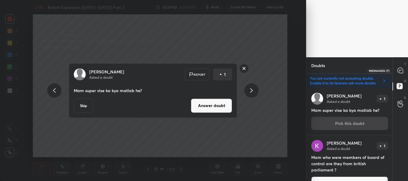
click at [403, 68] on icon at bounding box center [400, 71] width 6 height 6
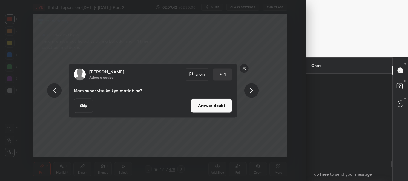
scroll to position [91, 84]
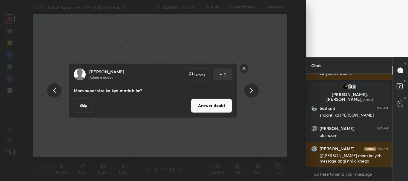
click at [226, 108] on button "Answer doubt" at bounding box center [211, 106] width 41 height 14
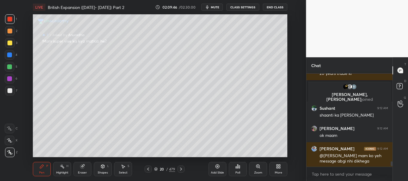
click at [9, 45] on div at bounding box center [9, 43] width 5 height 5
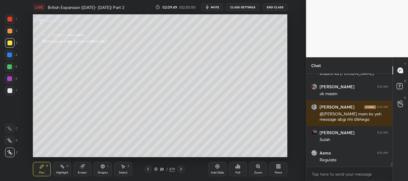
scroll to position [1965, 0]
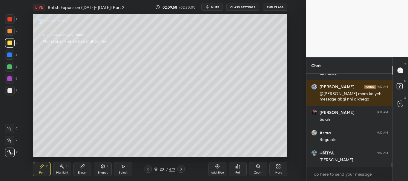
click at [403, 85] on rect at bounding box center [400, 87] width 6 height 6
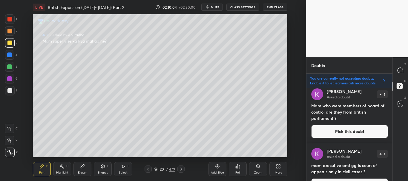
scroll to position [0, 0]
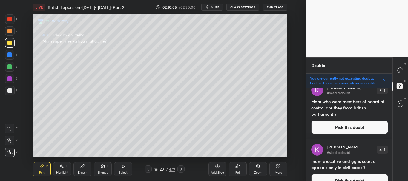
click at [357, 127] on button "Pick this doubt" at bounding box center [349, 127] width 77 height 13
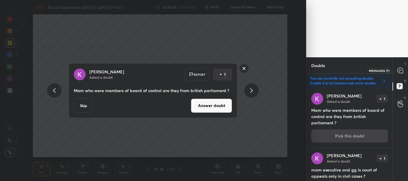
click at [400, 71] on icon at bounding box center [400, 71] width 6 height 6
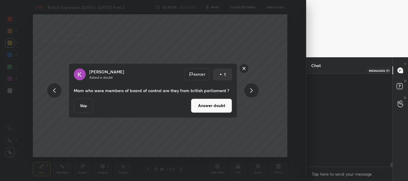
scroll to position [2082, 0]
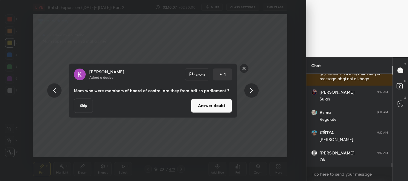
drag, startPoint x: 391, startPoint y: 166, endPoint x: 394, endPoint y: 166, distance: 3.0
click at [391, 169] on div "shipra 9:12 AM ok maam Yuvraj 9:12 AM @jhanvi mam ko yeh message abgi nhi dikhe…" at bounding box center [350, 128] width 86 height 108
click at [210, 104] on button "Answer doubt" at bounding box center [211, 106] width 41 height 14
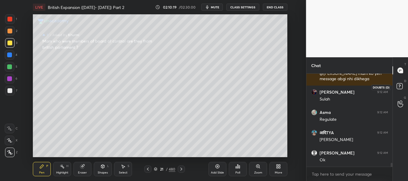
click at [401, 87] on rect at bounding box center [400, 87] width 6 height 6
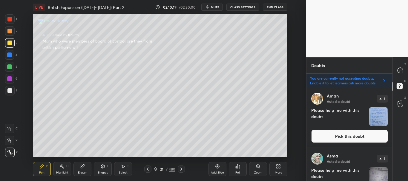
scroll to position [91, 84]
drag, startPoint x: 393, startPoint y: 91, endPoint x: 393, endPoint y: 96, distance: 4.8
click at [393, 100] on div "T Messages (T) D Doubts (D) G Raise Hand (G)" at bounding box center [401, 119] width 16 height 124
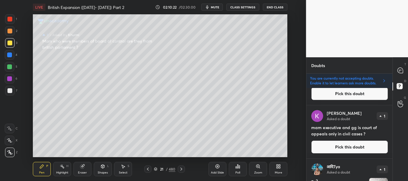
scroll to position [287, 0]
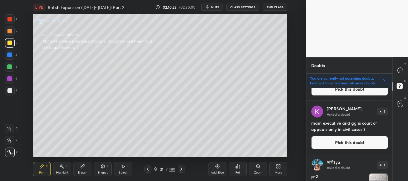
click at [347, 143] on button "Pick this doubt" at bounding box center [349, 142] width 77 height 13
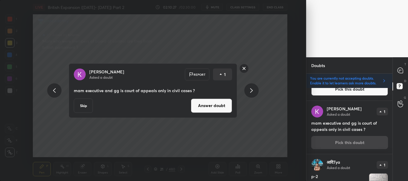
click at [211, 105] on button "Answer doubt" at bounding box center [211, 106] width 41 height 14
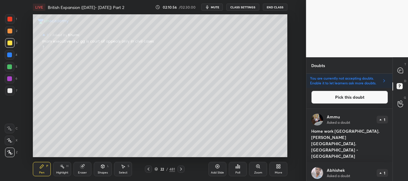
scroll to position [2458, 0]
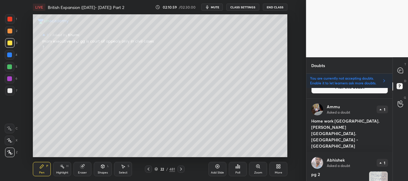
click at [350, 153] on button "Pick this doubt" at bounding box center [349, 159] width 77 height 13
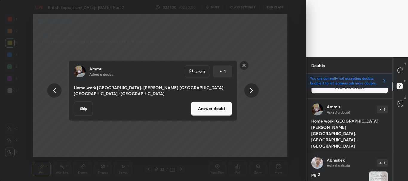
click at [219, 106] on button "Answer doubt" at bounding box center [211, 109] width 41 height 14
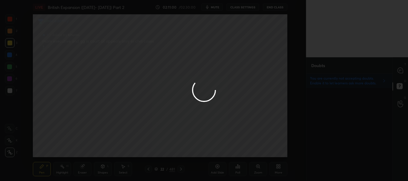
scroll to position [0, 0]
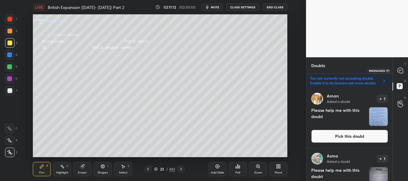
click at [401, 71] on icon at bounding box center [400, 70] width 5 height 5
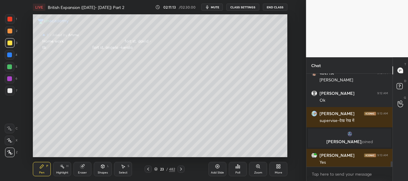
scroll to position [1957, 0]
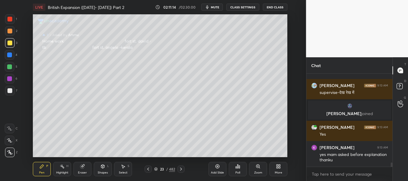
drag, startPoint x: 391, startPoint y: 162, endPoint x: 403, endPoint y: 164, distance: 11.8
click at [391, 167] on div at bounding box center [392, 165] width 2 height 5
click at [399, 88] on icon at bounding box center [400, 87] width 11 height 11
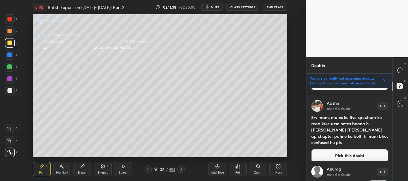
scroll to position [2885, 0]
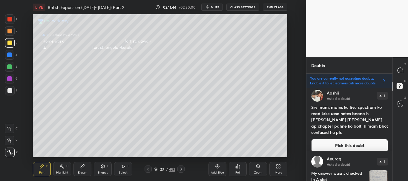
click at [358, 139] on button "Pick this doubt" at bounding box center [349, 145] width 77 height 13
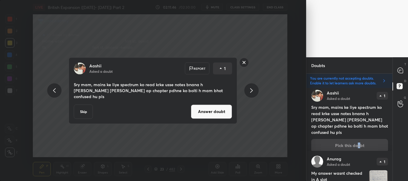
scroll to position [2882, 0]
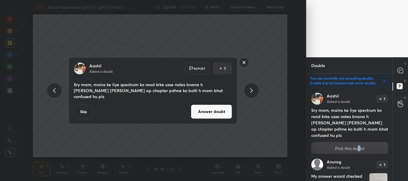
click at [218, 113] on button "Answer doubt" at bounding box center [211, 112] width 41 height 14
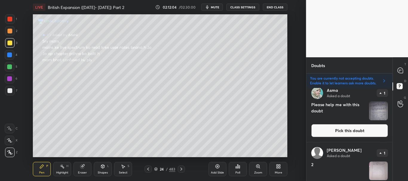
scroll to position [114, 0]
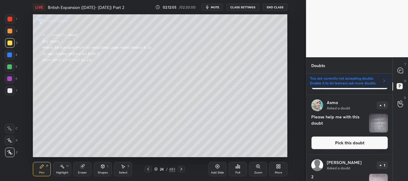
click at [348, 143] on button "Pick this doubt" at bounding box center [349, 143] width 77 height 13
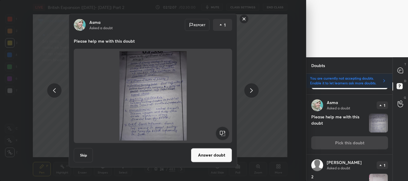
click at [87, 153] on button "Skip" at bounding box center [83, 155] width 19 height 14
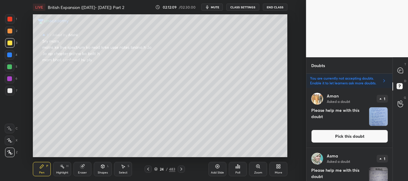
drag, startPoint x: 391, startPoint y: 95, endPoint x: 392, endPoint y: 99, distance: 4.6
click at [391, 100] on div "Aman Asked a doubt 1 Please help me with this doubt Pick this doubt Asma Asked …" at bounding box center [350, 134] width 86 height 93
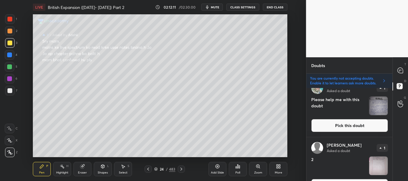
click at [353, 125] on button "Pick this doubt" at bounding box center [349, 125] width 77 height 13
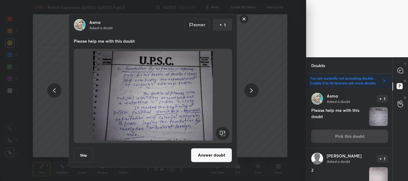
click at [83, 156] on button "Skip" at bounding box center [83, 155] width 19 height 14
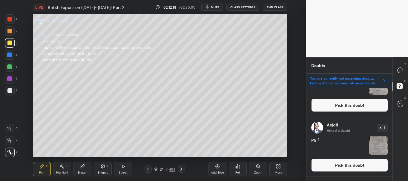
scroll to position [456, 0]
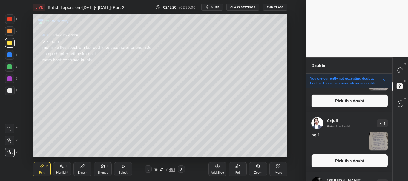
click at [364, 159] on button "Pick this doubt" at bounding box center [349, 160] width 77 height 13
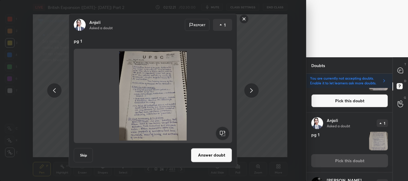
click at [244, 22] on rect at bounding box center [244, 18] width 9 height 9
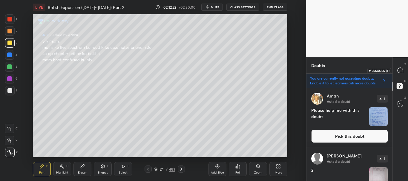
click at [401, 70] on icon at bounding box center [400, 71] width 6 height 6
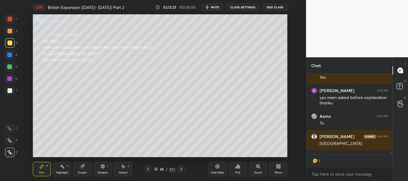
scroll to position [2031, 0]
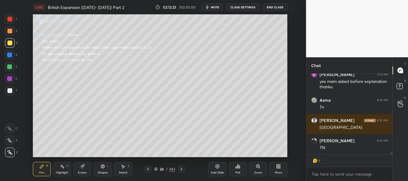
drag, startPoint x: 392, startPoint y: 152, endPoint x: 394, endPoint y: 159, distance: 6.5
click at [392, 159] on div "Paritosh 9:13 AM Yes KHURMI 9:13 AM yes mam asked before explanation thanku Asm…" at bounding box center [350, 128] width 86 height 108
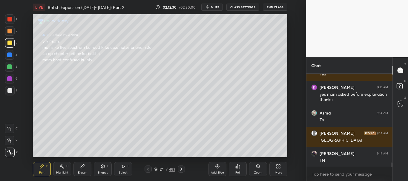
scroll to position [2030, 0]
click at [402, 86] on rect at bounding box center [400, 87] width 6 height 6
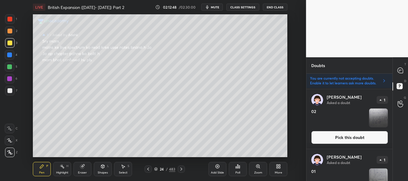
scroll to position [1045, 0]
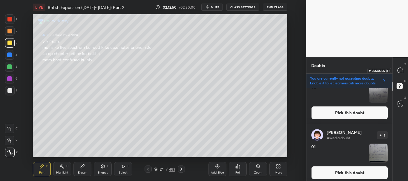
drag, startPoint x: 399, startPoint y: 69, endPoint x: 401, endPoint y: 67, distance: 3.4
click at [399, 69] on icon at bounding box center [400, 70] width 5 height 5
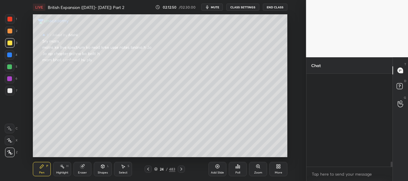
scroll to position [91, 84]
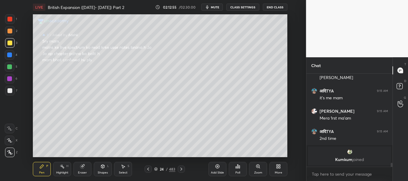
drag, startPoint x: 392, startPoint y: 164, endPoint x: 393, endPoint y: 170, distance: 6.6
click at [393, 170] on div "Chat Manisha 9:14 AM TN cheeku 9:15 AM Ji mam आदिTYA 9:15 AM it's me mam Pranav…" at bounding box center [357, 119] width 102 height 124
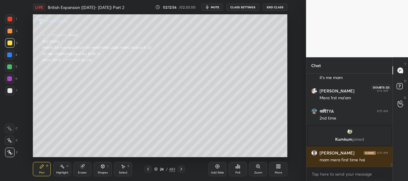
click at [401, 85] on rect at bounding box center [400, 87] width 6 height 6
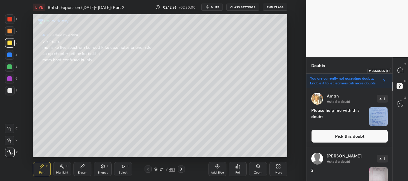
click at [402, 70] on icon at bounding box center [400, 70] width 5 height 5
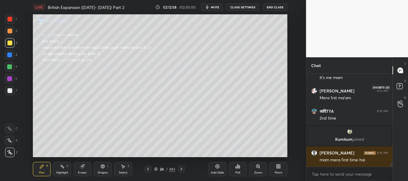
click at [403, 88] on icon at bounding box center [400, 87] width 11 height 11
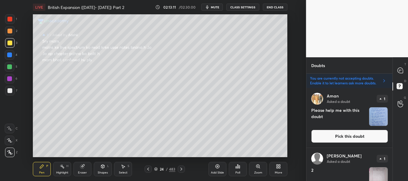
click at [397, 76] on div "T Messages (T)" at bounding box center [400, 70] width 15 height 17
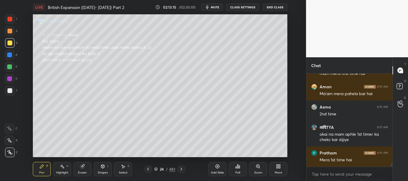
click at [8, 56] on div at bounding box center [9, 55] width 5 height 5
click at [7, 65] on div at bounding box center [10, 67] width 10 height 10
click at [10, 42] on div at bounding box center [9, 43] width 5 height 5
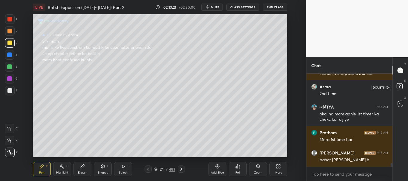
click at [400, 89] on rect at bounding box center [400, 87] width 6 height 6
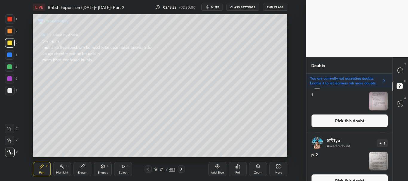
click at [355, 117] on button "Pick this doubt" at bounding box center [349, 120] width 77 height 13
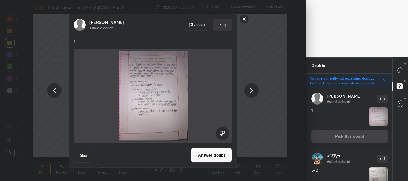
click at [212, 153] on button "Answer doubt" at bounding box center [211, 155] width 41 height 14
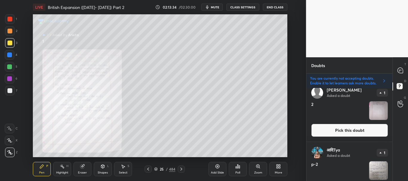
click at [345, 130] on button "Pick this doubt" at bounding box center [349, 130] width 77 height 13
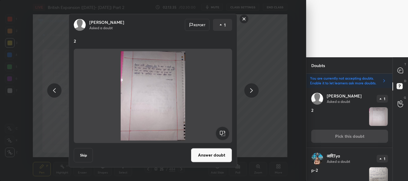
click at [207, 153] on button "Answer doubt" at bounding box center [211, 155] width 41 height 14
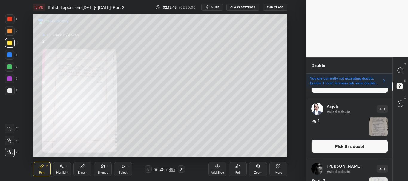
click at [341, 147] on button "Pick this doubt" at bounding box center [349, 146] width 77 height 13
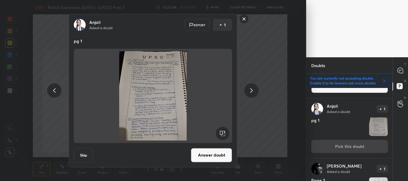
click at [216, 153] on button "Answer doubt" at bounding box center [211, 155] width 41 height 14
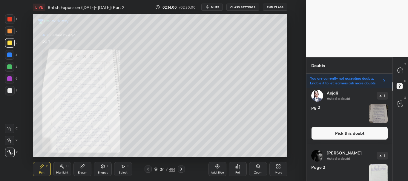
scroll to position [298, 0]
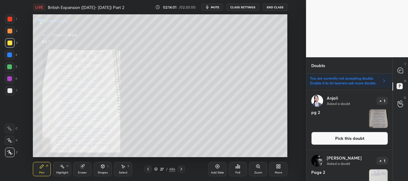
click at [342, 137] on button "Pick this doubt" at bounding box center [349, 138] width 77 height 13
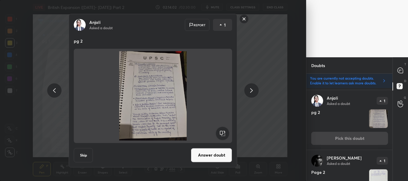
click at [209, 156] on button "Answer doubt" at bounding box center [211, 155] width 41 height 14
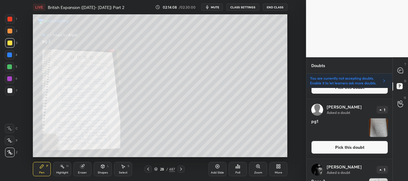
scroll to position [233, 0]
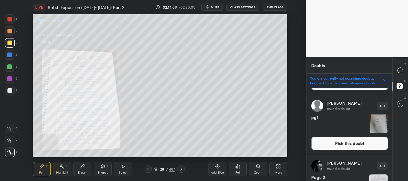
click at [354, 139] on button "Pick this doubt" at bounding box center [349, 143] width 77 height 13
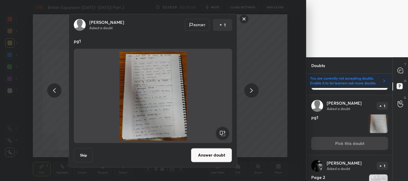
click at [205, 156] on button "Answer doubt" at bounding box center [211, 155] width 41 height 14
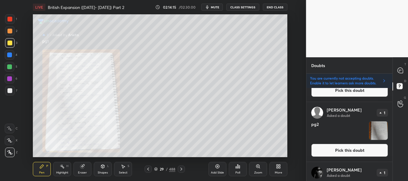
scroll to position [170, 0]
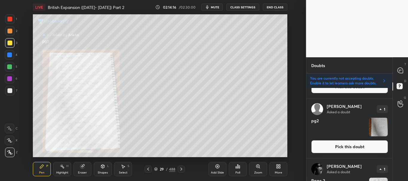
click at [346, 145] on button "Pick this doubt" at bounding box center [349, 146] width 77 height 13
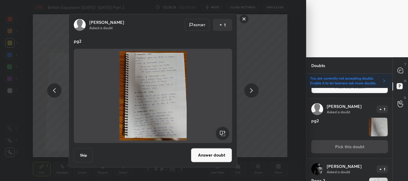
click at [211, 155] on button "Answer doubt" at bounding box center [211, 155] width 41 height 14
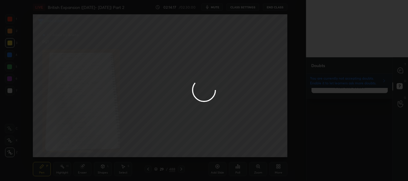
scroll to position [0, 0]
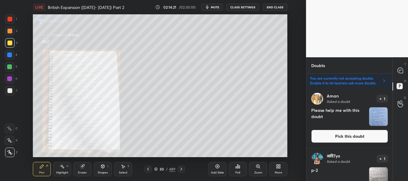
click at [356, 134] on button "Pick this doubt" at bounding box center [349, 136] width 77 height 13
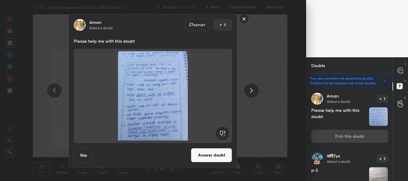
click at [243, 19] on rect at bounding box center [244, 18] width 9 height 9
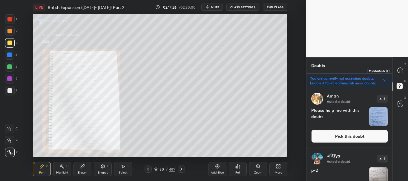
click at [402, 70] on icon at bounding box center [400, 71] width 6 height 6
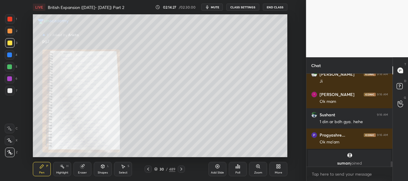
scroll to position [2465, 0]
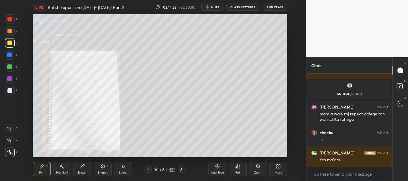
click at [148, 169] on icon at bounding box center [148, 169] width 5 height 5
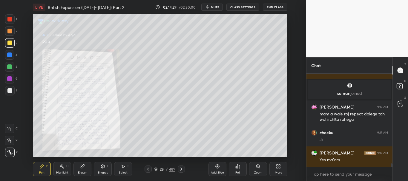
click at [148, 169] on icon at bounding box center [148, 169] width 5 height 5
click at [148, 168] on icon at bounding box center [148, 169] width 5 height 5
click at [183, 168] on icon at bounding box center [181, 169] width 5 height 5
click at [183, 169] on icon at bounding box center [181, 169] width 5 height 5
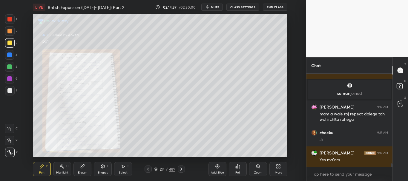
click at [183, 169] on icon at bounding box center [181, 169] width 5 height 5
click at [148, 170] on icon at bounding box center [148, 169] width 2 height 3
click at [148, 170] on icon at bounding box center [148, 169] width 5 height 5
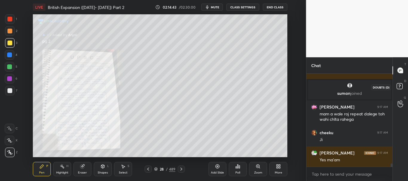
scroll to position [2485, 0]
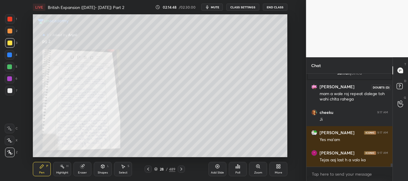
click at [397, 88] on rect at bounding box center [400, 87] width 6 height 6
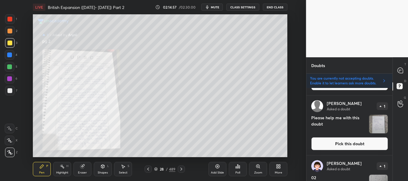
scroll to position [845, 0]
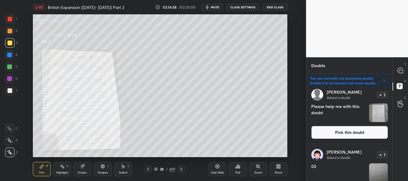
click at [361, 133] on button "Pick this doubt" at bounding box center [349, 132] width 77 height 13
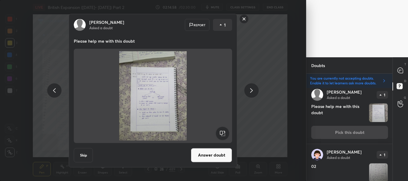
scroll to position [841, 0]
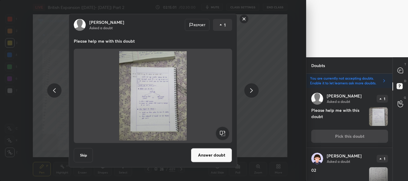
click at [217, 155] on button "Answer doubt" at bounding box center [211, 155] width 41 height 14
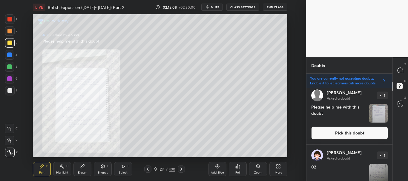
click at [358, 133] on button "Pick this doubt" at bounding box center [349, 133] width 77 height 13
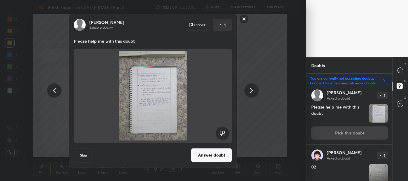
scroll to position [781, 0]
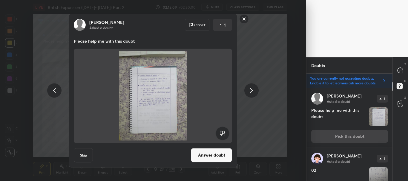
click at [204, 155] on button "Answer doubt" at bounding box center [211, 155] width 41 height 14
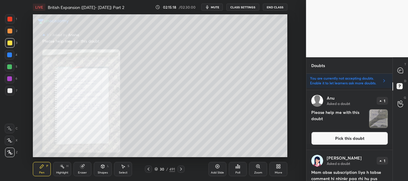
scroll to position [1025, 0]
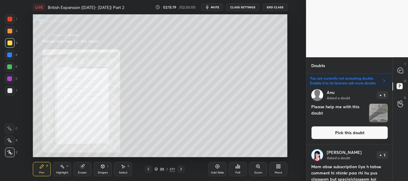
click at [352, 134] on button "Pick this doubt" at bounding box center [349, 132] width 77 height 13
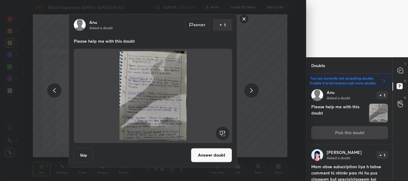
scroll to position [1021, 0]
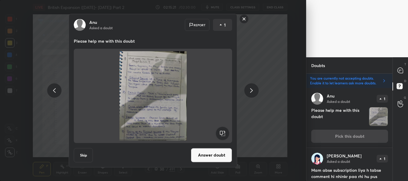
click at [219, 153] on button "Answer doubt" at bounding box center [211, 155] width 41 height 14
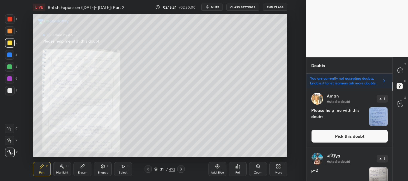
click at [351, 138] on button "Pick this doubt" at bounding box center [349, 136] width 77 height 13
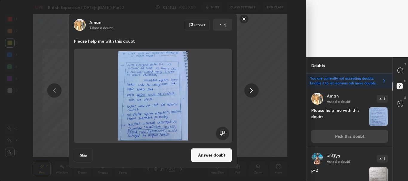
click at [89, 158] on button "Skip" at bounding box center [83, 155] width 19 height 14
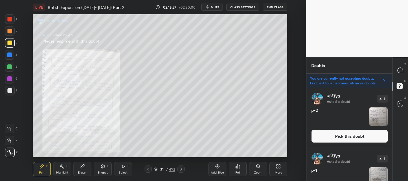
click at [337, 133] on button "Pick this doubt" at bounding box center [349, 136] width 77 height 13
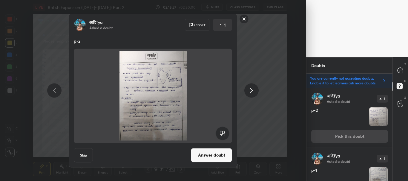
click at [324, 126] on div "आदिTya Asked a doubt 1 p-2 Pick this doubt" at bounding box center [350, 118] width 86 height 60
click at [82, 156] on button "Skip" at bounding box center [83, 155] width 19 height 14
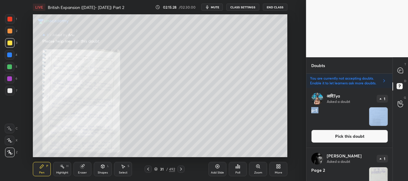
drag, startPoint x: 342, startPoint y: 132, endPoint x: 336, endPoint y: 131, distance: 6.3
click at [342, 132] on button "Pick this doubt" at bounding box center [349, 136] width 77 height 13
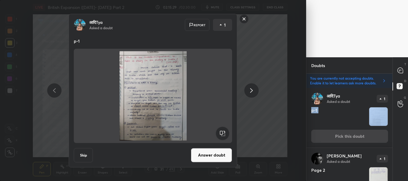
click at [78, 160] on button "Skip" at bounding box center [83, 155] width 19 height 14
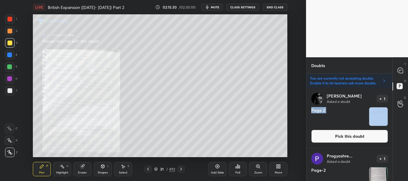
drag, startPoint x: 333, startPoint y: 135, endPoint x: 316, endPoint y: 133, distance: 17.2
click at [332, 135] on button "Pick this doubt" at bounding box center [349, 136] width 77 height 13
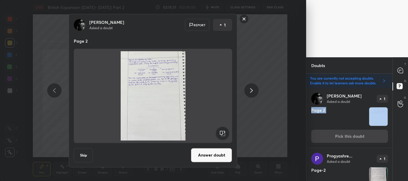
click at [88, 153] on button "Skip" at bounding box center [83, 155] width 19 height 14
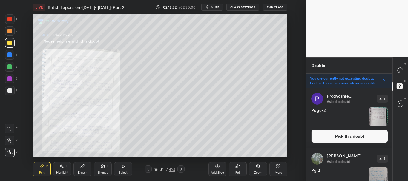
click at [346, 139] on button "Pick this doubt" at bounding box center [349, 136] width 77 height 13
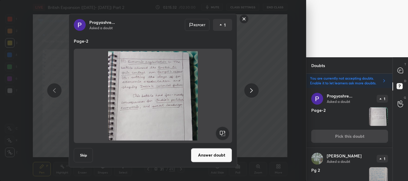
click at [84, 153] on button "Skip" at bounding box center [83, 155] width 19 height 14
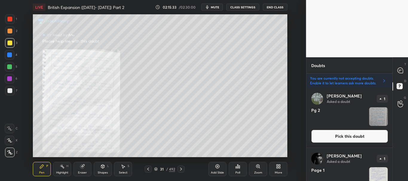
click at [320, 134] on button "Pick this doubt" at bounding box center [349, 136] width 77 height 13
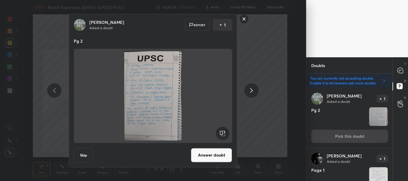
click at [85, 157] on button "Skip" at bounding box center [83, 155] width 19 height 14
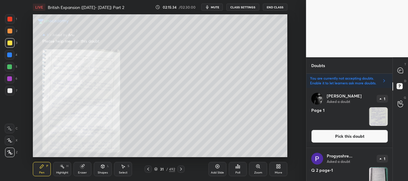
click at [330, 133] on button "Pick this doubt" at bounding box center [349, 136] width 77 height 13
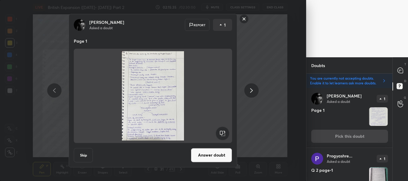
click at [84, 154] on button "Skip" at bounding box center [83, 155] width 19 height 14
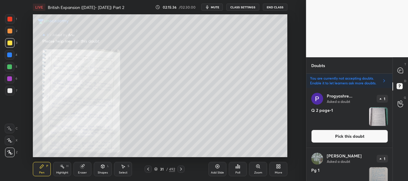
click at [323, 134] on button "Pick this doubt" at bounding box center [349, 136] width 77 height 13
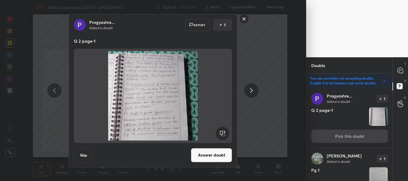
click at [82, 154] on button "Skip" at bounding box center [83, 155] width 19 height 14
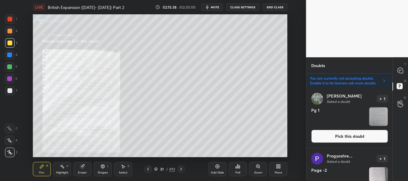
click at [333, 134] on button "Pick this doubt" at bounding box center [349, 136] width 77 height 13
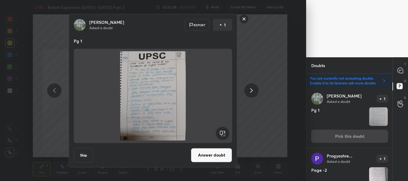
click at [85, 155] on button "Skip" at bounding box center [83, 155] width 19 height 14
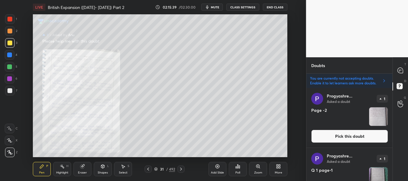
click at [348, 133] on button "Pick this doubt" at bounding box center [349, 136] width 77 height 13
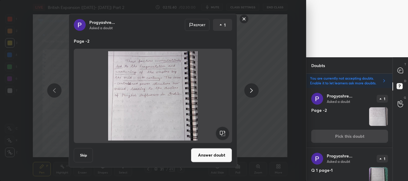
click at [87, 154] on button "Skip" at bounding box center [83, 155] width 19 height 14
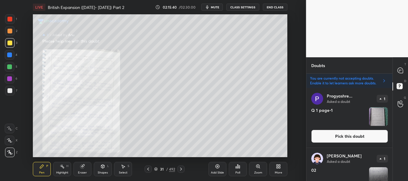
click at [326, 136] on button "Pick this doubt" at bounding box center [349, 136] width 77 height 13
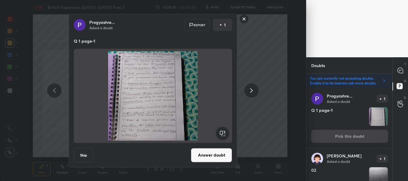
click at [85, 155] on button "Skip" at bounding box center [83, 155] width 19 height 14
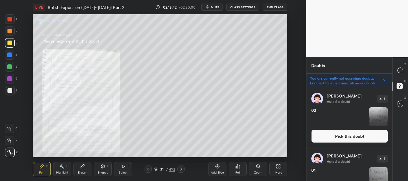
click at [317, 135] on button "Pick this doubt" at bounding box center [349, 136] width 77 height 13
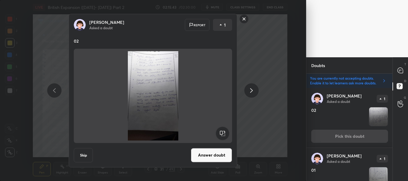
click at [82, 154] on button "Skip" at bounding box center [83, 155] width 19 height 14
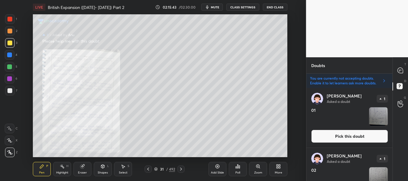
click at [327, 133] on button "Pick this doubt" at bounding box center [349, 136] width 77 height 13
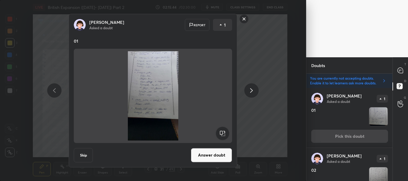
click at [86, 154] on button "Skip" at bounding box center [83, 155] width 19 height 14
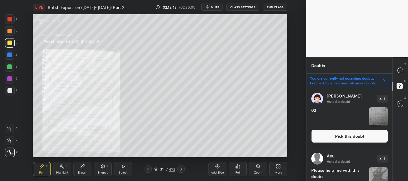
drag, startPoint x: 330, startPoint y: 136, endPoint x: 325, endPoint y: 136, distance: 4.2
click at [330, 137] on button "Pick this doubt" at bounding box center [349, 136] width 77 height 13
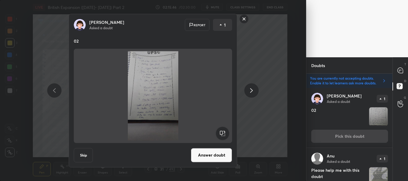
drag, startPoint x: 84, startPoint y: 154, endPoint x: 117, endPoint y: 142, distance: 34.9
click at [84, 154] on button "Skip" at bounding box center [83, 155] width 19 height 14
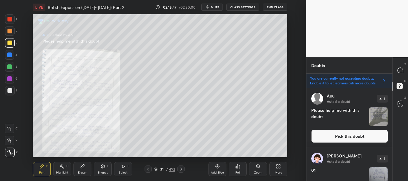
click at [349, 136] on button "Pick this doubt" at bounding box center [349, 136] width 77 height 13
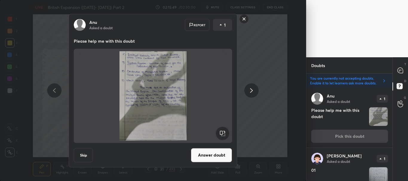
click at [211, 153] on button "Answer doubt" at bounding box center [211, 155] width 41 height 14
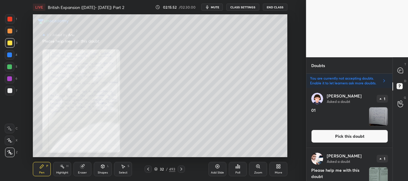
click at [349, 135] on button "Pick this doubt" at bounding box center [349, 136] width 77 height 13
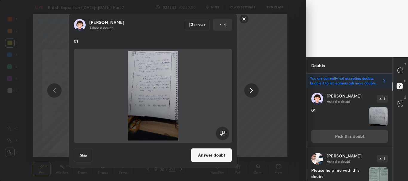
click at [78, 155] on button "Skip" at bounding box center [83, 155] width 19 height 14
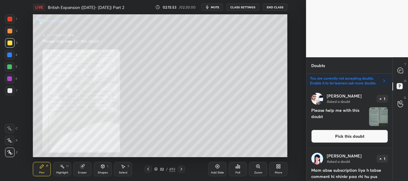
click at [323, 138] on button "Pick this doubt" at bounding box center [349, 136] width 77 height 13
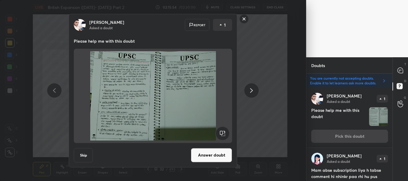
click at [86, 160] on button "Skip" at bounding box center [83, 155] width 19 height 14
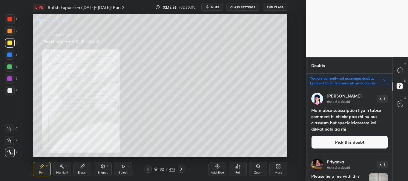
click at [336, 137] on button "Pick this doubt" at bounding box center [349, 142] width 77 height 13
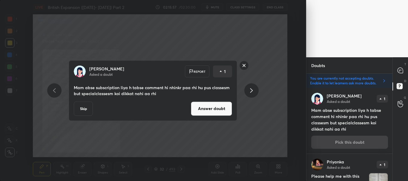
click at [86, 111] on button "Skip" at bounding box center [83, 109] width 19 height 14
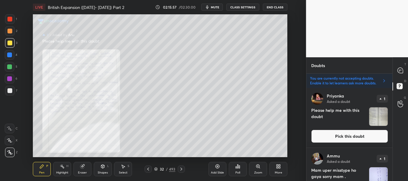
click at [328, 134] on button "Pick this doubt" at bounding box center [349, 136] width 77 height 13
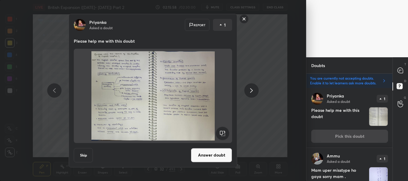
click at [83, 155] on button "Skip" at bounding box center [83, 155] width 19 height 14
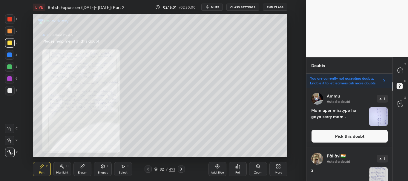
drag, startPoint x: 347, startPoint y: 133, endPoint x: 353, endPoint y: 131, distance: 6.0
click at [347, 133] on button "Pick this doubt" at bounding box center [349, 136] width 77 height 13
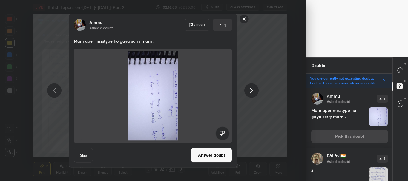
click at [87, 153] on button "Skip" at bounding box center [83, 155] width 19 height 14
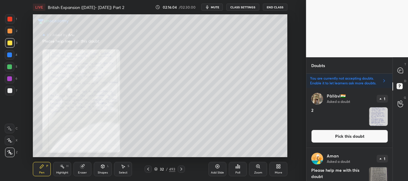
click at [345, 137] on button "Pick this doubt" at bounding box center [349, 136] width 77 height 13
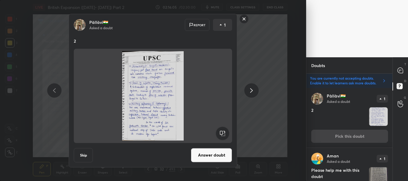
drag, startPoint x: 85, startPoint y: 153, endPoint x: 110, endPoint y: 143, distance: 26.6
click at [85, 154] on button "Skip" at bounding box center [83, 155] width 19 height 14
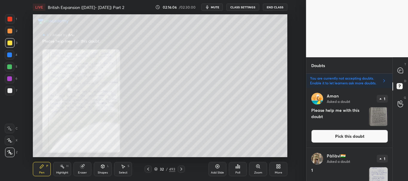
click at [346, 136] on button "Pick this doubt" at bounding box center [349, 136] width 77 height 13
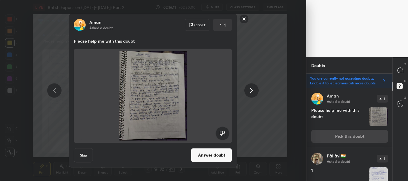
click at [244, 19] on rect at bounding box center [244, 18] width 9 height 9
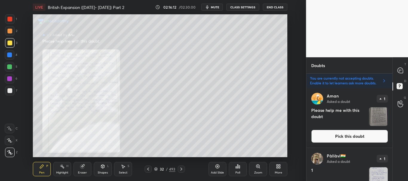
click at [393, 97] on div "G Raise Hand (G)" at bounding box center [400, 104] width 15 height 17
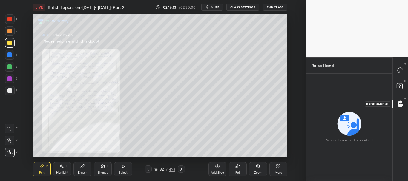
click at [399, 86] on rect at bounding box center [400, 87] width 6 height 6
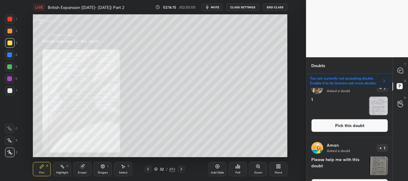
click at [343, 127] on button "Pick this doubt" at bounding box center [349, 125] width 77 height 13
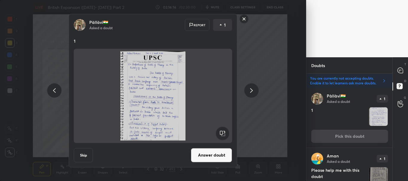
drag, startPoint x: 85, startPoint y: 154, endPoint x: 87, endPoint y: 150, distance: 4.6
click at [84, 154] on button "Skip" at bounding box center [83, 155] width 19 height 14
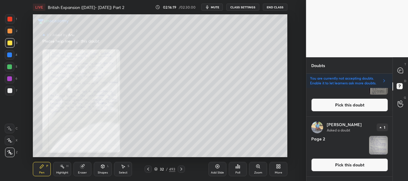
click at [351, 106] on button "Pick this doubt" at bounding box center [349, 105] width 77 height 13
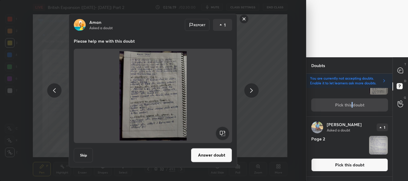
scroll to position [60, 0]
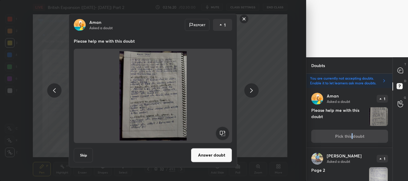
click at [212, 153] on button "Answer doubt" at bounding box center [211, 155] width 41 height 14
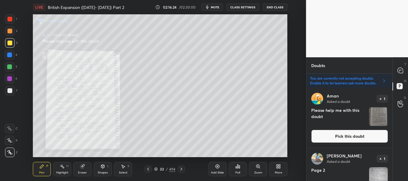
click at [356, 134] on button "Pick this doubt" at bounding box center [349, 136] width 77 height 13
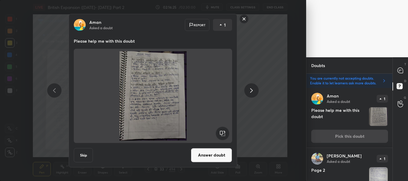
click at [218, 155] on button "Answer doubt" at bounding box center [211, 155] width 41 height 14
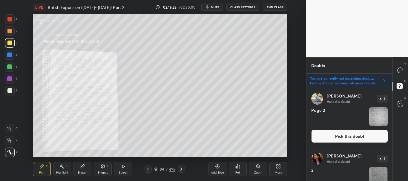
click at [394, 98] on div "T Messages (T) D Doubts (D) G Raise Hand (G)" at bounding box center [401, 119] width 16 height 124
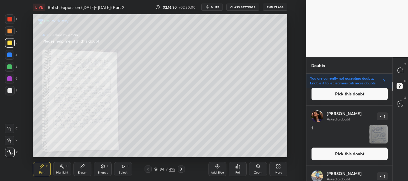
scroll to position [105, 0]
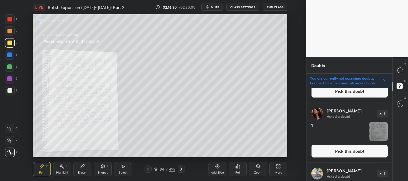
click at [346, 150] on button "Pick this doubt" at bounding box center [349, 151] width 77 height 13
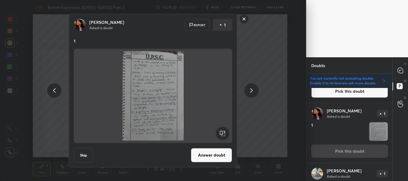
click at [87, 153] on button "Skip" at bounding box center [83, 155] width 19 height 14
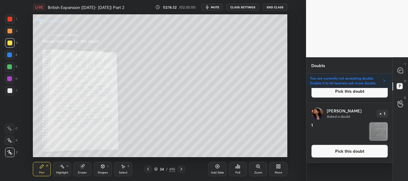
scroll to position [0, 0]
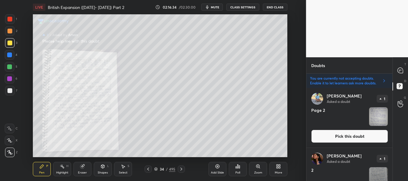
click at [361, 133] on button "Pick this doubt" at bounding box center [349, 136] width 77 height 13
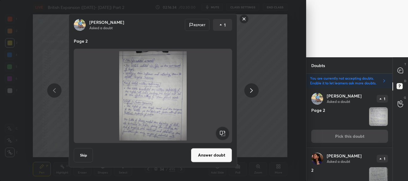
click at [78, 154] on button "Skip" at bounding box center [83, 155] width 19 height 14
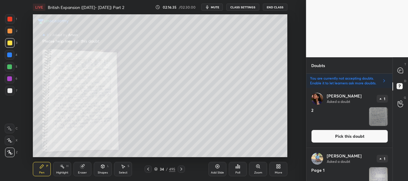
click at [331, 135] on button "Pick this doubt" at bounding box center [349, 136] width 77 height 13
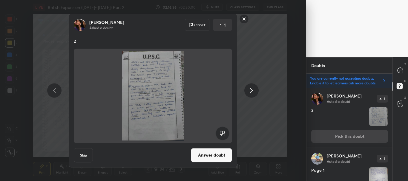
click at [80, 154] on button "Skip" at bounding box center [83, 155] width 19 height 14
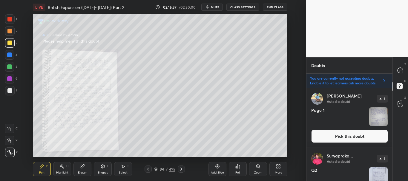
click at [321, 137] on button "Pick this doubt" at bounding box center [349, 136] width 77 height 13
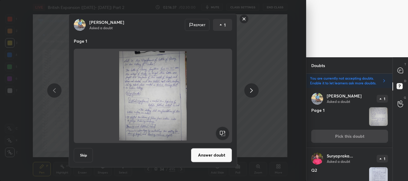
click at [79, 155] on button "Skip" at bounding box center [83, 155] width 19 height 14
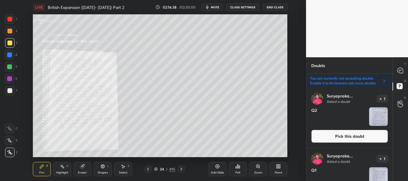
click at [346, 139] on button "Pick this doubt" at bounding box center [349, 136] width 77 height 13
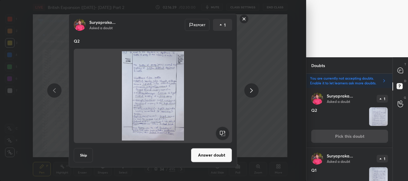
drag, startPoint x: 85, startPoint y: 155, endPoint x: 145, endPoint y: 144, distance: 60.5
click at [85, 156] on button "Skip" at bounding box center [83, 155] width 19 height 14
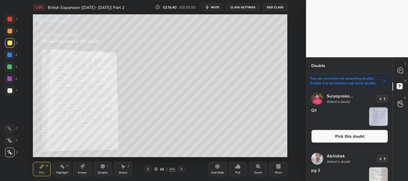
click at [343, 134] on button "Pick this doubt" at bounding box center [349, 136] width 77 height 13
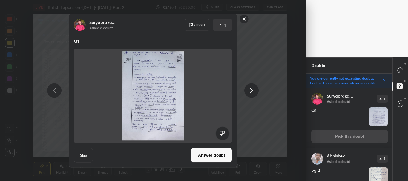
click at [86, 157] on button "Skip" at bounding box center [83, 155] width 19 height 14
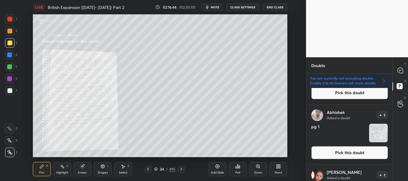
scroll to position [161, 0]
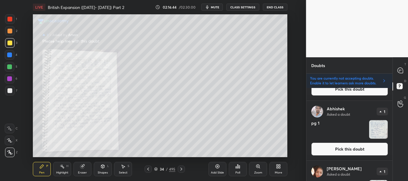
click at [346, 149] on button "Pick this doubt" at bounding box center [349, 149] width 77 height 13
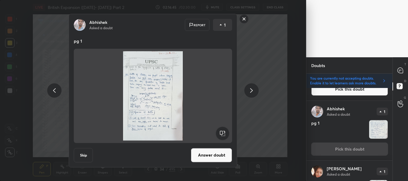
click at [206, 155] on button "Answer doubt" at bounding box center [211, 155] width 41 height 14
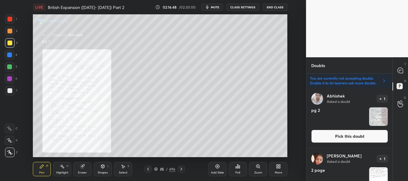
click at [341, 133] on button "Pick this doubt" at bounding box center [349, 136] width 77 height 13
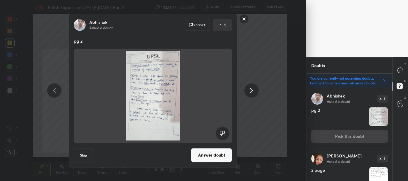
click at [220, 155] on button "Answer doubt" at bounding box center [211, 155] width 41 height 14
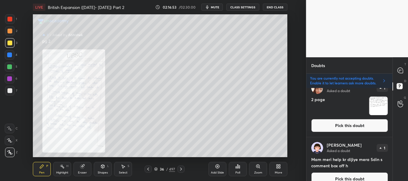
scroll to position [9, 0]
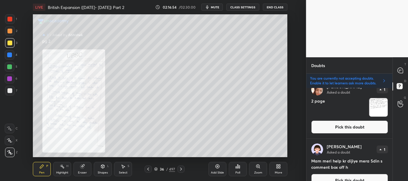
click at [339, 131] on button "Pick this doubt" at bounding box center [349, 127] width 77 height 13
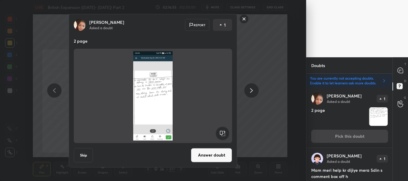
click at [87, 154] on button "Skip" at bounding box center [83, 155] width 19 height 14
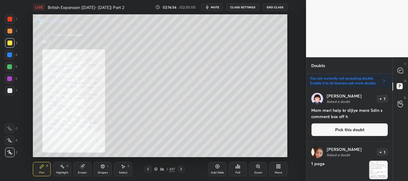
click at [356, 129] on button "Pick this doubt" at bounding box center [349, 129] width 77 height 13
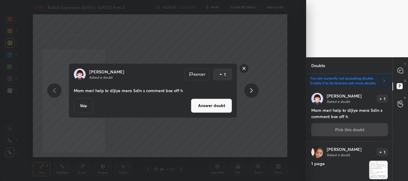
click at [85, 111] on button "Skip" at bounding box center [83, 106] width 19 height 14
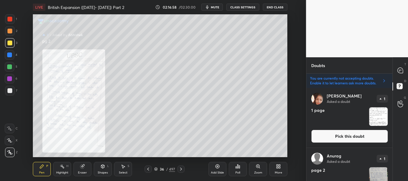
click at [340, 136] on button "Pick this doubt" at bounding box center [349, 136] width 77 height 13
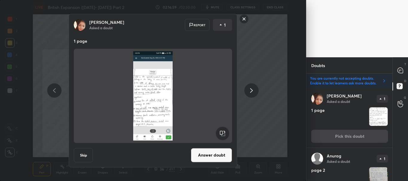
click at [84, 157] on button "Skip" at bounding box center [83, 155] width 19 height 14
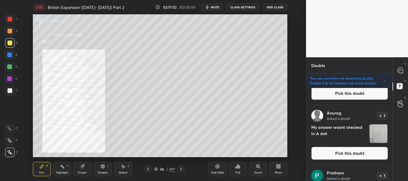
scroll to position [110, 0]
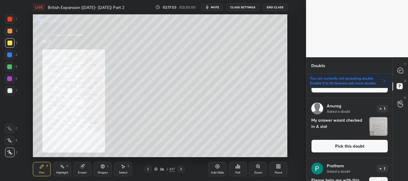
click at [353, 141] on button "Pick this doubt" at bounding box center [349, 146] width 77 height 13
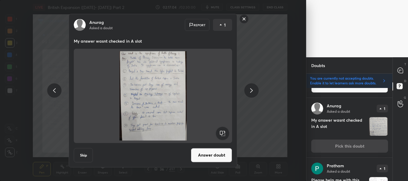
click at [216, 156] on button "Answer doubt" at bounding box center [211, 155] width 41 height 14
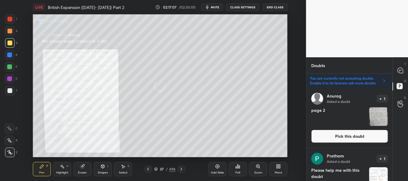
click at [348, 134] on button "Pick this doubt" at bounding box center [349, 136] width 77 height 13
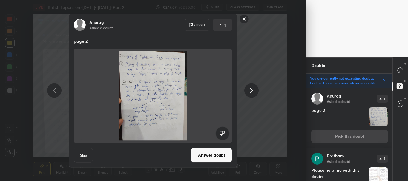
click at [214, 159] on button "Answer doubt" at bounding box center [211, 155] width 41 height 14
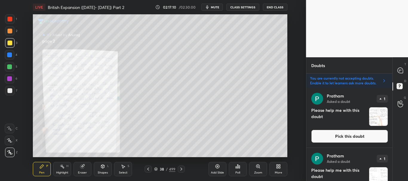
drag, startPoint x: 393, startPoint y: 98, endPoint x: 392, endPoint y: 134, distance: 35.6
click at [392, 134] on div "Doubts Enable hand raising Enable raise hand to speak to learners. Once enabled…" at bounding box center [357, 119] width 102 height 124
click at [351, 131] on button "Pick this doubt" at bounding box center [349, 136] width 77 height 13
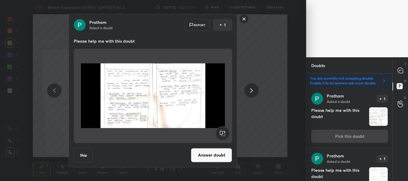
drag, startPoint x: 82, startPoint y: 156, endPoint x: 117, endPoint y: 148, distance: 36.5
click at [82, 156] on button "Skip" at bounding box center [83, 155] width 19 height 14
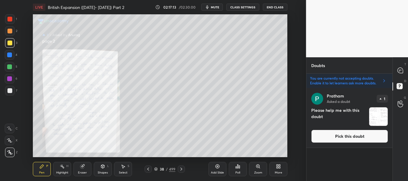
click at [345, 137] on button "Pick this doubt" at bounding box center [349, 136] width 77 height 13
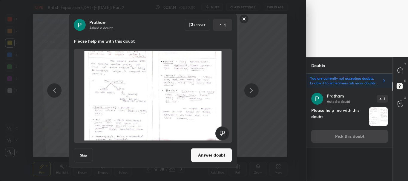
click at [75, 155] on button "Skip" at bounding box center [83, 155] width 19 height 14
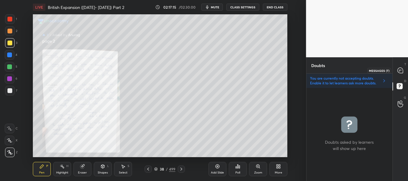
drag, startPoint x: 403, startPoint y: 72, endPoint x: 400, endPoint y: 76, distance: 5.8
click at [403, 72] on icon at bounding box center [400, 70] width 5 height 5
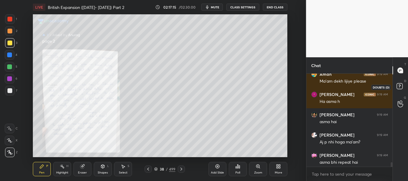
scroll to position [91, 84]
click at [157, 168] on icon at bounding box center [156, 170] width 4 height 4
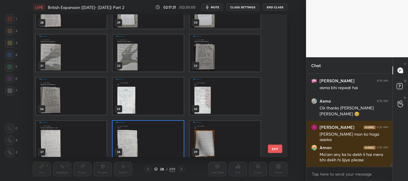
scroll to position [340, 0]
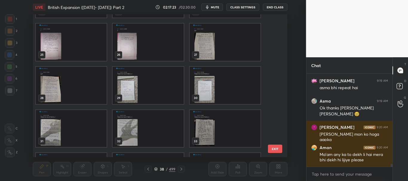
click at [73, 48] on img "grid" at bounding box center [71, 42] width 71 height 37
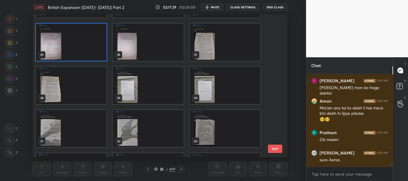
scroll to position [2940, 0]
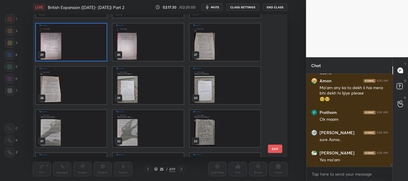
click at [158, 169] on div "25 / 499" at bounding box center [164, 169] width 21 height 5
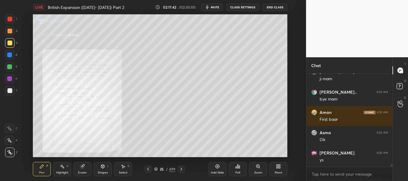
scroll to position [3062, 0]
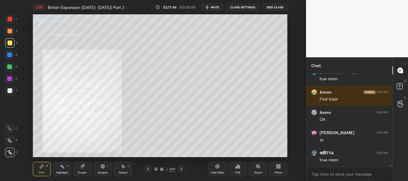
click at [259, 167] on icon at bounding box center [257, 166] width 3 height 3
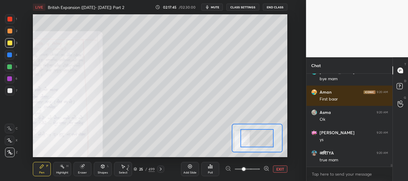
click at [255, 168] on span at bounding box center [247, 169] width 25 height 9
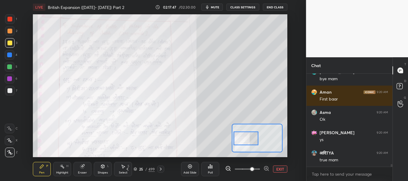
drag, startPoint x: 261, startPoint y: 139, endPoint x: 250, endPoint y: 139, distance: 11.1
click at [250, 139] on div at bounding box center [246, 139] width 25 height 14
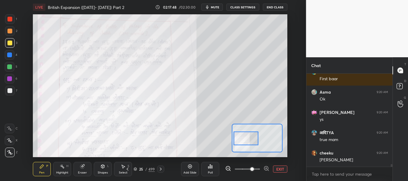
click at [9, 17] on div at bounding box center [9, 19] width 5 height 5
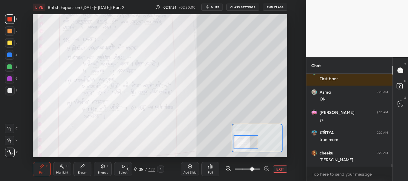
drag, startPoint x: 252, startPoint y: 138, endPoint x: 252, endPoint y: 142, distance: 3.9
click at [252, 142] on div at bounding box center [246, 143] width 25 height 14
click at [279, 170] on button "EXIT" at bounding box center [280, 169] width 14 height 7
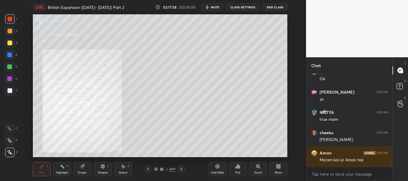
scroll to position [3123, 0]
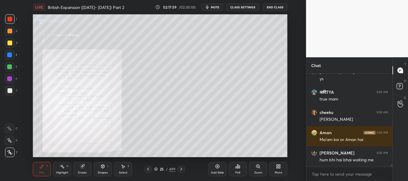
click at [149, 169] on icon at bounding box center [148, 169] width 5 height 5
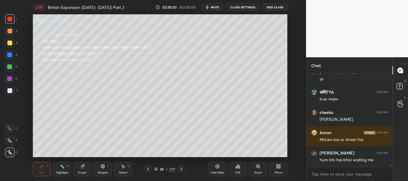
click at [182, 167] on div at bounding box center [181, 169] width 7 height 7
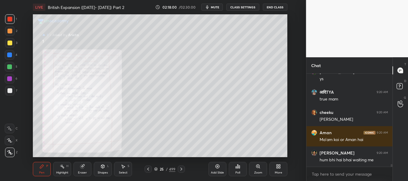
click at [180, 168] on icon at bounding box center [181, 169] width 5 height 5
click at [255, 166] on div "Zoom" at bounding box center [258, 169] width 18 height 14
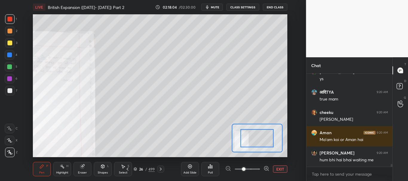
scroll to position [3144, 0]
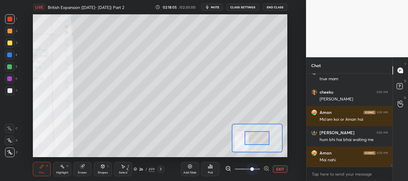
click at [254, 169] on span at bounding box center [247, 169] width 25 height 9
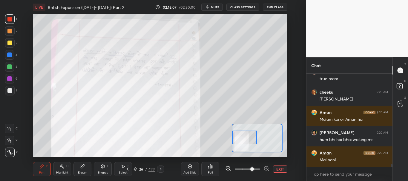
drag, startPoint x: 257, startPoint y: 144, endPoint x: 252, endPoint y: 134, distance: 11.5
click at [250, 136] on div at bounding box center [244, 138] width 25 height 14
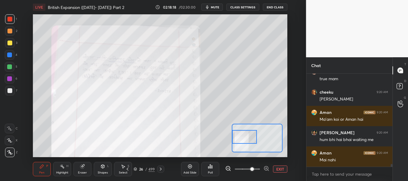
click at [278, 168] on button "EXIT" at bounding box center [280, 169] width 14 height 7
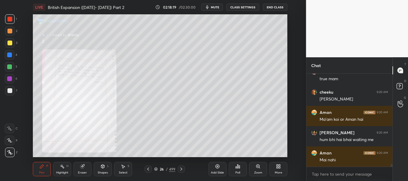
click at [149, 169] on icon at bounding box center [148, 169] width 5 height 5
click at [180, 168] on icon at bounding box center [181, 169] width 5 height 5
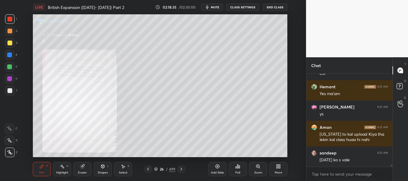
scroll to position [3317, 0]
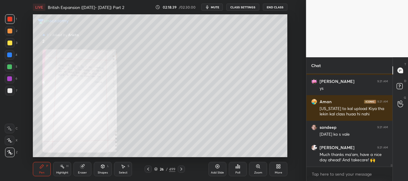
click at [147, 168] on icon at bounding box center [148, 169] width 5 height 5
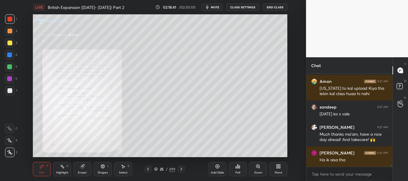
scroll to position [3358, 0]
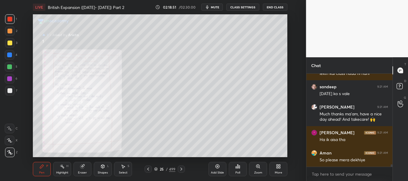
click at [180, 167] on icon at bounding box center [181, 169] width 5 height 5
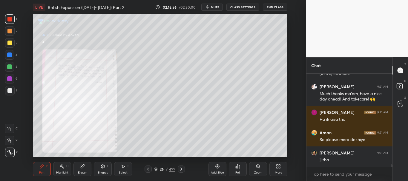
click at [182, 169] on icon at bounding box center [181, 169] width 5 height 5
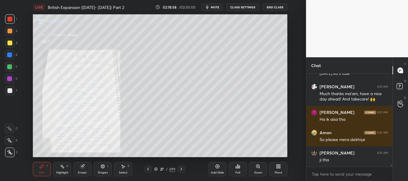
click at [10, 54] on div at bounding box center [9, 55] width 5 height 5
click at [257, 167] on icon at bounding box center [257, 166] width 3 height 3
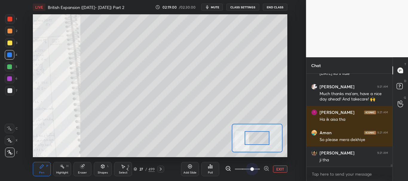
click at [255, 169] on span at bounding box center [247, 169] width 25 height 9
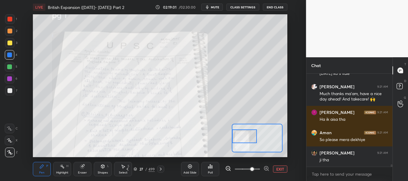
drag, startPoint x: 257, startPoint y: 145, endPoint x: 247, endPoint y: 139, distance: 11.2
click at [247, 139] on div at bounding box center [244, 137] width 25 height 14
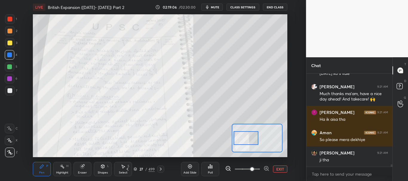
click at [245, 136] on div at bounding box center [246, 138] width 25 height 14
click at [281, 169] on button "EXIT" at bounding box center [280, 169] width 14 height 7
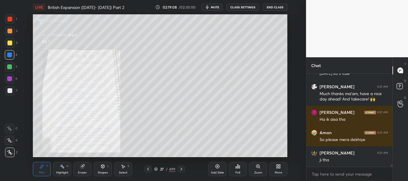
click at [181, 169] on icon at bounding box center [181, 169] width 5 height 5
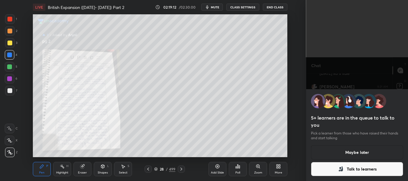
click at [351, 151] on button "Maybe later" at bounding box center [357, 153] width 93 height 14
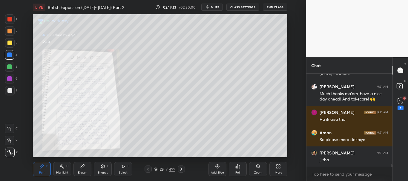
click at [182, 169] on icon at bounding box center [181, 169] width 5 height 5
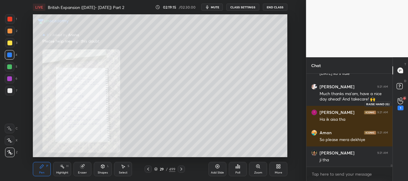
click at [403, 100] on icon at bounding box center [401, 101] width 6 height 7
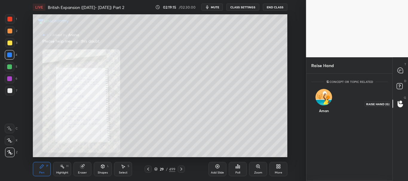
scroll to position [2, 2]
click at [400, 86] on icon at bounding box center [400, 86] width 2 height 2
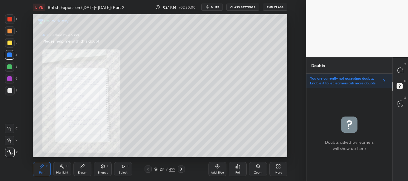
scroll to position [91, 84]
click at [401, 71] on icon at bounding box center [400, 70] width 5 height 5
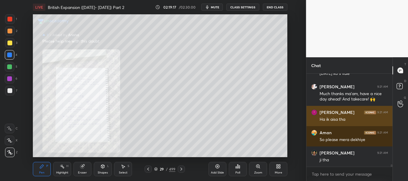
scroll to position [3399, 0]
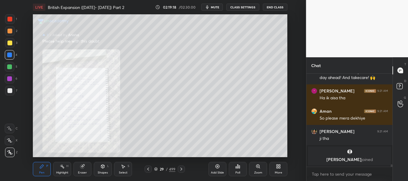
click at [259, 169] on icon at bounding box center [258, 166] width 5 height 5
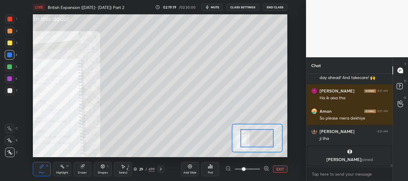
click at [257, 168] on span at bounding box center [247, 169] width 25 height 9
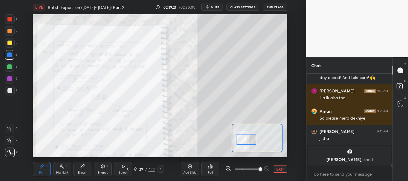
drag, startPoint x: 260, startPoint y: 140, endPoint x: 250, endPoint y: 142, distance: 10.8
click at [250, 142] on div at bounding box center [247, 139] width 20 height 11
click at [277, 170] on button "EXIT" at bounding box center [280, 169] width 14 height 7
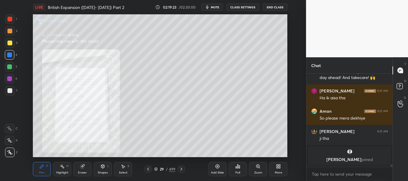
click at [182, 169] on icon at bounding box center [181, 169] width 5 height 5
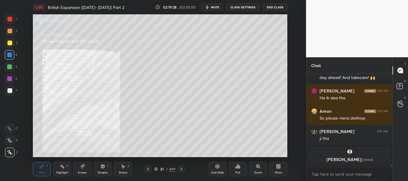
click at [147, 166] on div at bounding box center [148, 169] width 7 height 7
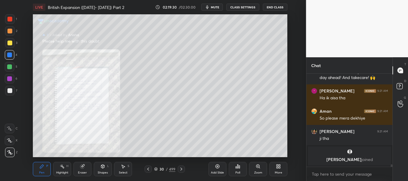
click at [182, 169] on icon at bounding box center [181, 169] width 5 height 5
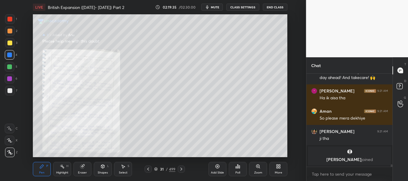
click at [184, 172] on div at bounding box center [181, 169] width 7 height 7
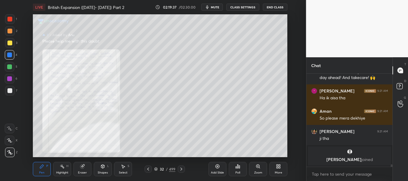
click at [184, 165] on div "Pen P Highlight H Eraser Shapes L Select S 32 / 499 Add Slide Poll Zoom More" at bounding box center [160, 169] width 255 height 24
click at [183, 169] on icon at bounding box center [181, 169] width 5 height 5
click at [257, 169] on icon at bounding box center [258, 166] width 5 height 5
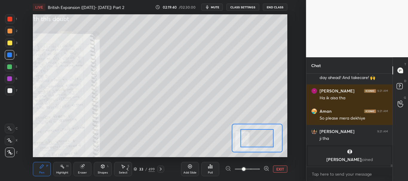
click at [255, 169] on span at bounding box center [247, 169] width 25 height 9
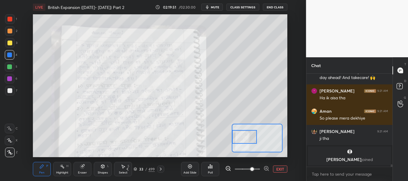
drag, startPoint x: 258, startPoint y: 143, endPoint x: 244, endPoint y: 141, distance: 14.1
click at [244, 141] on div at bounding box center [244, 137] width 25 height 14
click at [281, 169] on button "EXIT" at bounding box center [280, 169] width 14 height 7
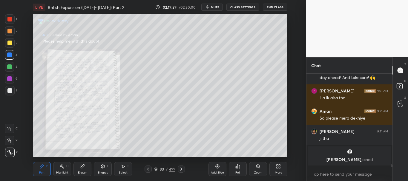
click at [183, 168] on icon at bounding box center [181, 169] width 5 height 5
click at [150, 169] on icon at bounding box center [148, 169] width 5 height 5
click at [257, 166] on icon at bounding box center [257, 166] width 3 height 3
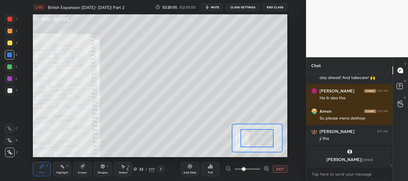
click at [256, 168] on span at bounding box center [247, 169] width 25 height 9
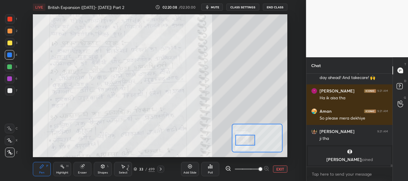
drag, startPoint x: 260, startPoint y: 138, endPoint x: 248, endPoint y: 140, distance: 12.1
click at [248, 140] on div at bounding box center [245, 140] width 20 height 11
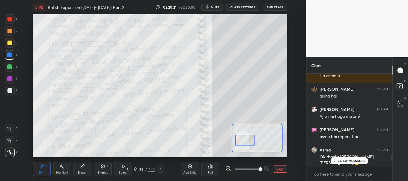
scroll to position [2553, 0]
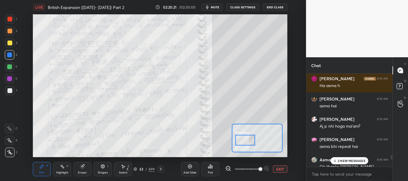
drag, startPoint x: 392, startPoint y: 165, endPoint x: 392, endPoint y: 140, distance: 25.4
click at [392, 140] on div at bounding box center [391, 120] width 4 height 93
click at [351, 158] on div "2 NEW MESSAGES" at bounding box center [350, 160] width 38 height 7
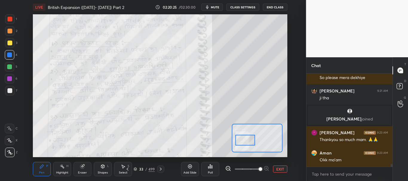
click at [280, 170] on button "EXIT" at bounding box center [280, 169] width 14 height 7
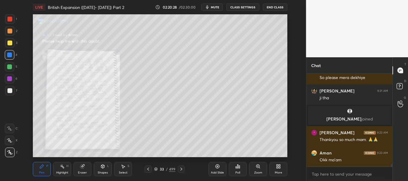
scroll to position [3200, 0]
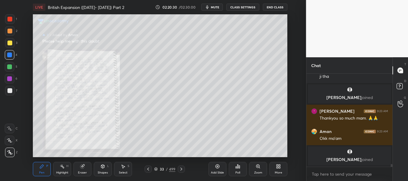
click at [182, 169] on icon at bounding box center [181, 169] width 5 height 5
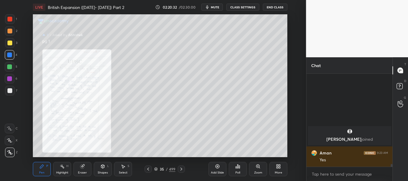
scroll to position [3035, 0]
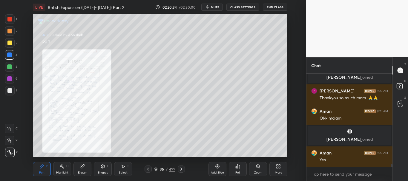
click at [259, 168] on icon at bounding box center [259, 168] width 1 height 1
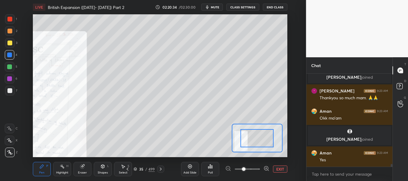
click at [255, 168] on span at bounding box center [247, 169] width 25 height 9
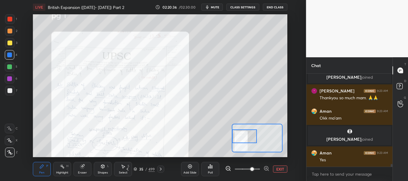
drag, startPoint x: 258, startPoint y: 142, endPoint x: 247, endPoint y: 135, distance: 13.1
click at [247, 135] on div at bounding box center [244, 137] width 25 height 14
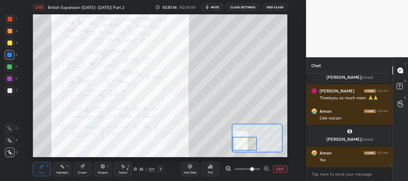
drag, startPoint x: 250, startPoint y: 137, endPoint x: 250, endPoint y: 145, distance: 7.8
click at [250, 145] on div at bounding box center [244, 144] width 25 height 14
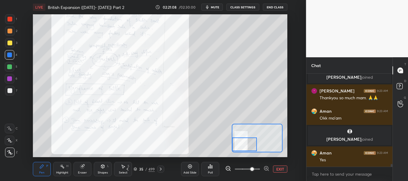
scroll to position [3041, 0]
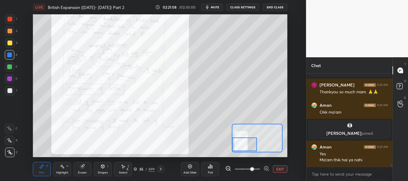
click at [246, 139] on div at bounding box center [244, 145] width 25 height 14
click at [103, 166] on icon at bounding box center [102, 166] width 3 height 1
click at [84, 169] on icon at bounding box center [82, 166] width 5 height 5
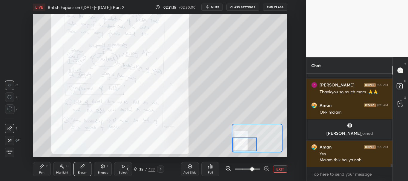
click at [84, 169] on icon at bounding box center [82, 166] width 5 height 5
click at [9, 152] on span "Erase all" at bounding box center [9, 153] width 9 height 4
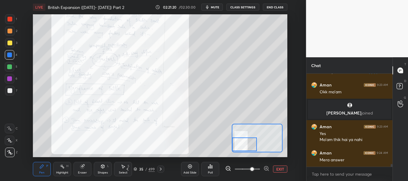
scroll to position [3083, 0]
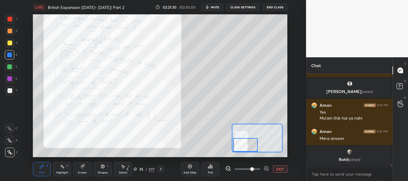
click at [246, 143] on div at bounding box center [245, 145] width 25 height 14
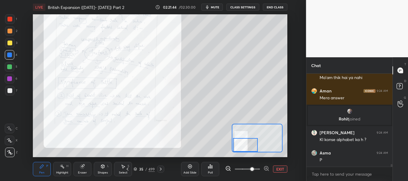
scroll to position [3127, 0]
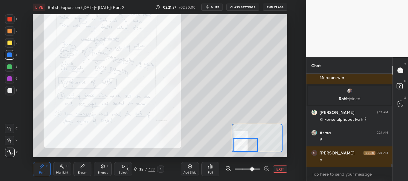
click at [280, 167] on button "EXIT" at bounding box center [280, 169] width 14 height 7
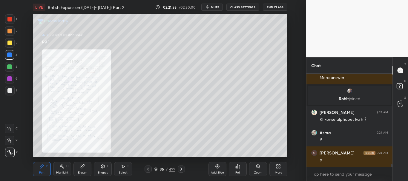
scroll to position [3148, 0]
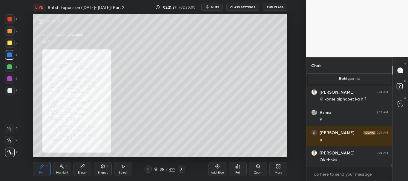
click at [181, 169] on icon at bounding box center [181, 169] width 2 height 3
click at [257, 164] on div "Zoom" at bounding box center [258, 169] width 18 height 14
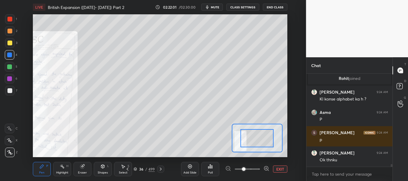
click at [256, 167] on span at bounding box center [247, 169] width 25 height 9
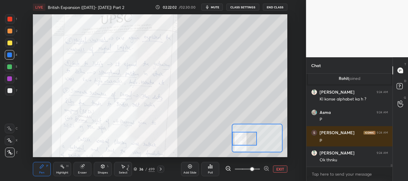
scroll to position [3168, 0]
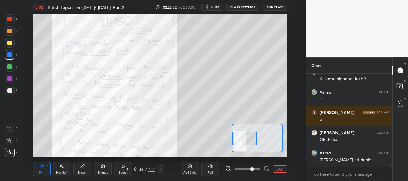
drag, startPoint x: 251, startPoint y: 143, endPoint x: 241, endPoint y: 137, distance: 11.1
click at [241, 137] on div at bounding box center [244, 139] width 25 height 14
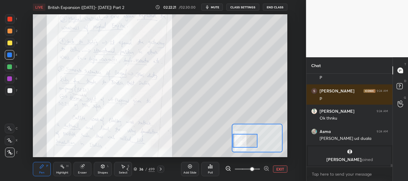
click at [242, 137] on div at bounding box center [245, 141] width 25 height 14
click at [281, 169] on button "EXIT" at bounding box center [280, 169] width 14 height 7
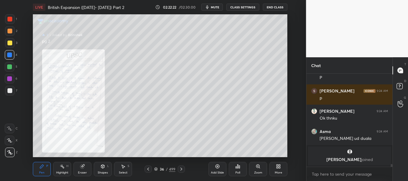
click at [150, 168] on icon at bounding box center [148, 169] width 5 height 5
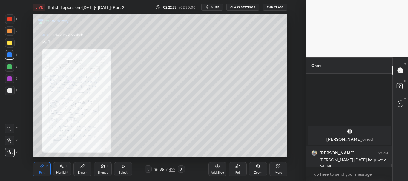
scroll to position [3172, 0]
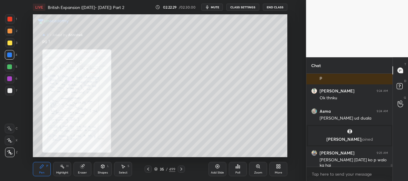
click at [182, 168] on icon at bounding box center [181, 169] width 5 height 5
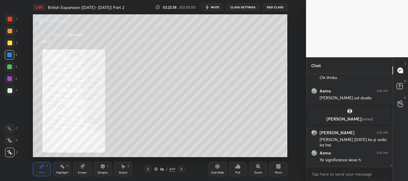
click at [259, 167] on icon at bounding box center [257, 166] width 3 height 3
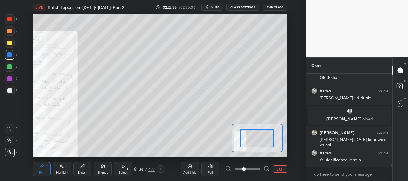
drag, startPoint x: 256, startPoint y: 168, endPoint x: 257, endPoint y: 153, distance: 15.6
click at [256, 168] on span at bounding box center [247, 169] width 25 height 9
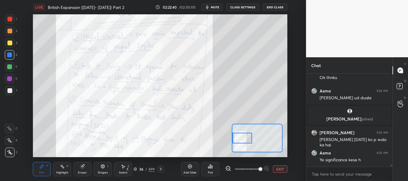
drag, startPoint x: 262, startPoint y: 138, endPoint x: 247, endPoint y: 138, distance: 14.9
click at [247, 138] on div at bounding box center [242, 138] width 20 height 11
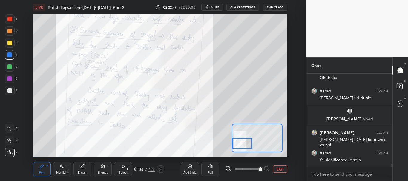
drag, startPoint x: 245, startPoint y: 139, endPoint x: 245, endPoint y: 144, distance: 5.4
click at [245, 144] on div at bounding box center [242, 143] width 20 height 11
click at [279, 169] on button "EXIT" at bounding box center [280, 169] width 14 height 7
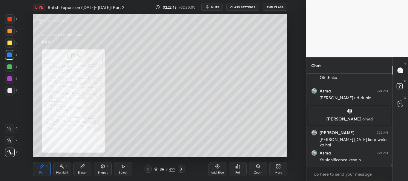
scroll to position [3214, 0]
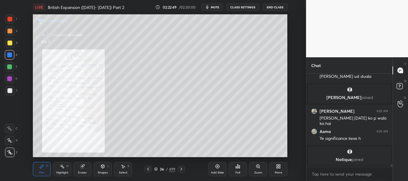
click at [149, 170] on icon at bounding box center [148, 169] width 5 height 5
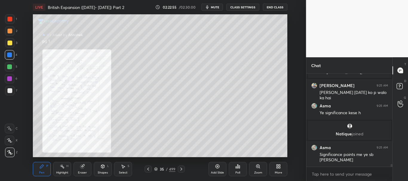
scroll to position [3240, 0]
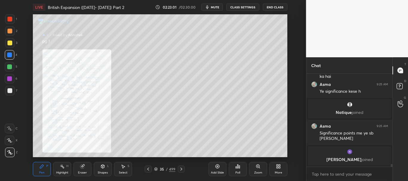
click at [158, 170] on div "35 / 499" at bounding box center [164, 169] width 21 height 5
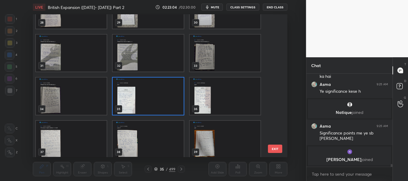
scroll to position [472, 0]
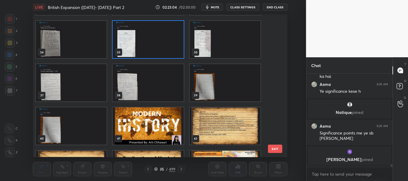
click at [160, 45] on img "grid" at bounding box center [148, 39] width 71 height 37
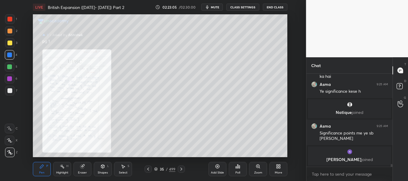
scroll to position [0, 0]
click at [181, 169] on icon at bounding box center [181, 169] width 5 height 5
click at [181, 169] on icon at bounding box center [181, 169] width 2 height 3
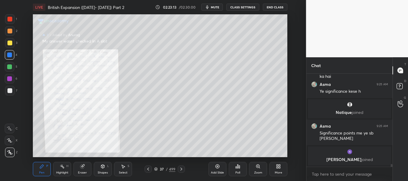
click at [258, 169] on div "Zoom" at bounding box center [258, 169] width 18 height 14
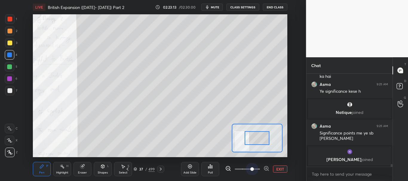
click at [254, 170] on span at bounding box center [247, 169] width 25 height 9
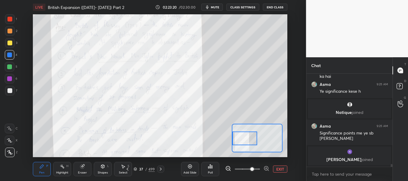
drag, startPoint x: 262, startPoint y: 139, endPoint x: 250, endPoint y: 140, distance: 12.3
click at [250, 140] on div at bounding box center [244, 139] width 25 height 14
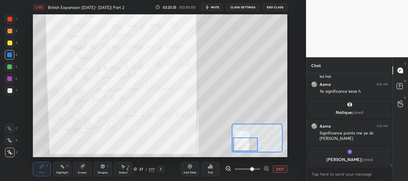
drag, startPoint x: 247, startPoint y: 139, endPoint x: 248, endPoint y: 145, distance: 6.0
click at [248, 145] on div at bounding box center [245, 145] width 25 height 14
click at [279, 170] on button "EXIT" at bounding box center [280, 169] width 14 height 7
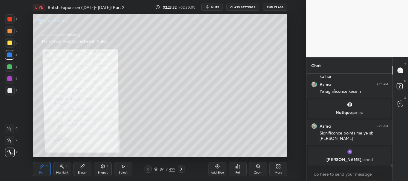
click at [183, 166] on div at bounding box center [181, 169] width 7 height 7
click at [181, 169] on icon at bounding box center [181, 169] width 5 height 5
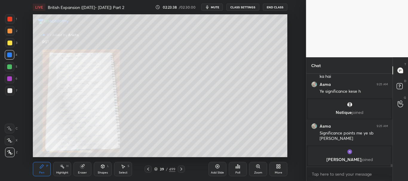
click at [181, 169] on icon at bounding box center [181, 169] width 5 height 5
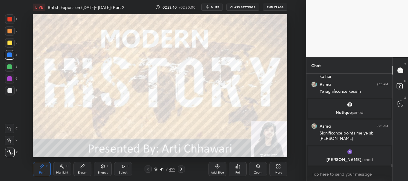
click at [146, 169] on icon at bounding box center [148, 169] width 5 height 5
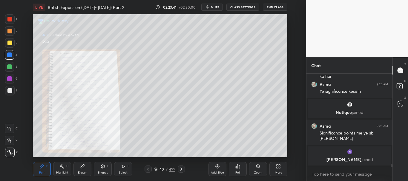
click at [156, 169] on icon at bounding box center [156, 170] width 4 height 4
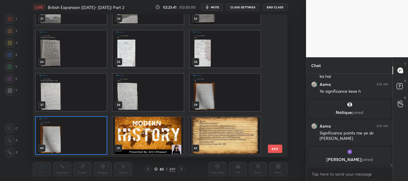
scroll to position [141, 251]
drag, startPoint x: 274, startPoint y: 35, endPoint x: 273, endPoint y: 22, distance: 13.2
click at [273, 22] on div "31 32 33 34 35 36 37 38 39 40 41 42 43 44 45 46 47 48" at bounding box center [155, 85] width 244 height 143
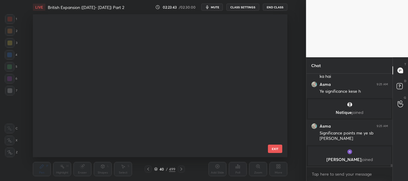
scroll to position [0, 0]
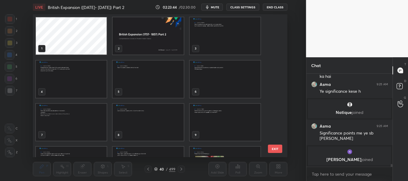
click at [144, 47] on img "grid" at bounding box center [148, 35] width 71 height 37
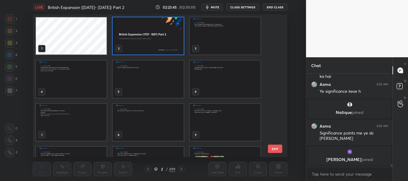
click at [155, 169] on icon at bounding box center [156, 170] width 4 height 4
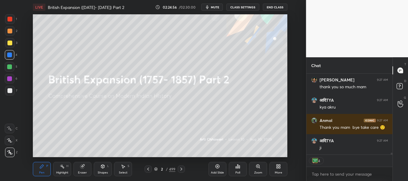
scroll to position [3473, 0]
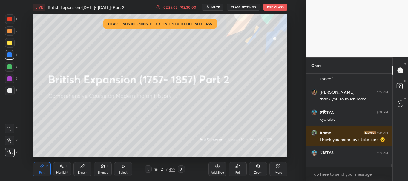
click at [8, 53] on div at bounding box center [9, 55] width 5 height 5
click at [10, 19] on div at bounding box center [9, 19] width 5 height 5
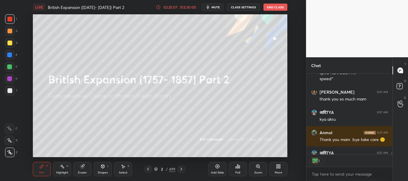
click at [394, 160] on div "T Messages (T) D Doubts (D) G Raise Hand (G)" at bounding box center [401, 119] width 16 height 124
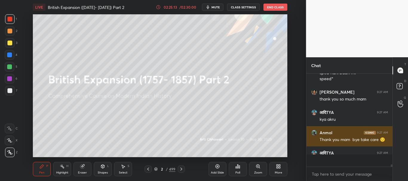
scroll to position [3473, 0]
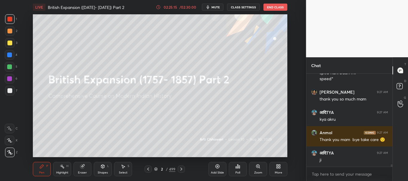
drag, startPoint x: 391, startPoint y: 164, endPoint x: 393, endPoint y: 169, distance: 4.6
click at [392, 169] on div "Natique joined Asma 9:25 AM Significance points me ye sb thori ayega Nirmalsinh…" at bounding box center [350, 128] width 86 height 108
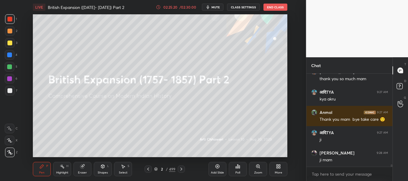
click at [9, 54] on div at bounding box center [9, 55] width 5 height 5
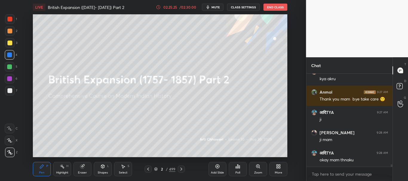
click at [279, 8] on button "End Class" at bounding box center [276, 7] width 24 height 7
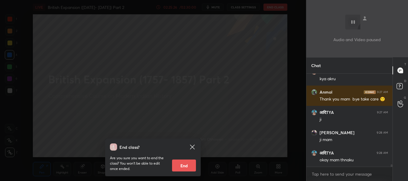
click at [188, 165] on button "End" at bounding box center [184, 166] width 24 height 12
type textarea "x"
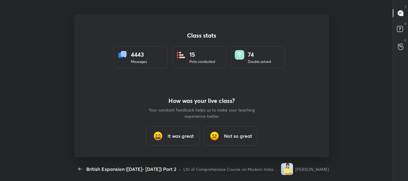
scroll to position [0, 0]
